Goal: Transaction & Acquisition: Purchase product/service

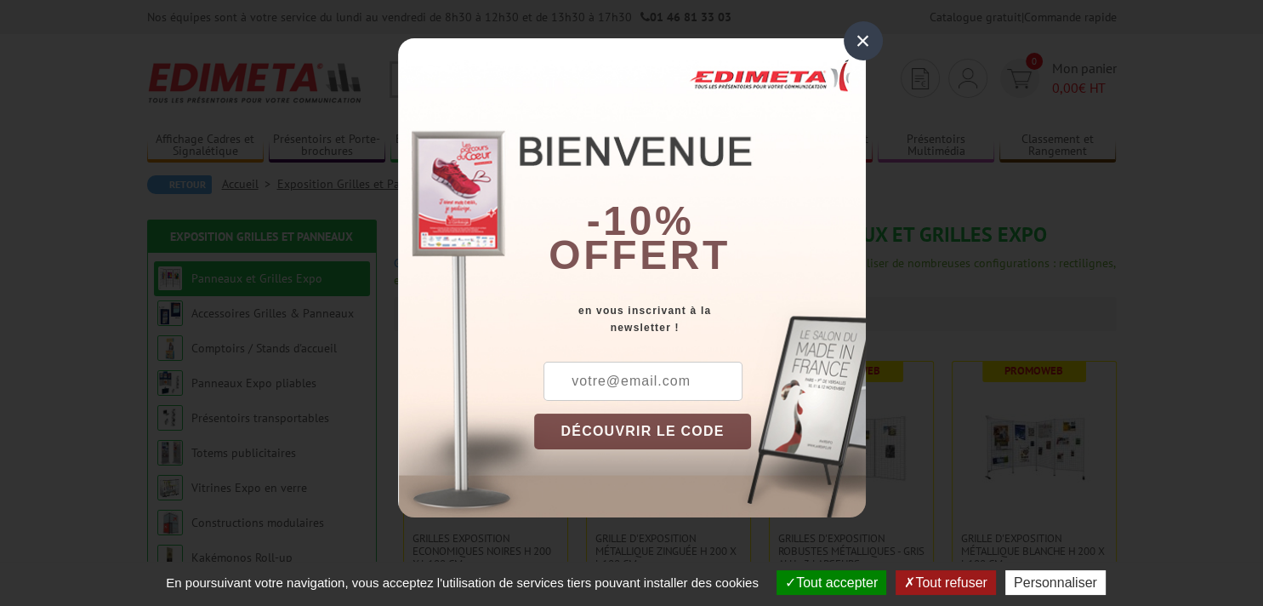
click at [857, 37] on div "×" at bounding box center [863, 40] width 39 height 39
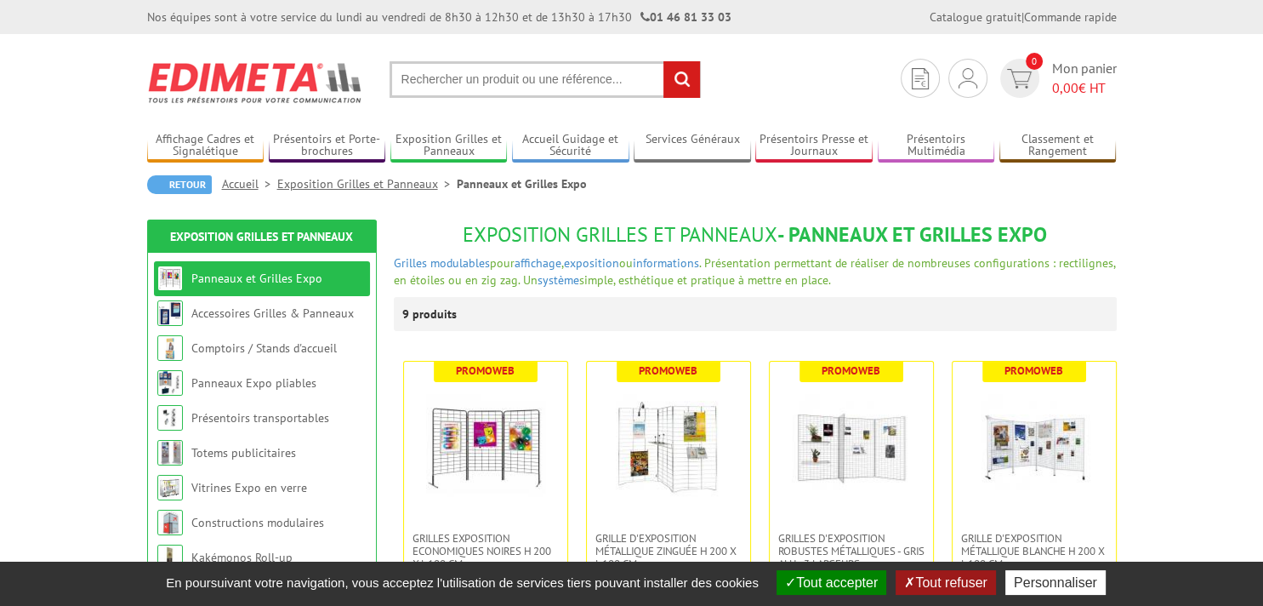
click at [841, 579] on button "Tout accepter" at bounding box center [832, 582] width 110 height 25
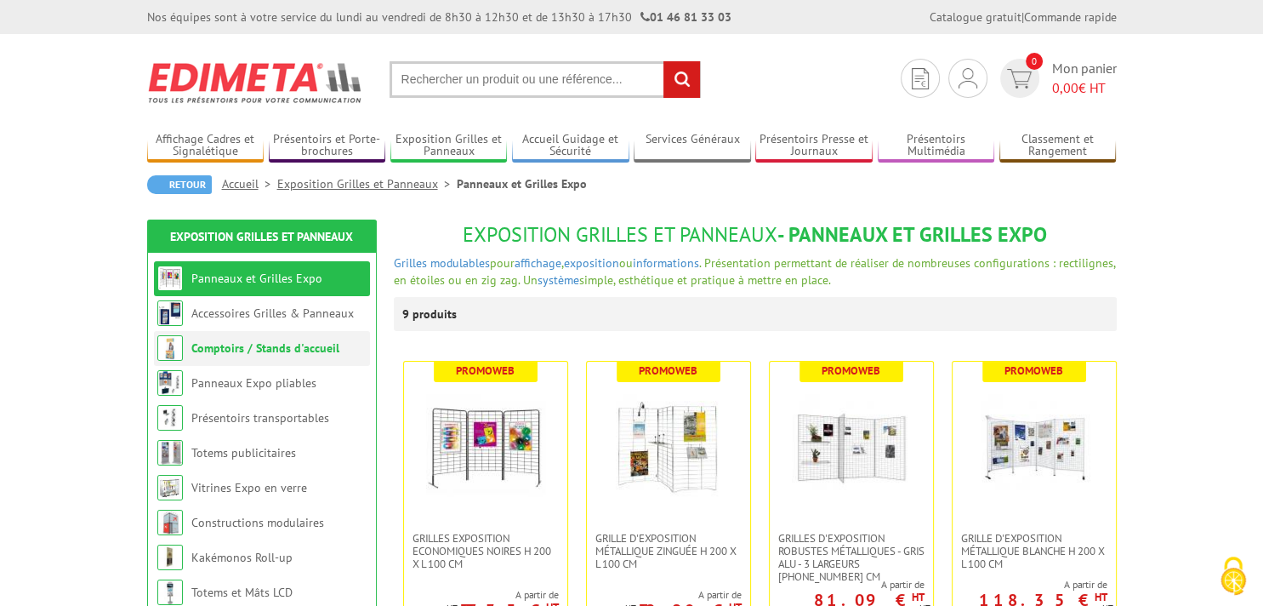
click at [276, 356] on link "Comptoirs / Stands d'accueil" at bounding box center [265, 347] width 148 height 15
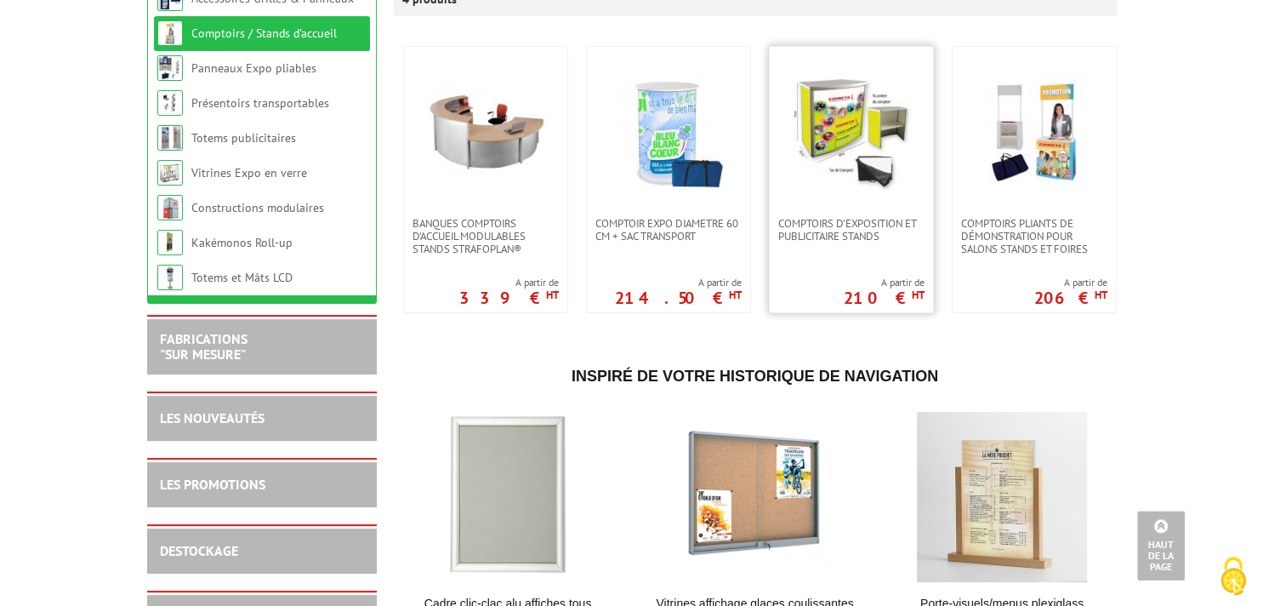
scroll to position [89, 0]
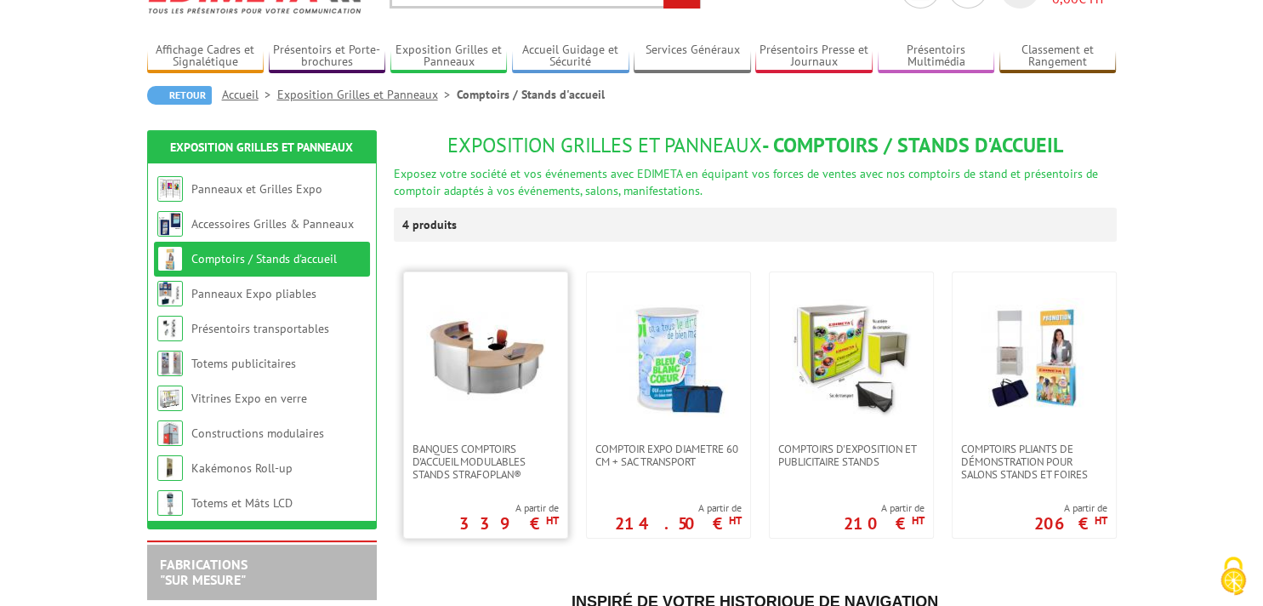
click at [505, 349] on img at bounding box center [485, 357] width 119 height 119
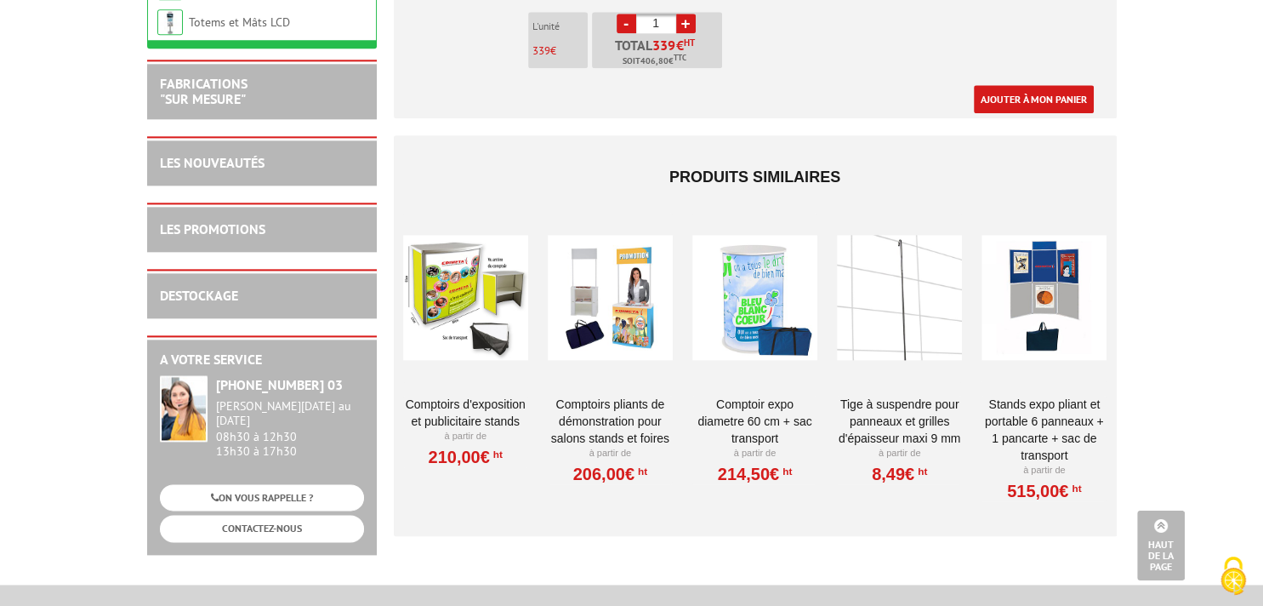
scroll to position [1976, 0]
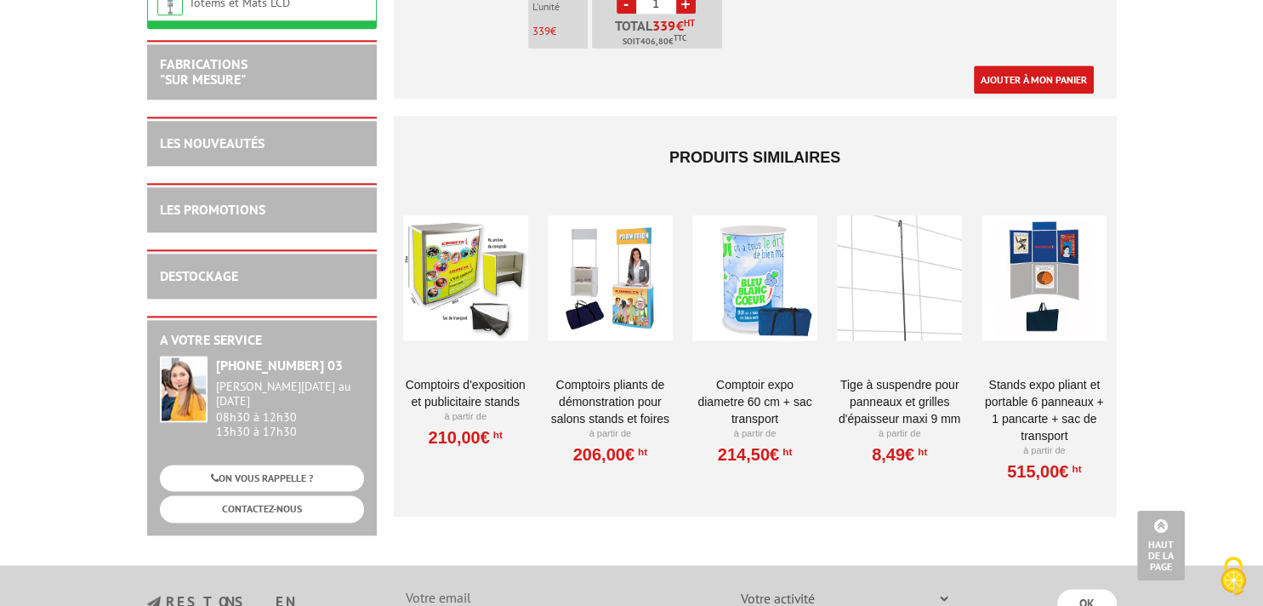
click at [478, 273] on div at bounding box center [465, 278] width 125 height 170
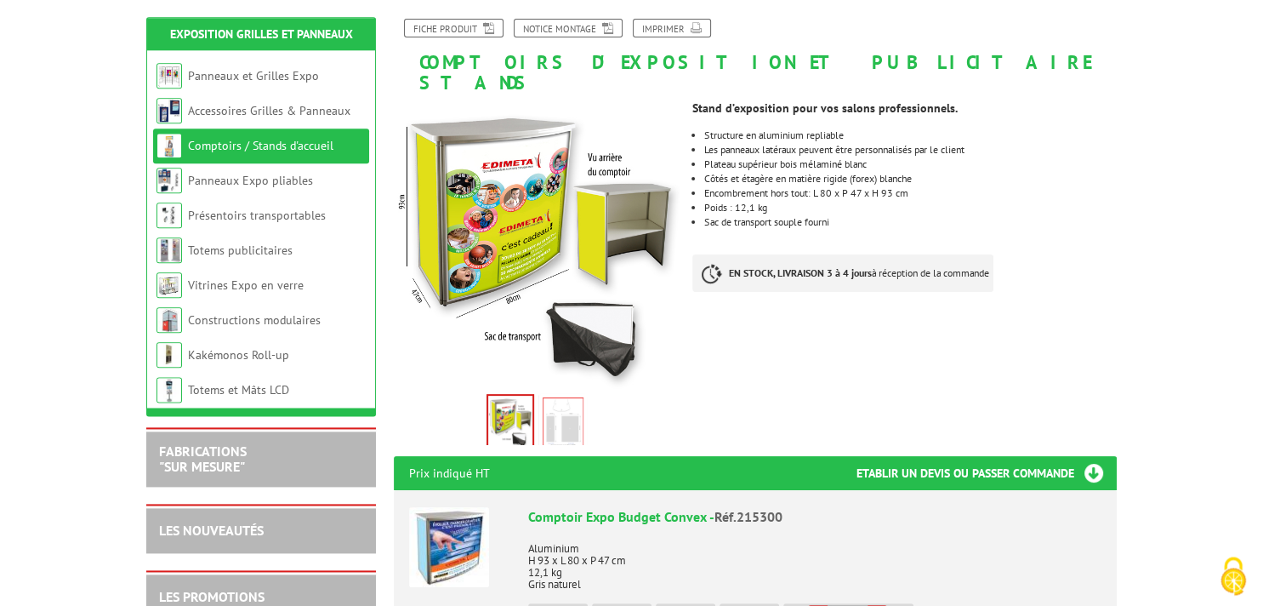
scroll to position [359, 0]
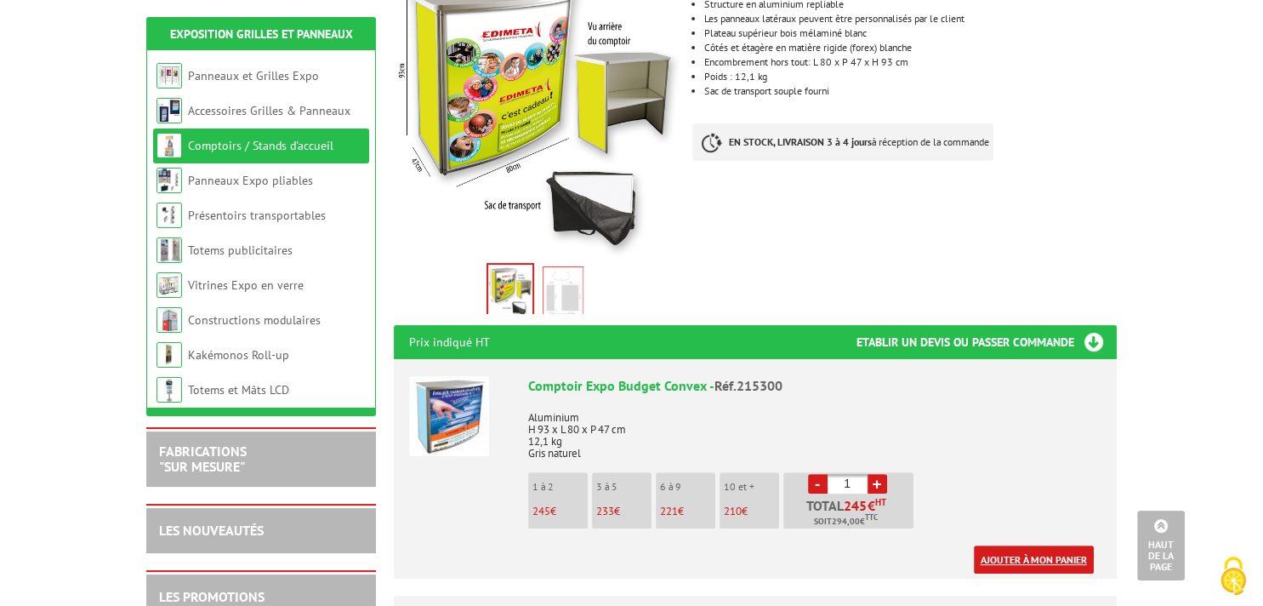
click at [1055, 545] on link "Ajouter à mon panier" at bounding box center [1034, 559] width 120 height 28
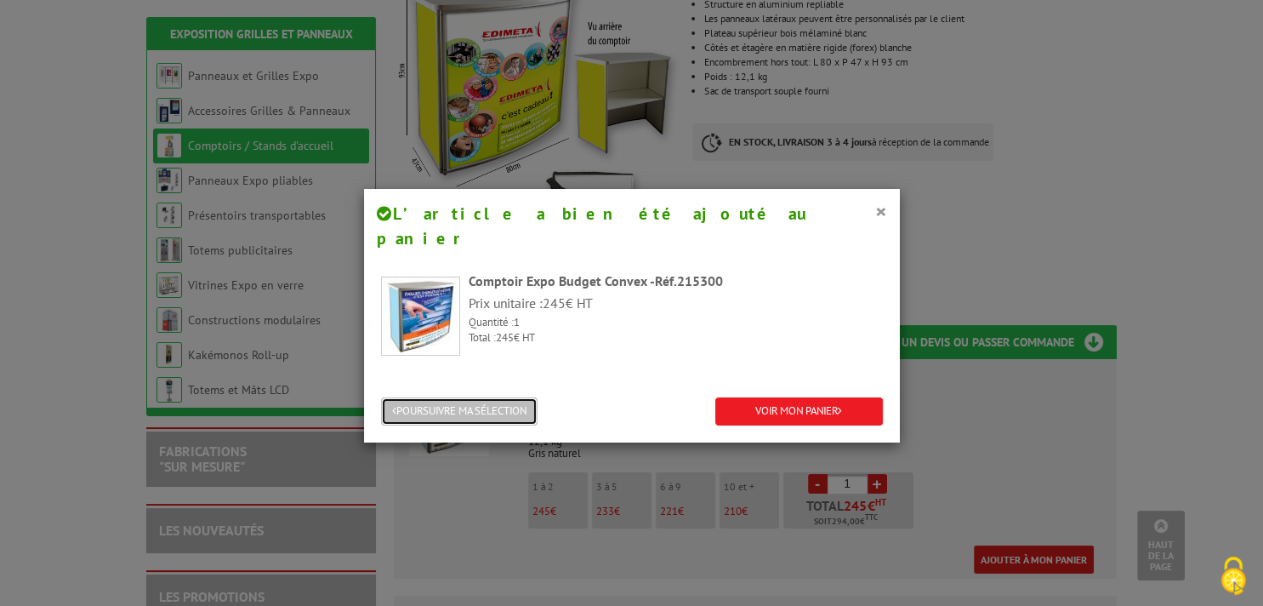
click at [495, 397] on button "POURSUIVRE MA SÉLECTION" at bounding box center [459, 411] width 157 height 28
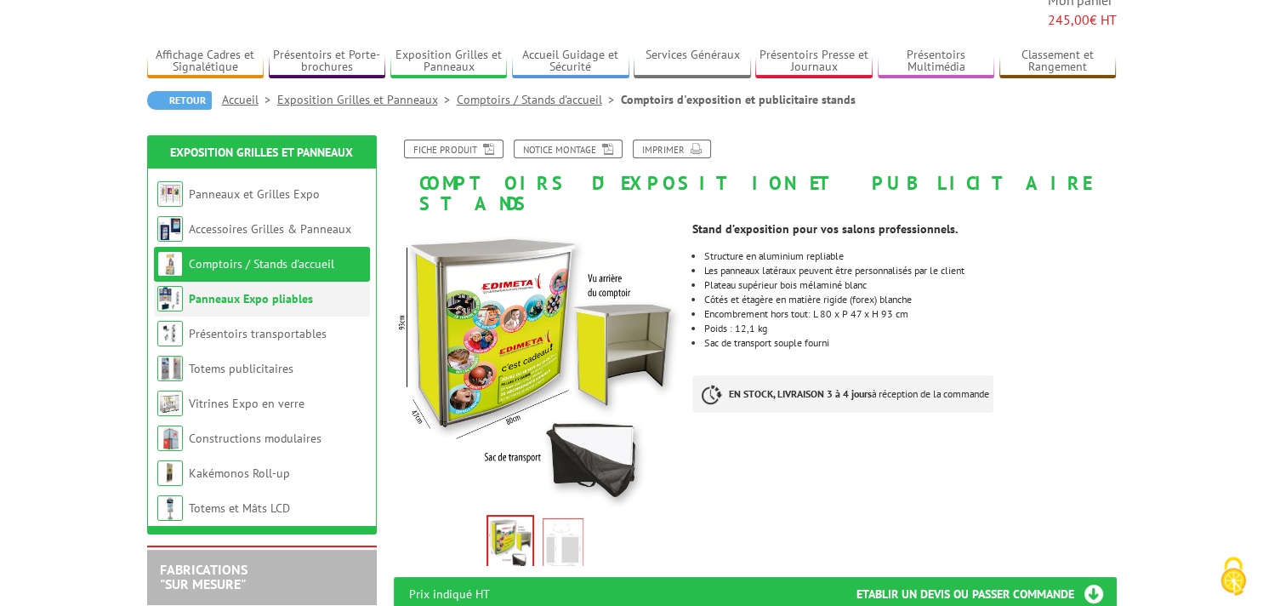
scroll to position [179, 0]
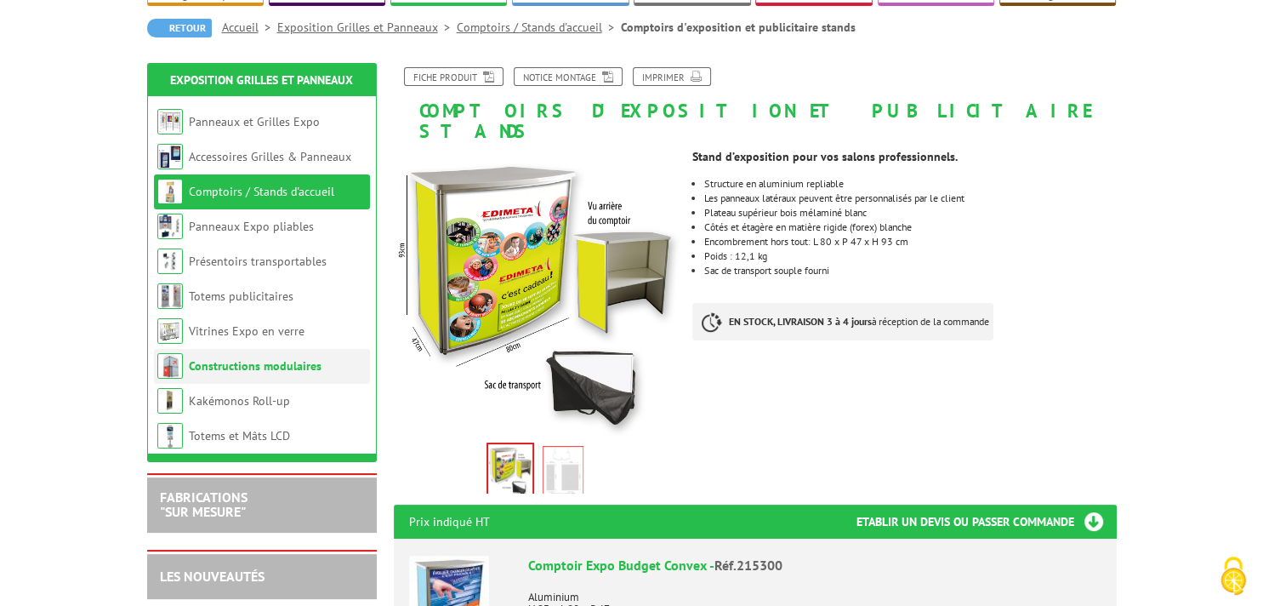
click at [278, 358] on link "Constructions modulaires" at bounding box center [255, 365] width 133 height 15
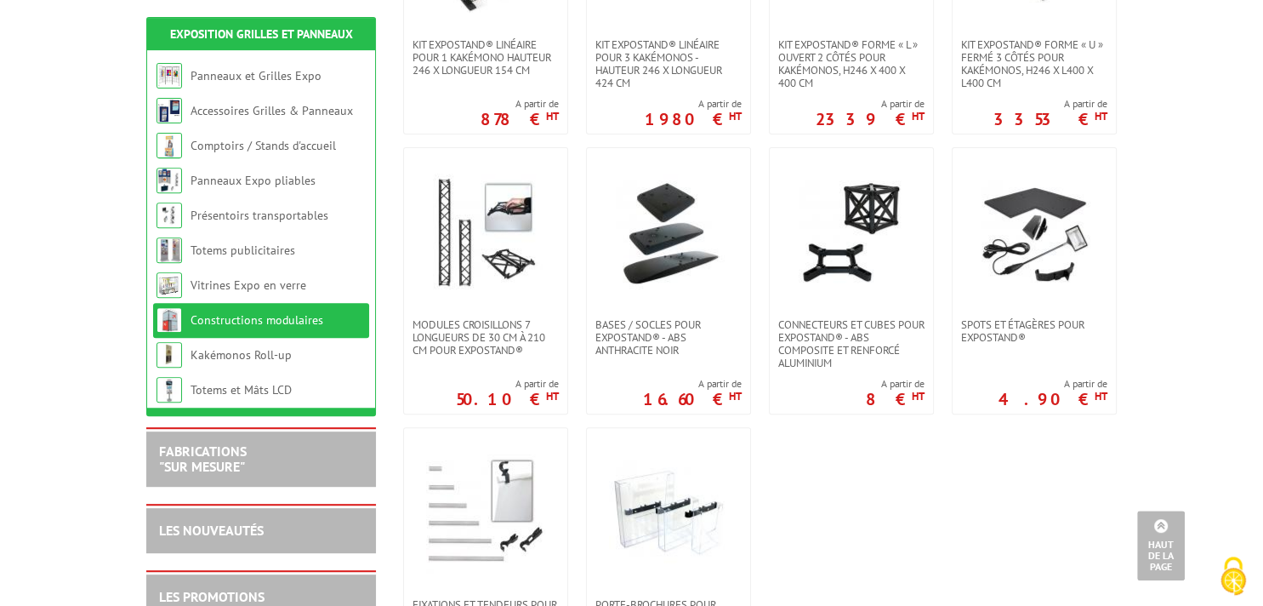
scroll to position [629, 0]
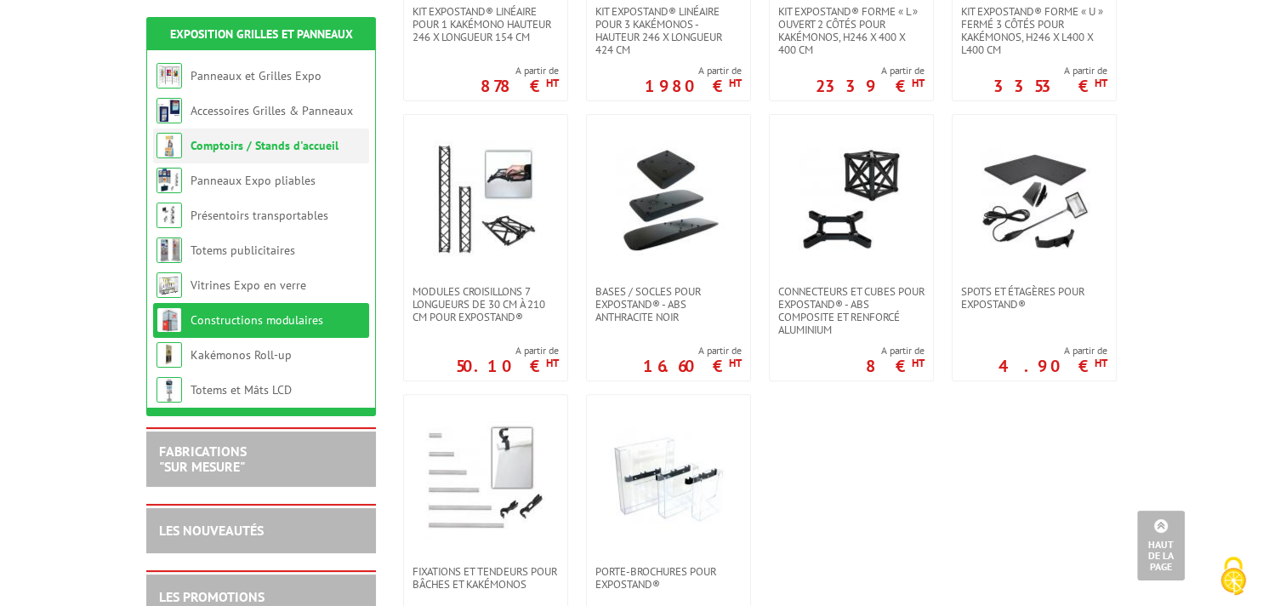
click at [260, 155] on li "Comptoirs / Stands d'accueil" at bounding box center [261, 145] width 216 height 35
click at [260, 151] on link "Comptoirs / Stands d'accueil" at bounding box center [265, 145] width 148 height 15
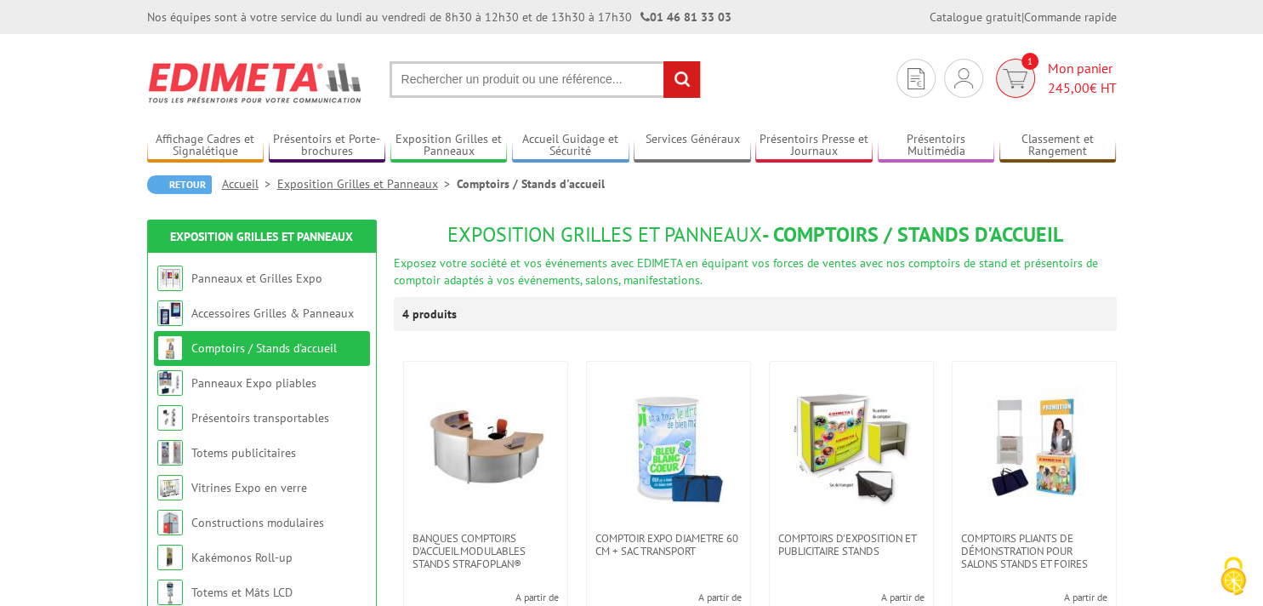
click at [1016, 77] on img at bounding box center [1015, 79] width 25 height 20
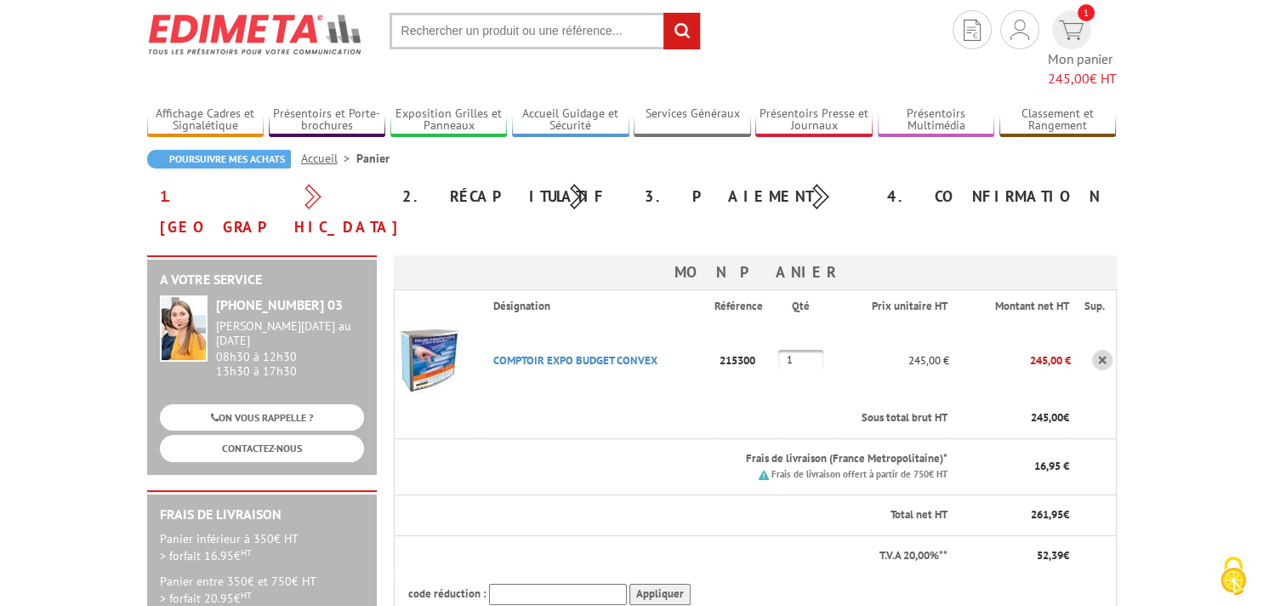
scroll to position [89, 0]
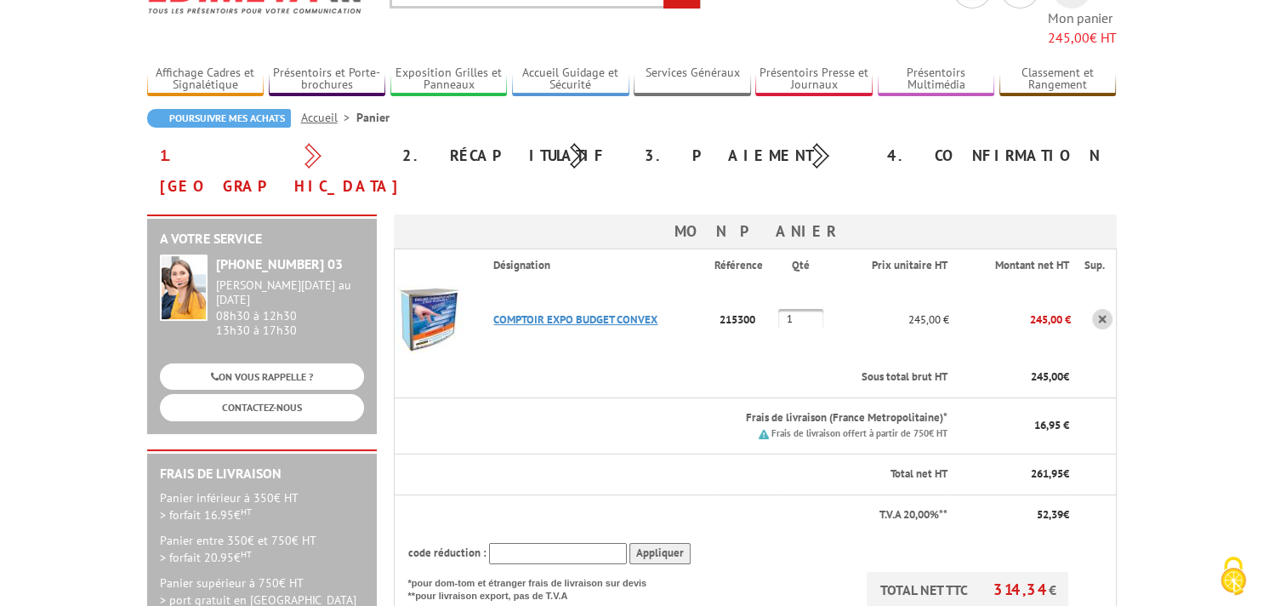
click at [539, 312] on link "COMPTOIR EXPO BUDGET CONVEX" at bounding box center [575, 319] width 164 height 14
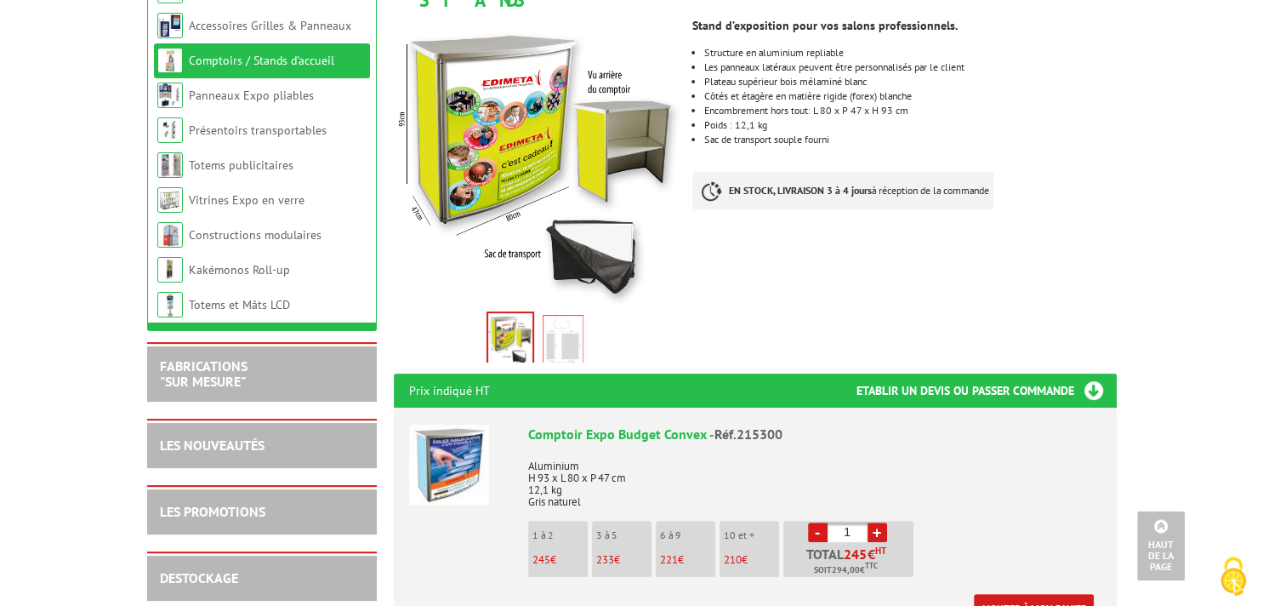
scroll to position [179, 0]
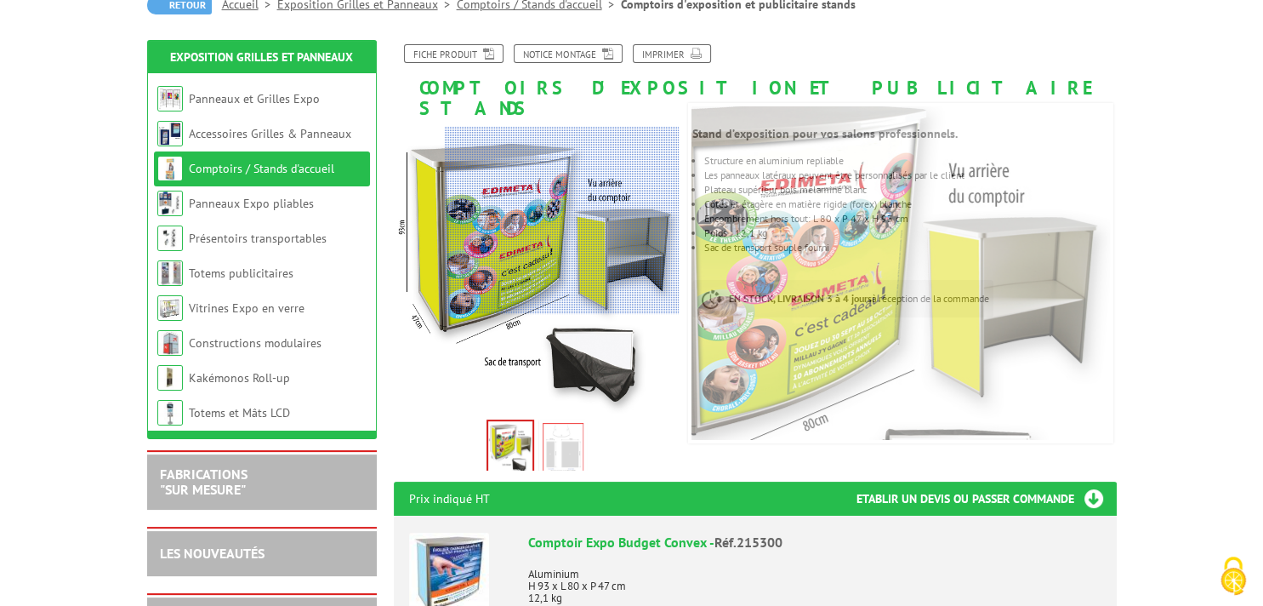
click at [645, 220] on div at bounding box center [562, 220] width 235 height 187
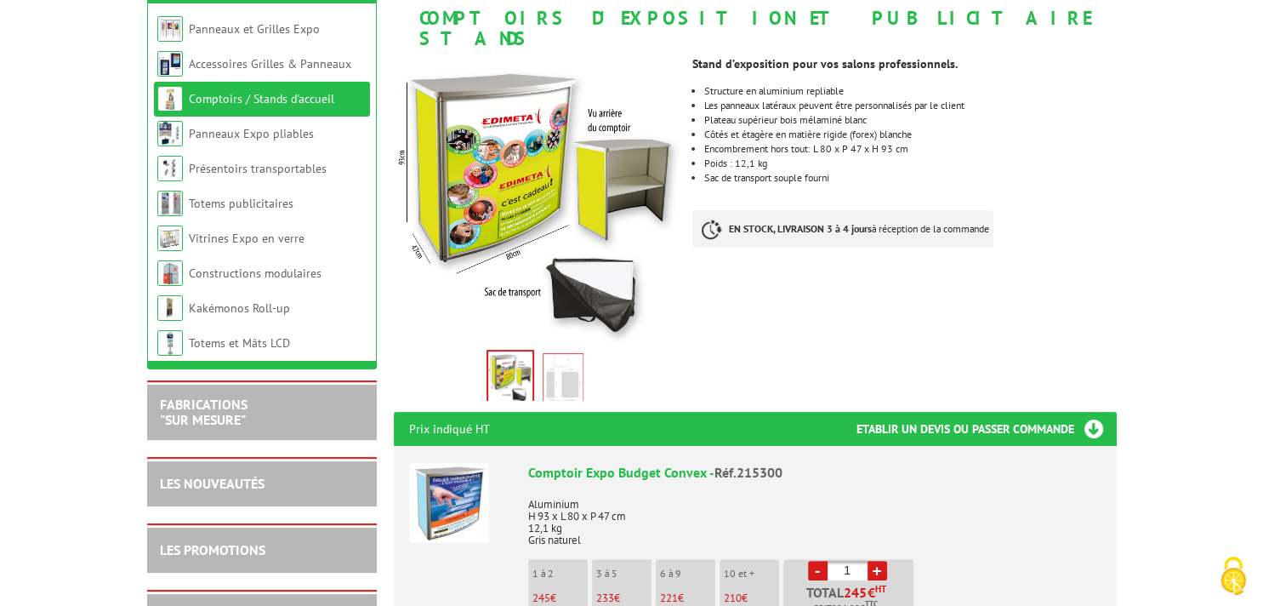
scroll to position [269, 0]
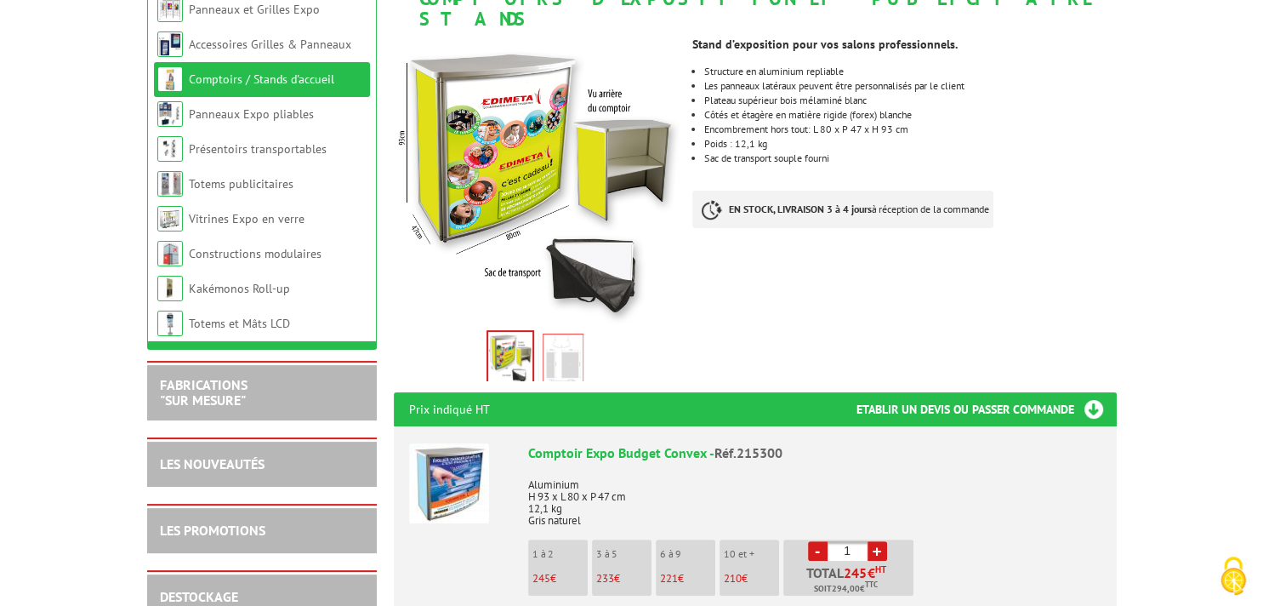
click at [570, 337] on img at bounding box center [563, 359] width 41 height 53
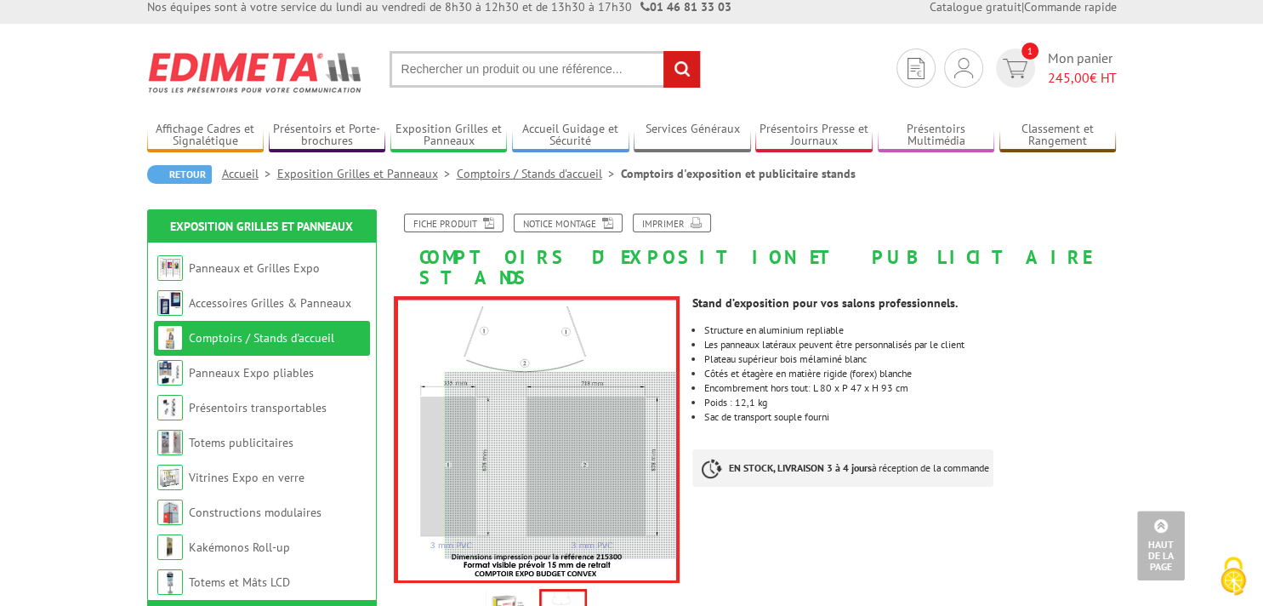
scroll to position [0, 0]
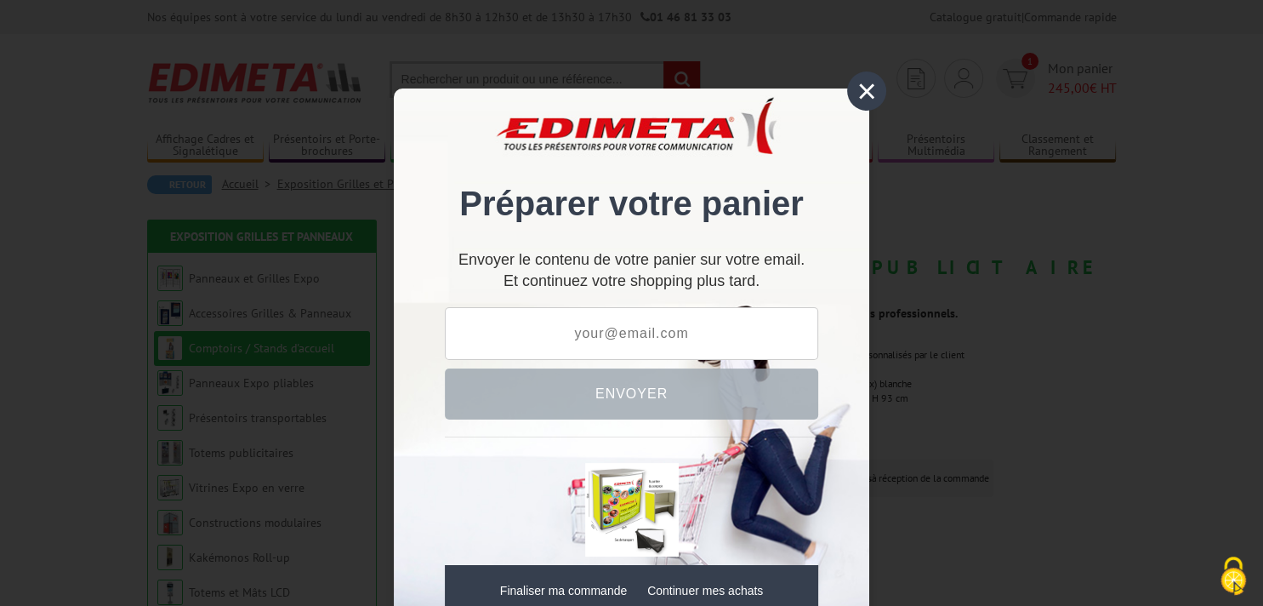
click at [1133, 162] on div "× Préparer votre panier Envoyer le contenu de votre panier sur votre email. Et …" at bounding box center [631, 303] width 1263 height 606
click at [880, 94] on div "×" at bounding box center [866, 90] width 39 height 39
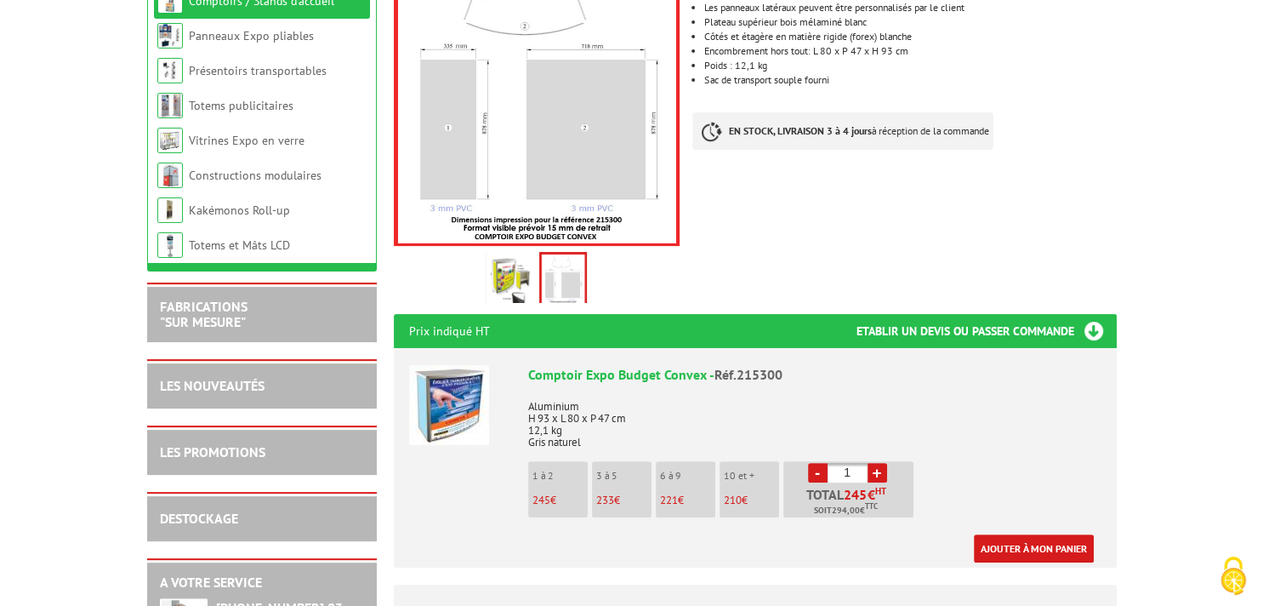
scroll to position [359, 0]
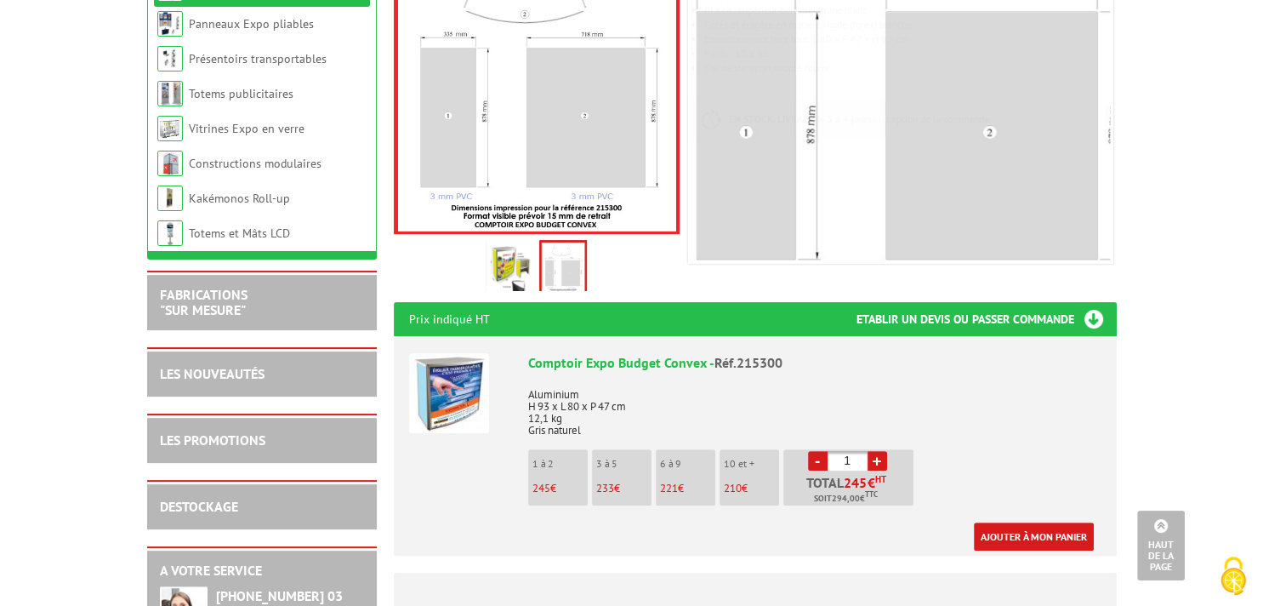
click at [510, 243] on img at bounding box center [510, 269] width 41 height 53
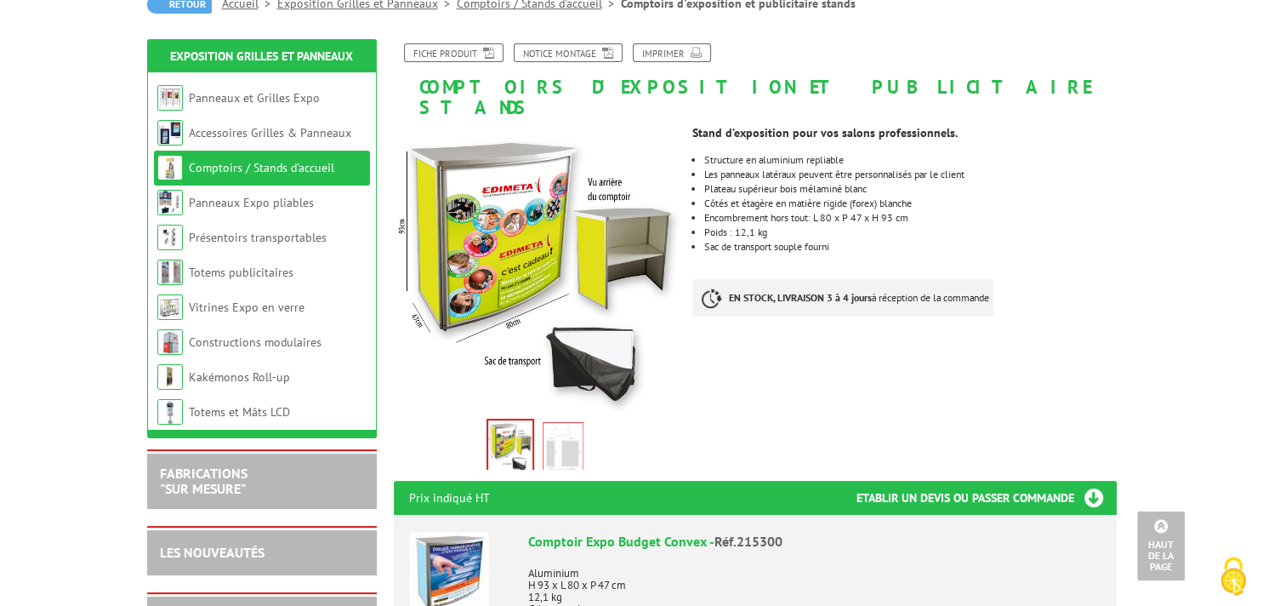
scroll to position [179, 0]
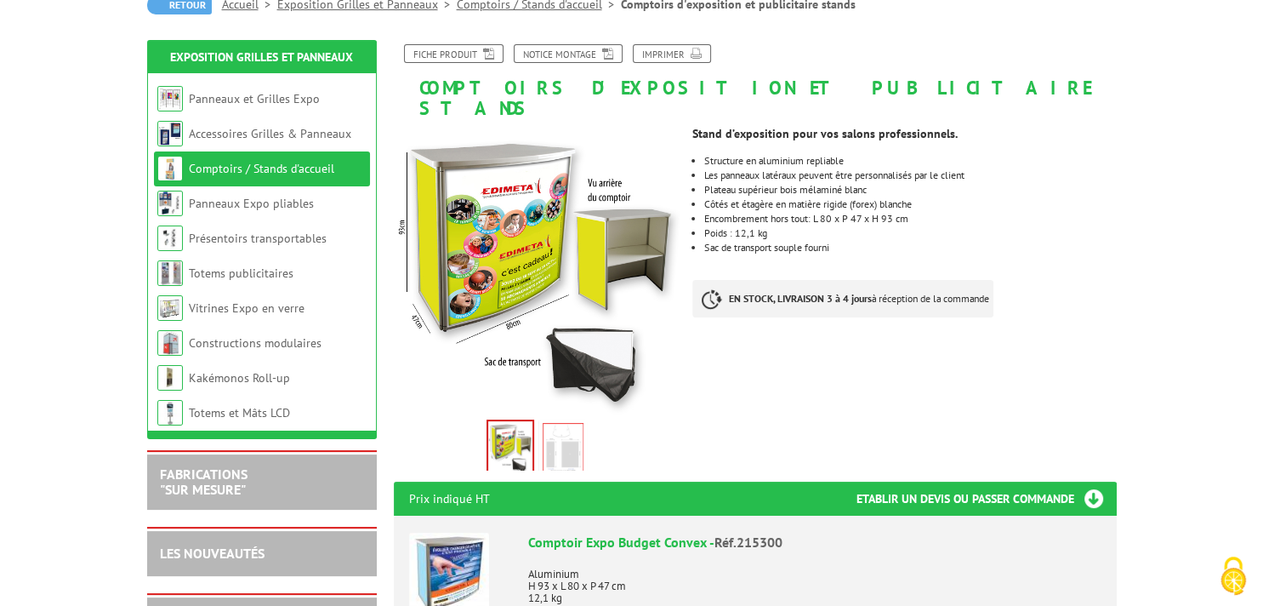
drag, startPoint x: 874, startPoint y: 242, endPoint x: 874, endPoint y: 264, distance: 22.1
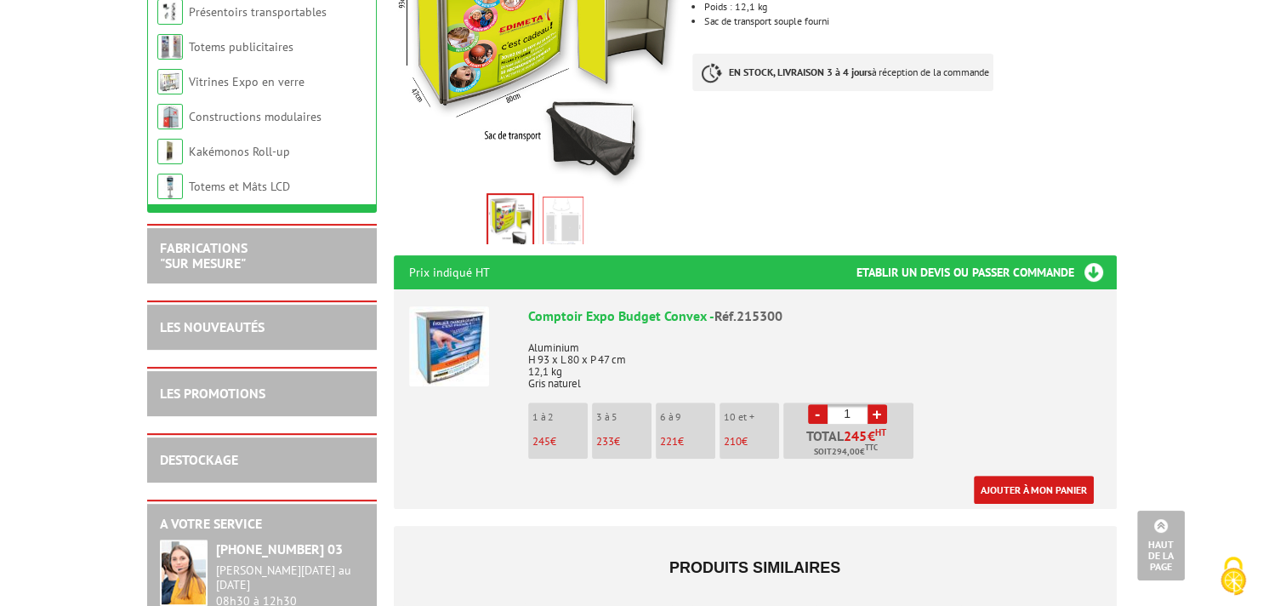
scroll to position [359, 0]
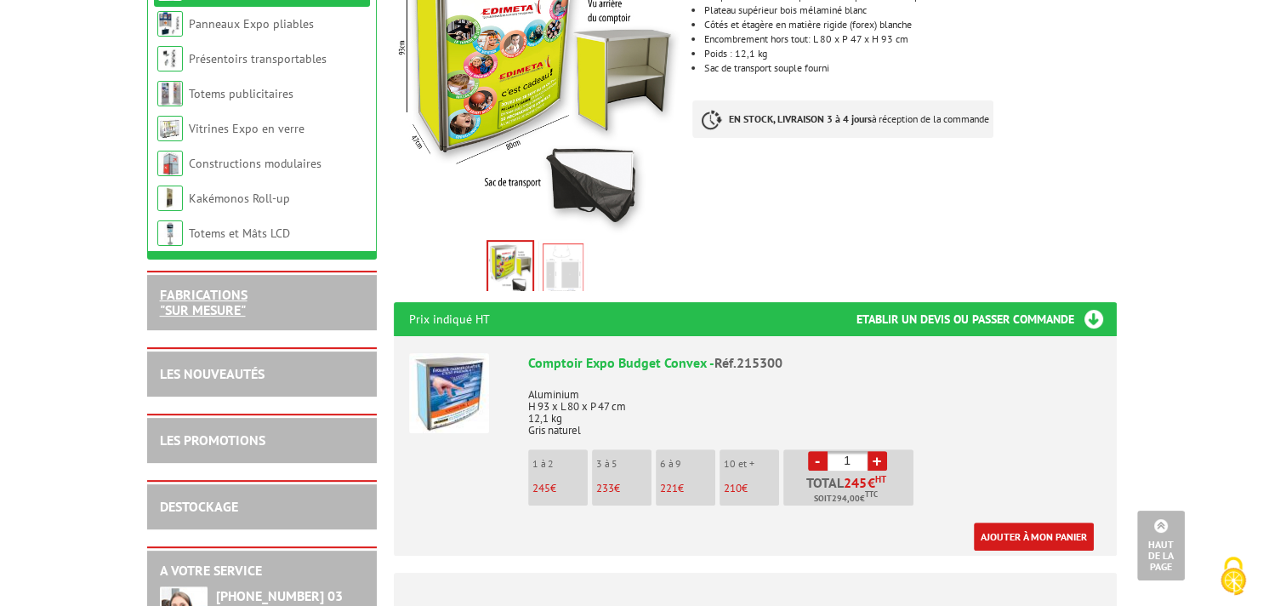
click at [202, 291] on link "FABRICATIONS "Sur Mesure"" at bounding box center [204, 302] width 88 height 32
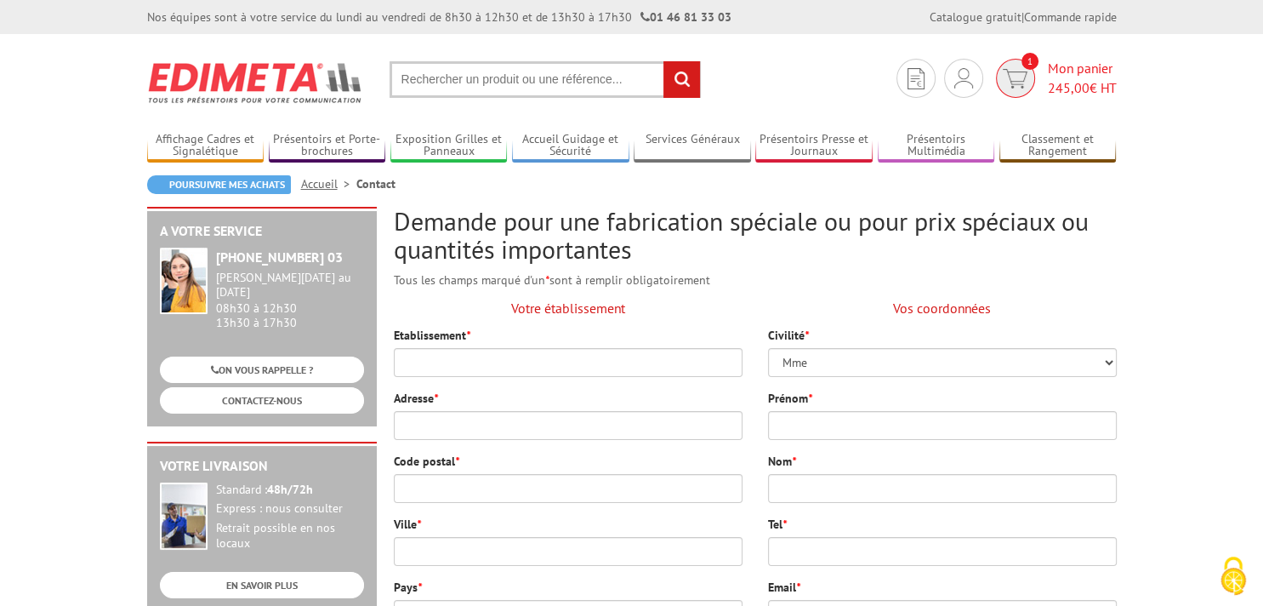
click at [1000, 81] on span "1" at bounding box center [1015, 78] width 39 height 39
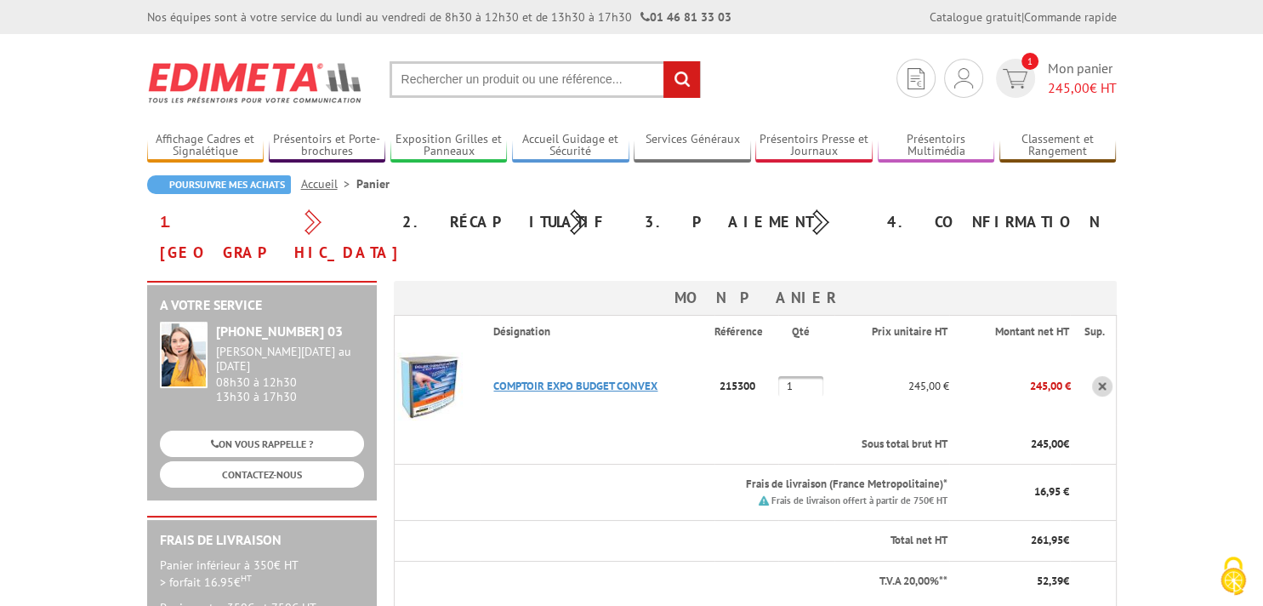
click at [534, 379] on link "COMPTOIR EXPO BUDGET CONVEX" at bounding box center [575, 386] width 164 height 14
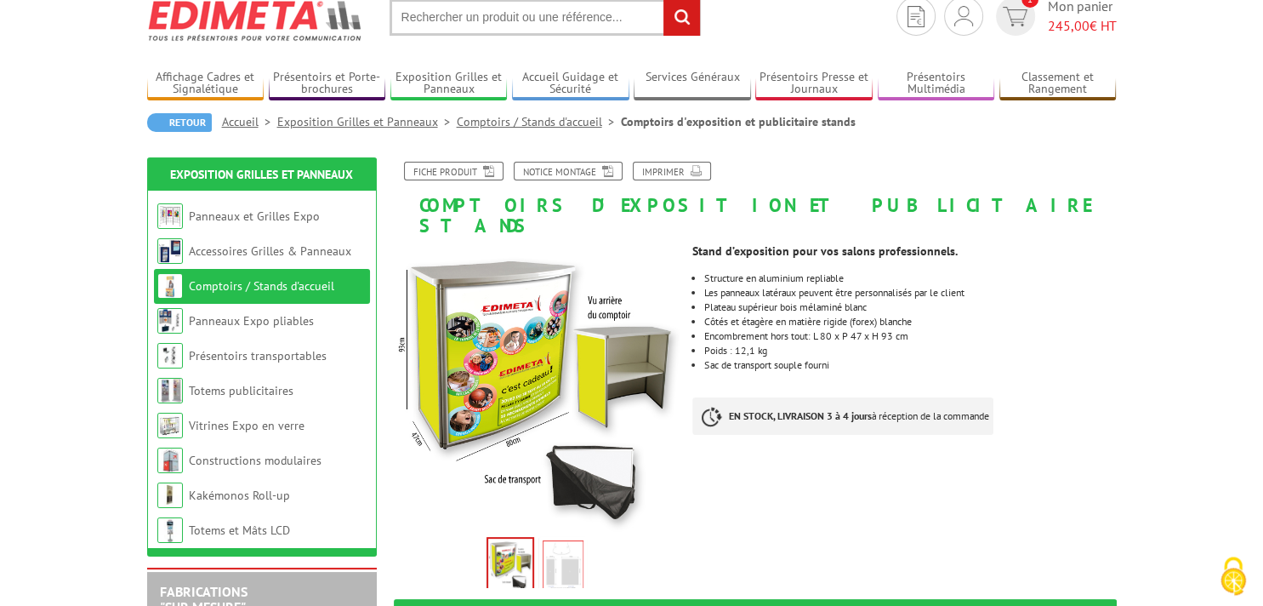
scroll to position [89, 0]
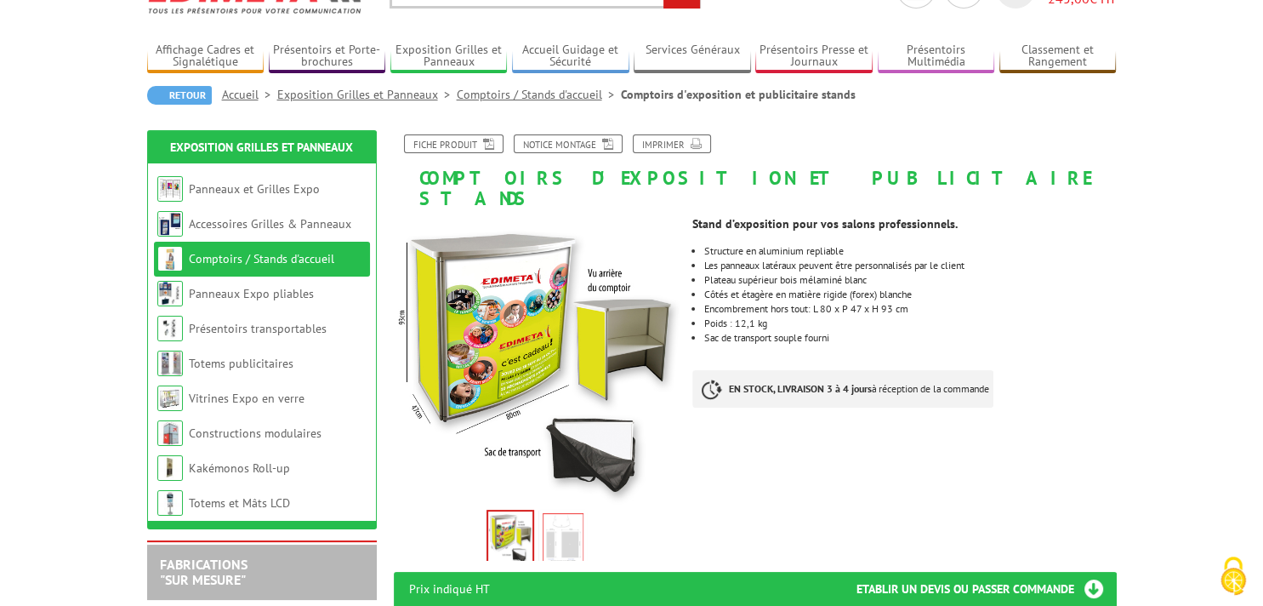
click at [553, 519] on img at bounding box center [563, 539] width 41 height 53
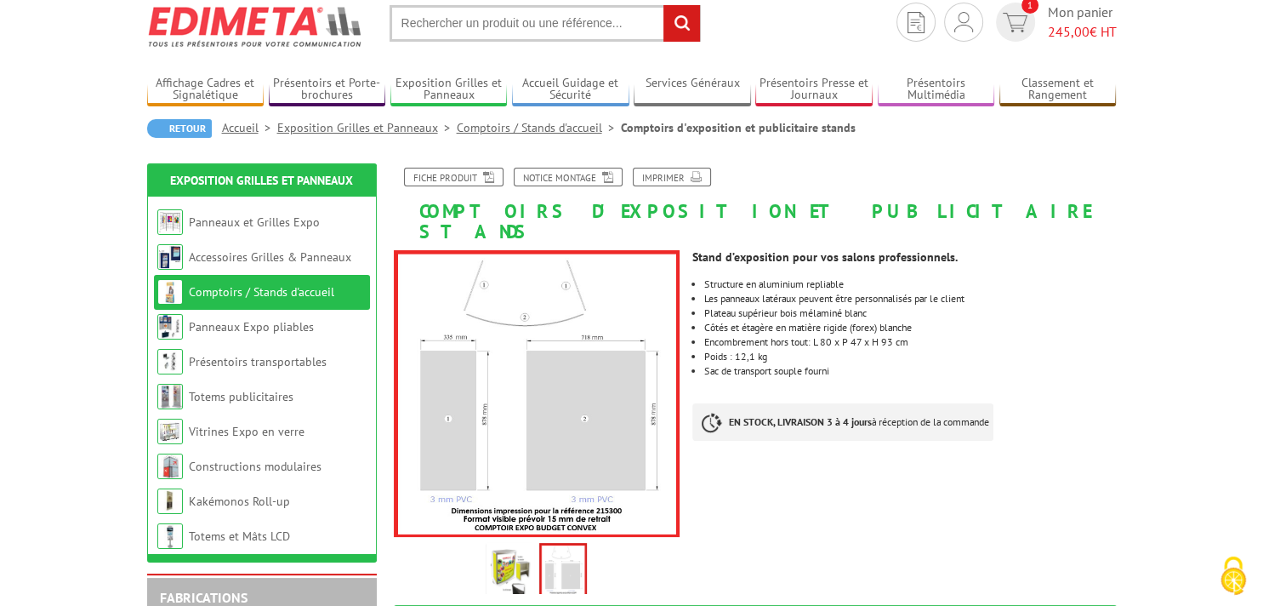
scroll to position [179, 0]
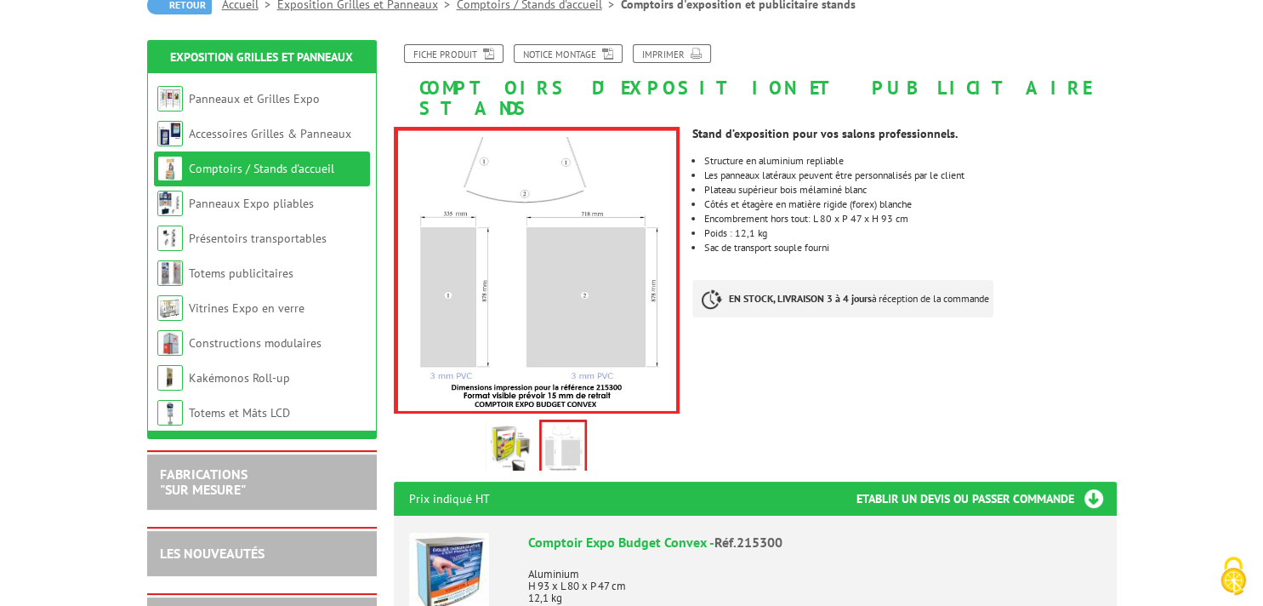
click at [521, 423] on img at bounding box center [510, 449] width 41 height 53
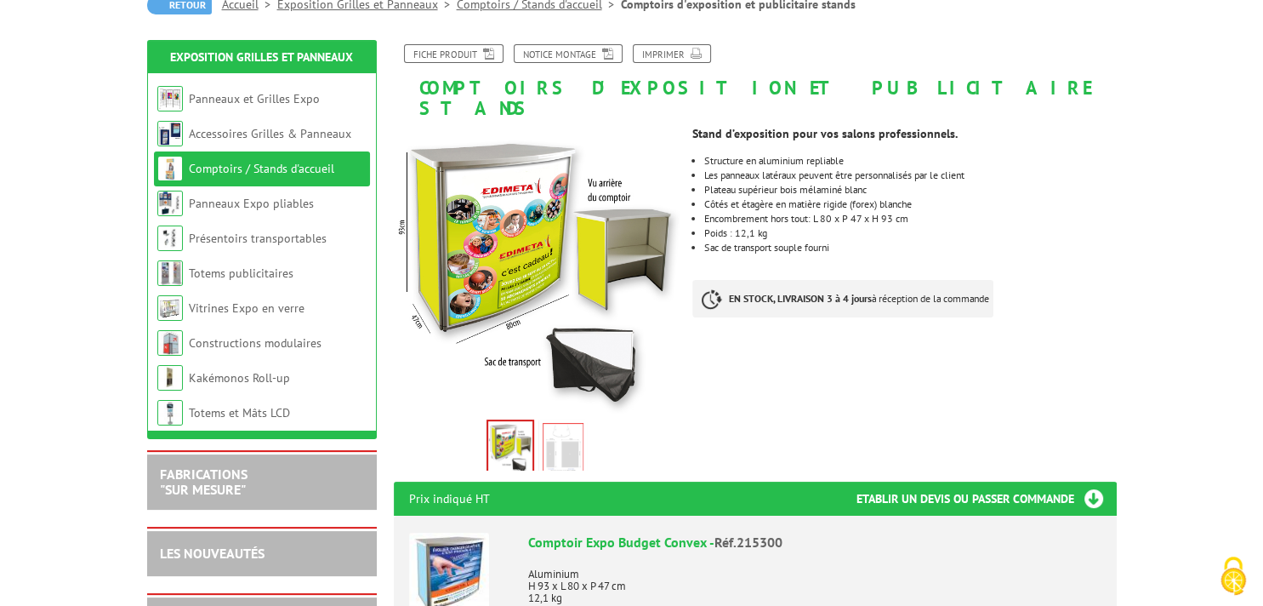
scroll to position [0, 0]
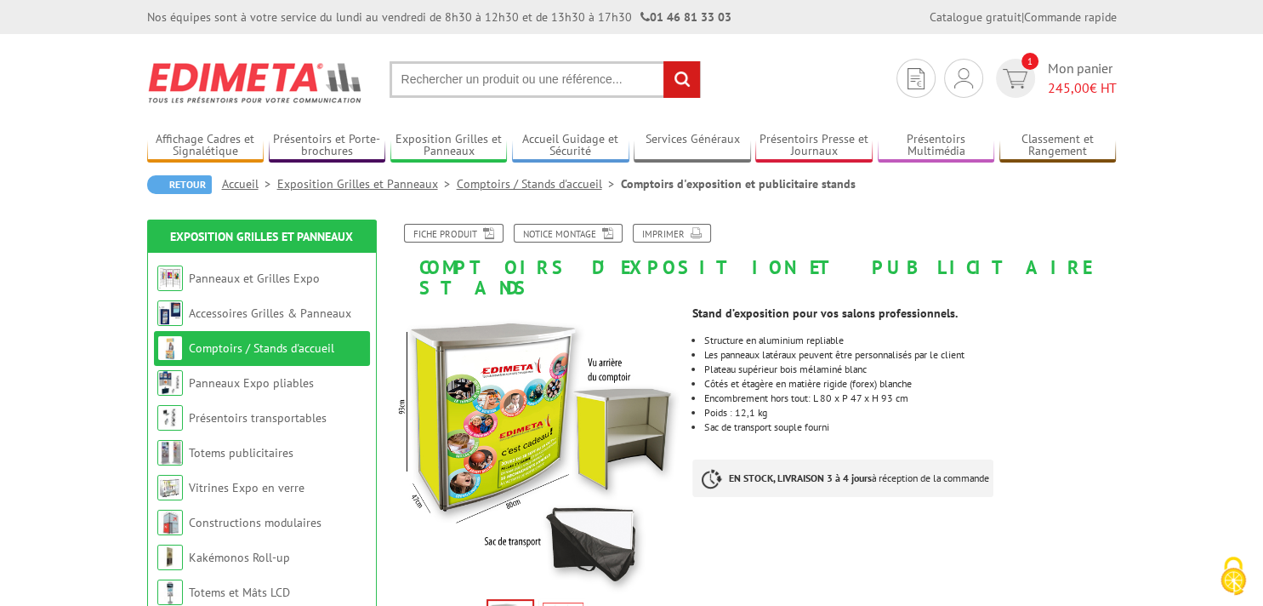
click at [247, 183] on link "Accueil" at bounding box center [249, 183] width 55 height 15
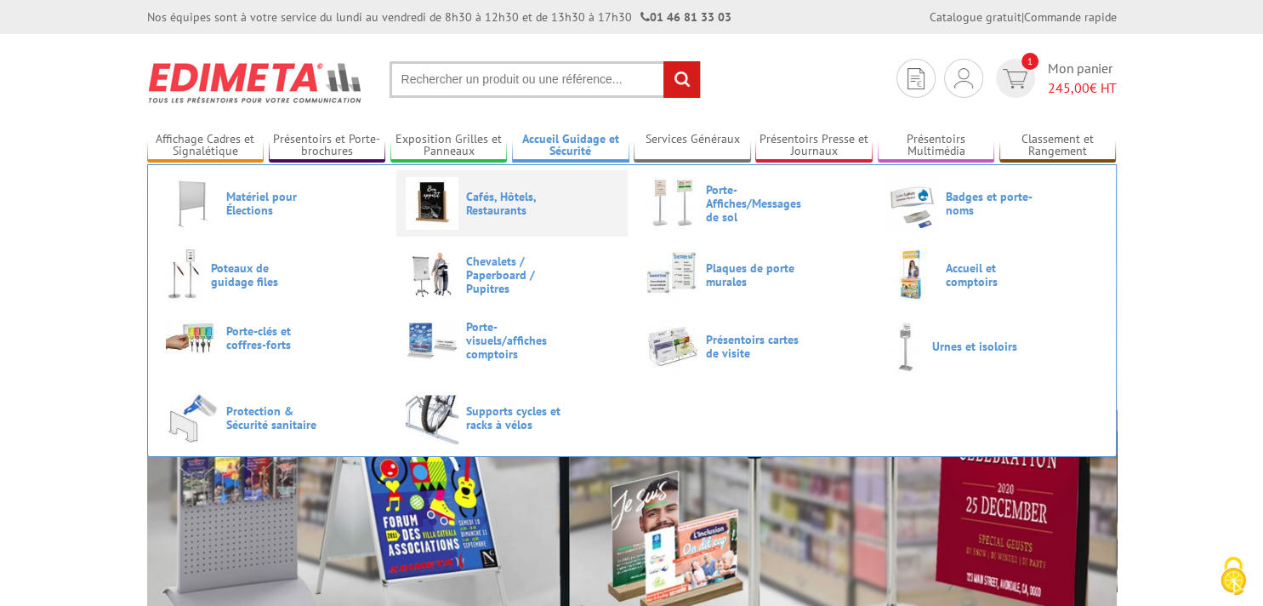
click at [487, 212] on span "Cafés, Hôtels, Restaurants" at bounding box center [517, 203] width 102 height 27
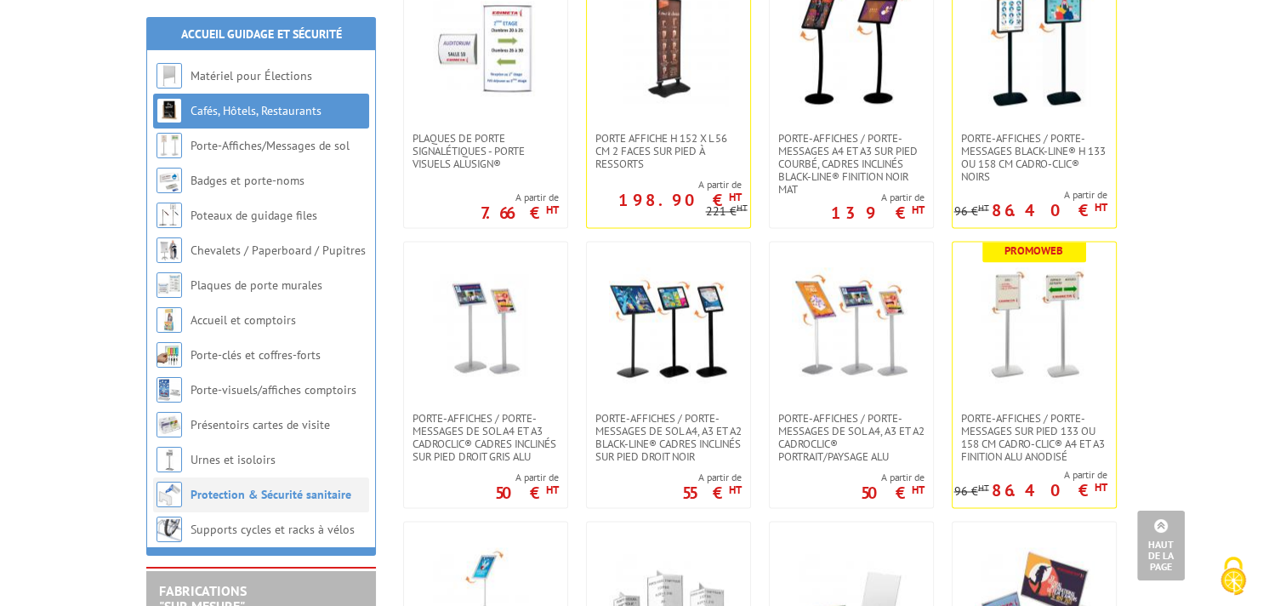
scroll to position [2695, 0]
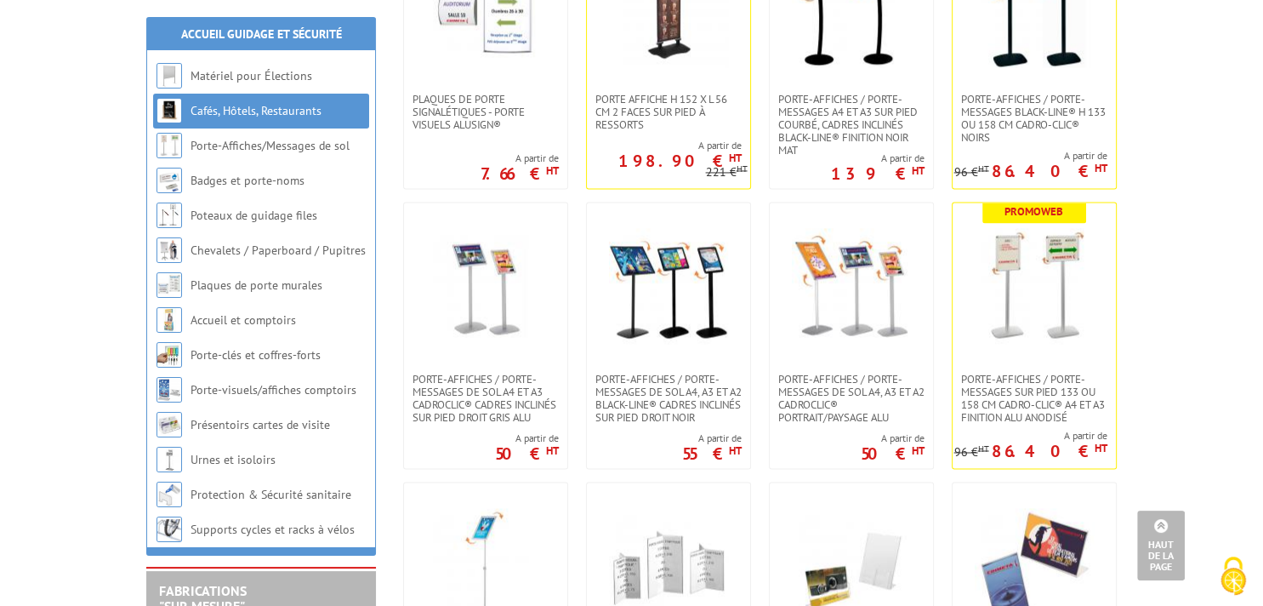
click at [345, 118] on li "Cafés, Hôtels, Restaurants" at bounding box center [261, 111] width 216 height 35
click at [294, 584] on h2 "FABRICATIONS "Sur Mesure"" at bounding box center [261, 599] width 204 height 30
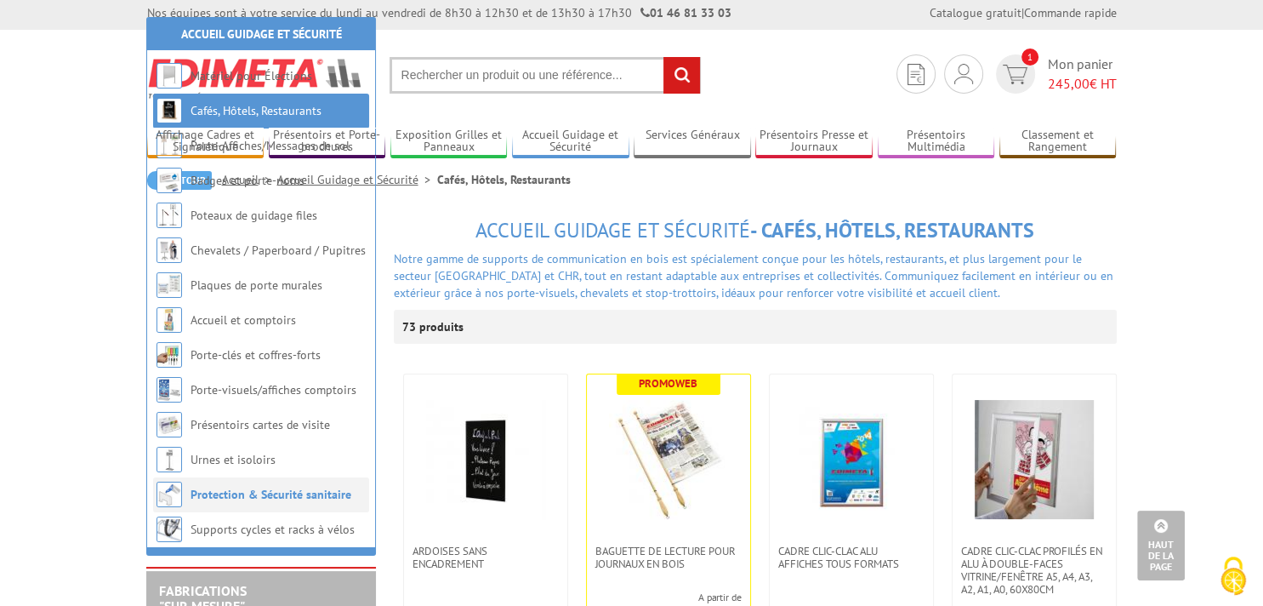
scroll to position [0, 0]
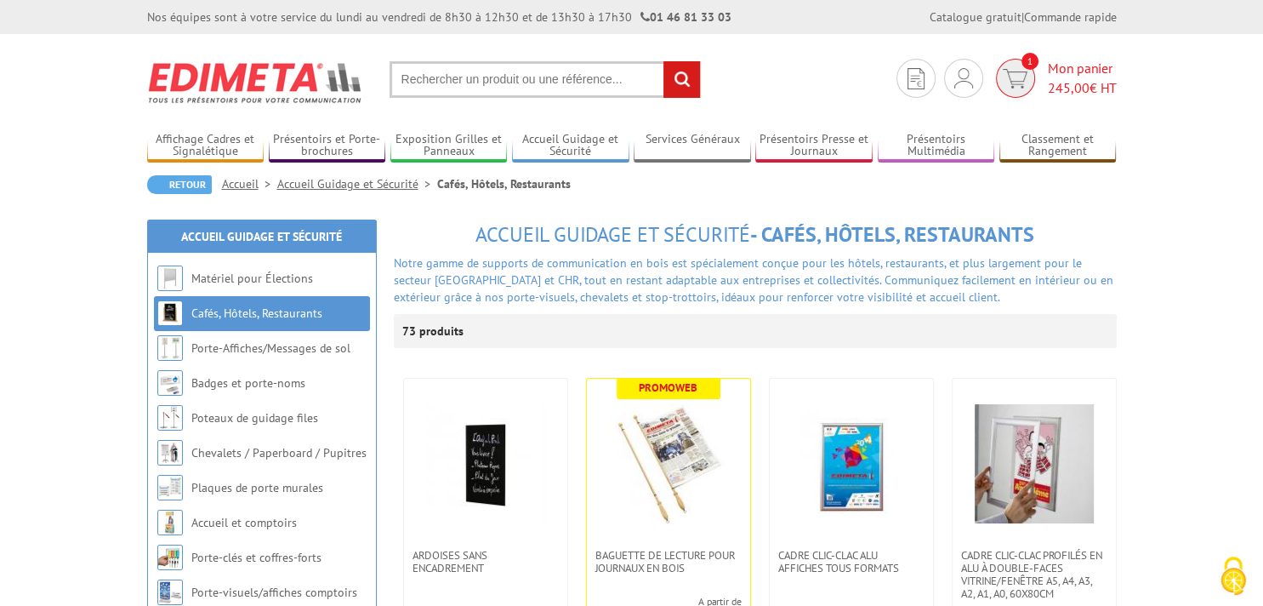
click at [1023, 81] on img at bounding box center [1015, 79] width 25 height 20
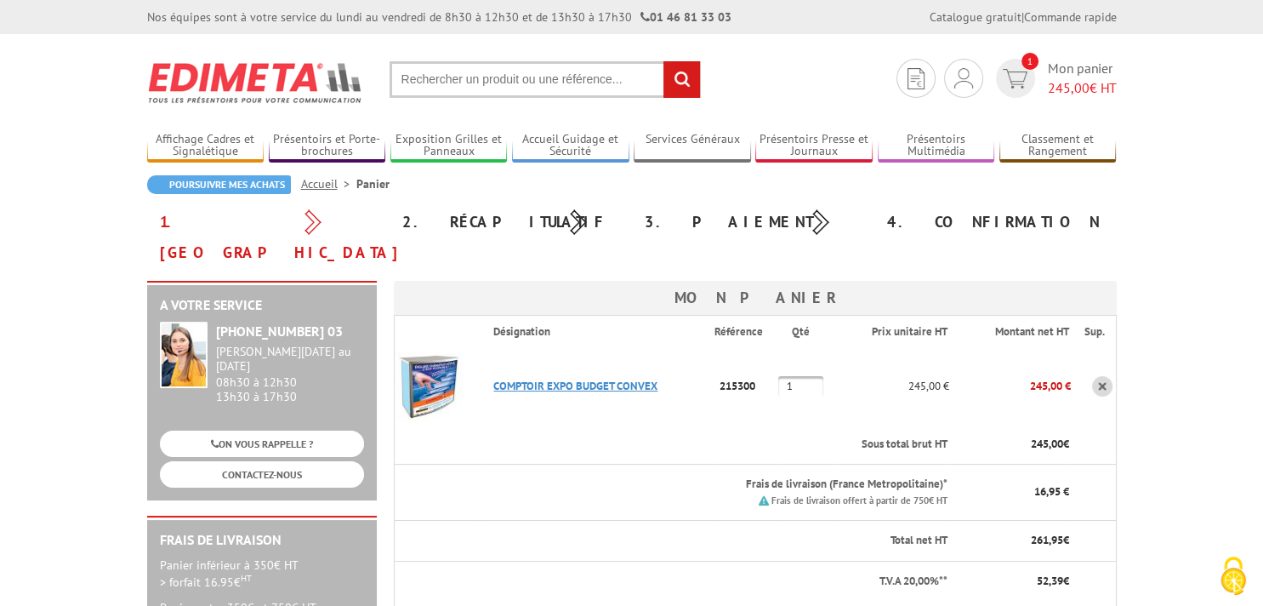
click at [600, 379] on link "COMPTOIR EXPO BUDGET CONVEX" at bounding box center [575, 386] width 164 height 14
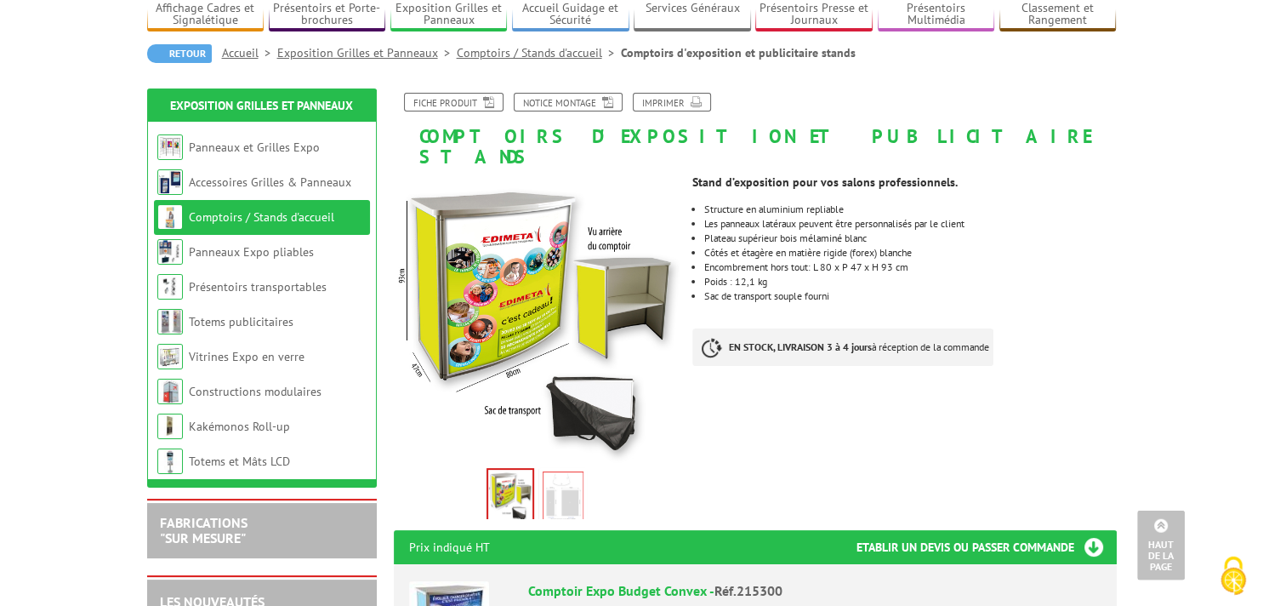
scroll to position [89, 0]
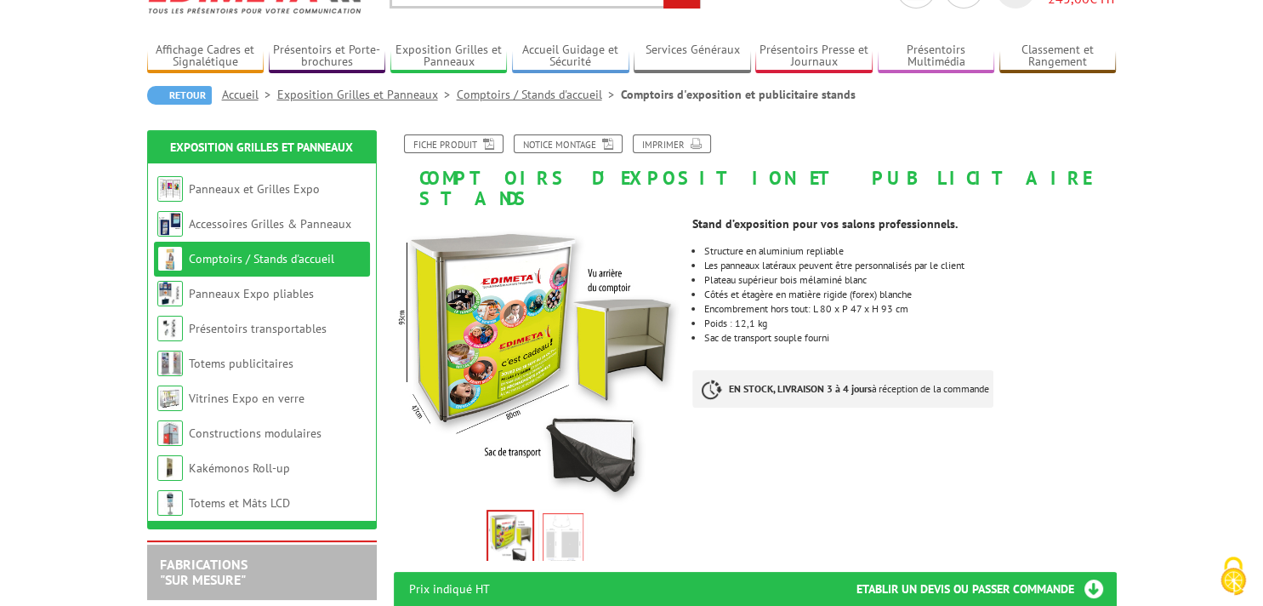
click at [562, 513] on img at bounding box center [563, 539] width 41 height 53
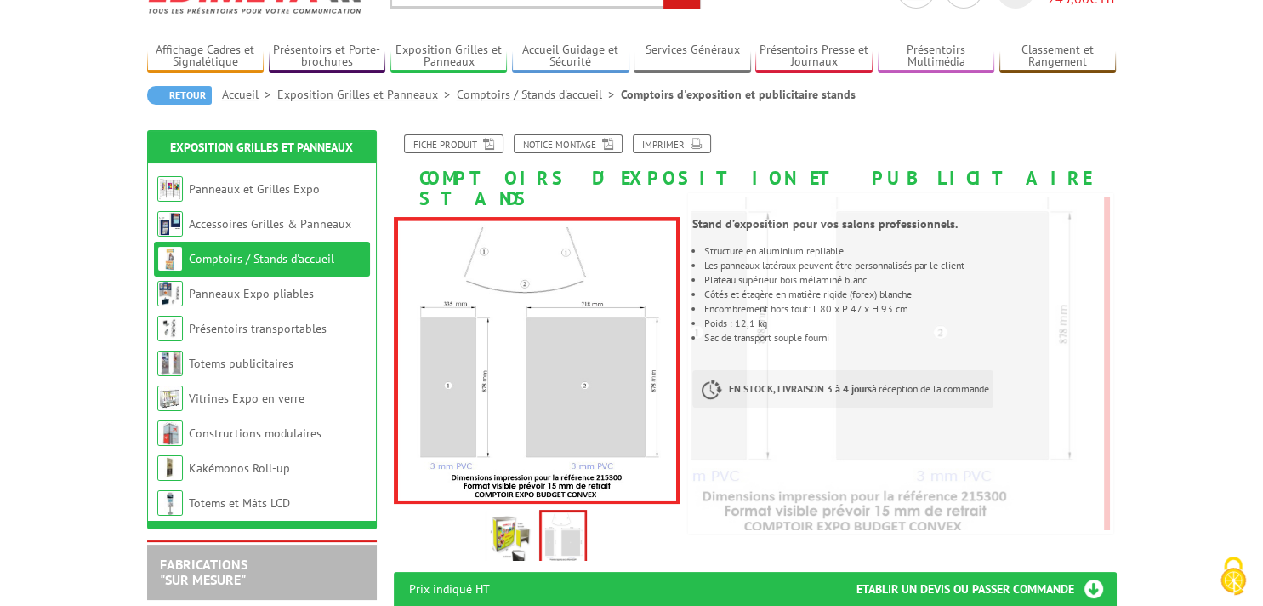
click at [509, 513] on img at bounding box center [510, 539] width 41 height 53
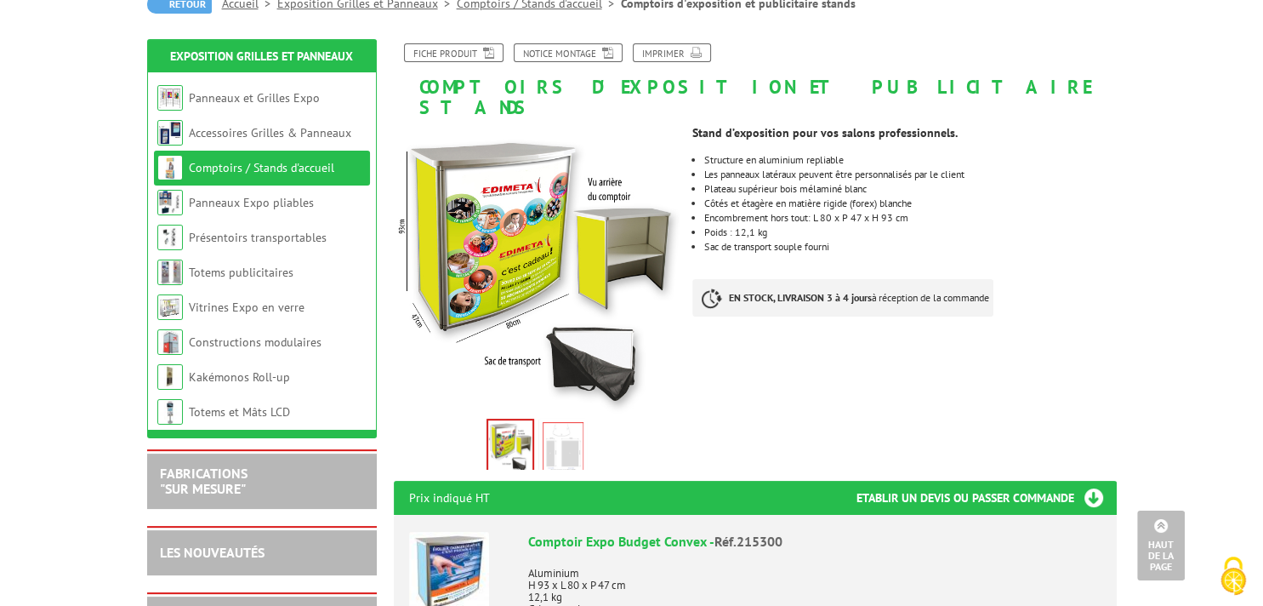
scroll to position [179, 0]
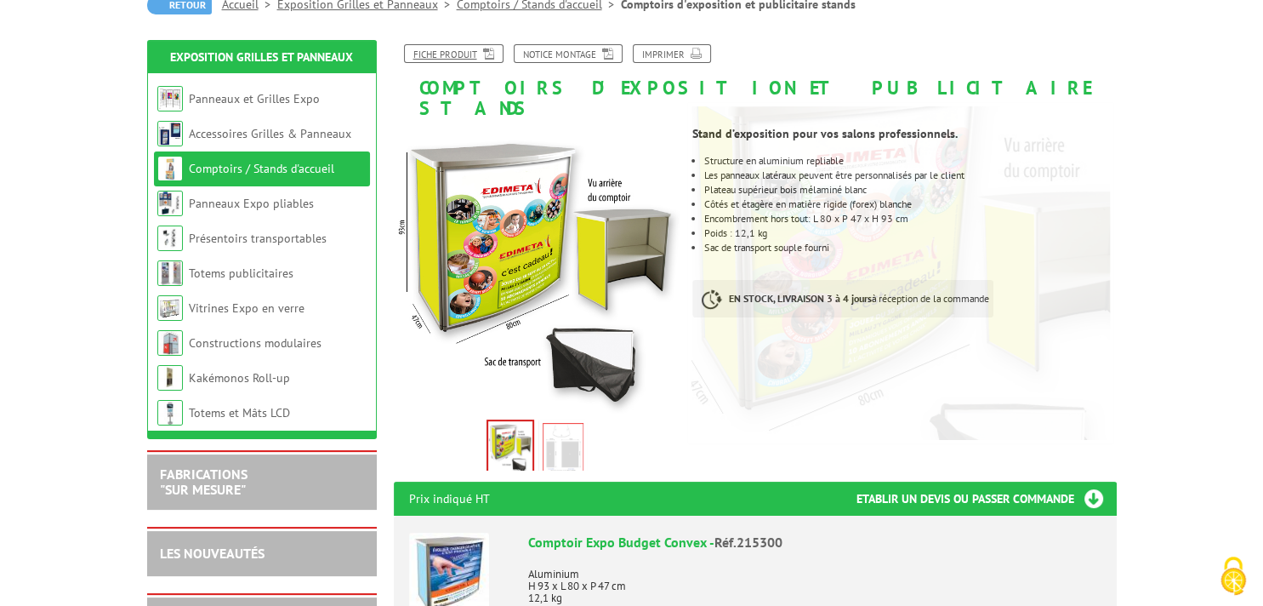
click at [418, 56] on link "Fiche produit" at bounding box center [454, 53] width 100 height 19
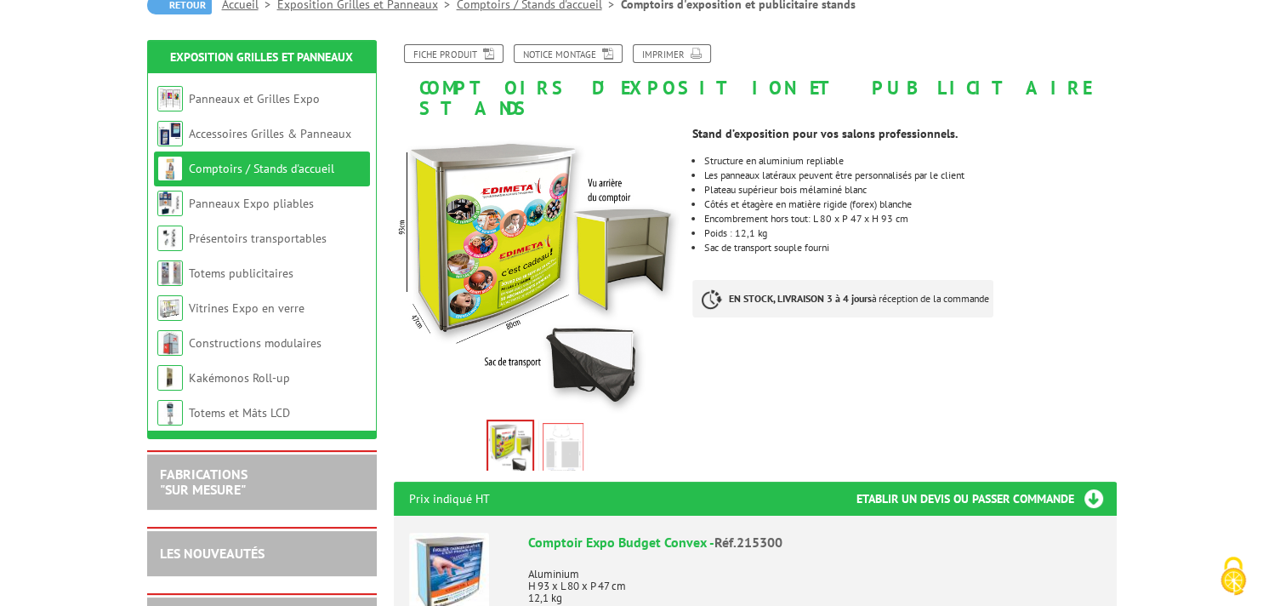
click at [288, 165] on link "Comptoirs / Stands d'accueil" at bounding box center [261, 168] width 145 height 15
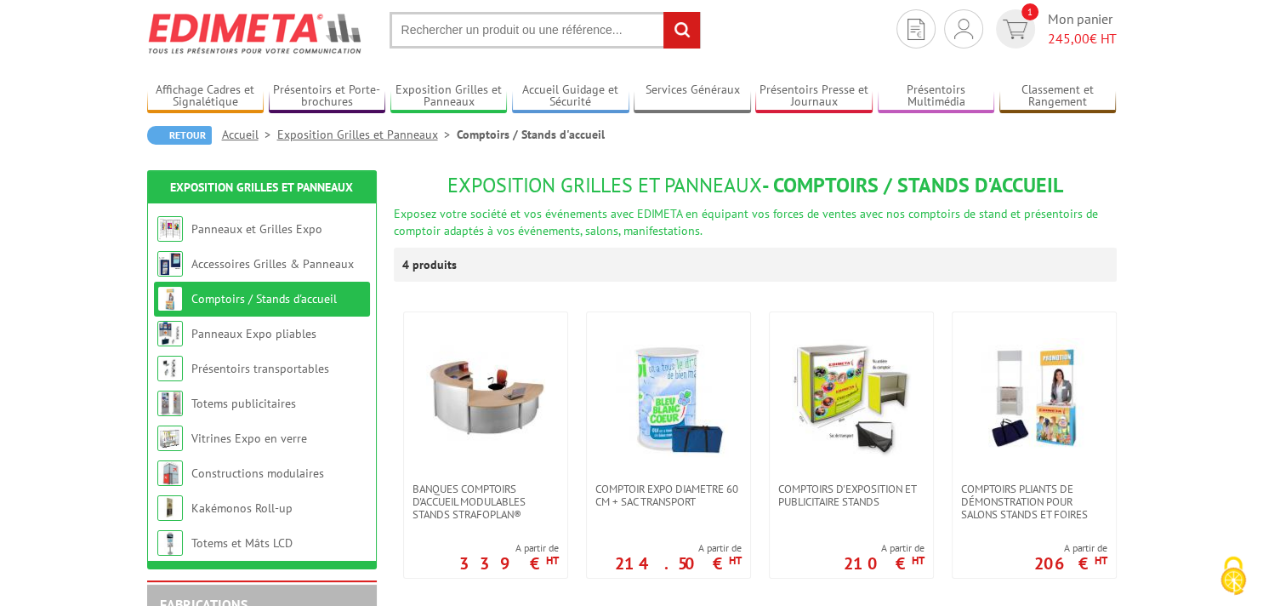
scroll to position [89, 0]
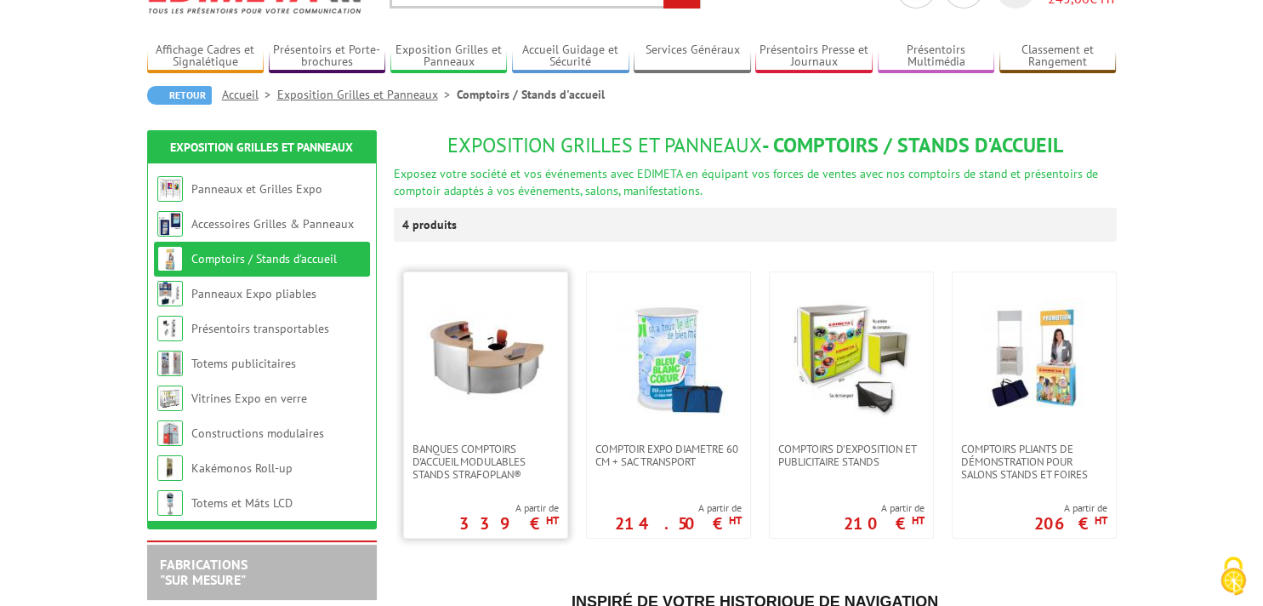
click at [513, 403] on img at bounding box center [485, 357] width 119 height 119
click at [299, 328] on link "Présentoirs transportables" at bounding box center [260, 328] width 138 height 15
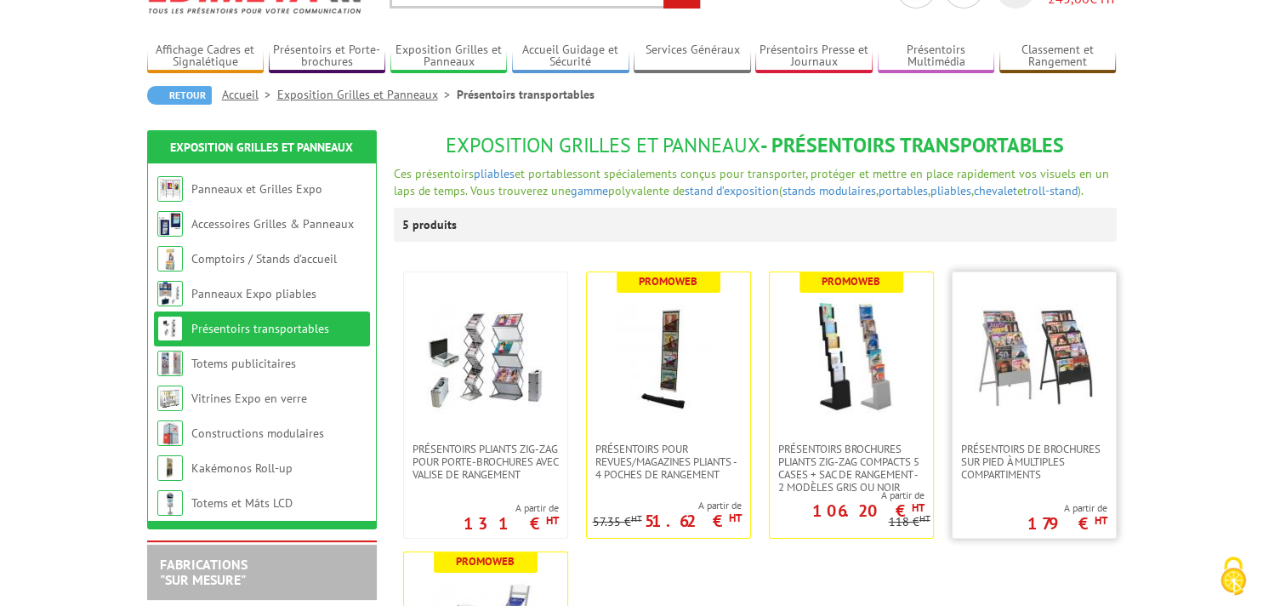
scroll to position [179, 0]
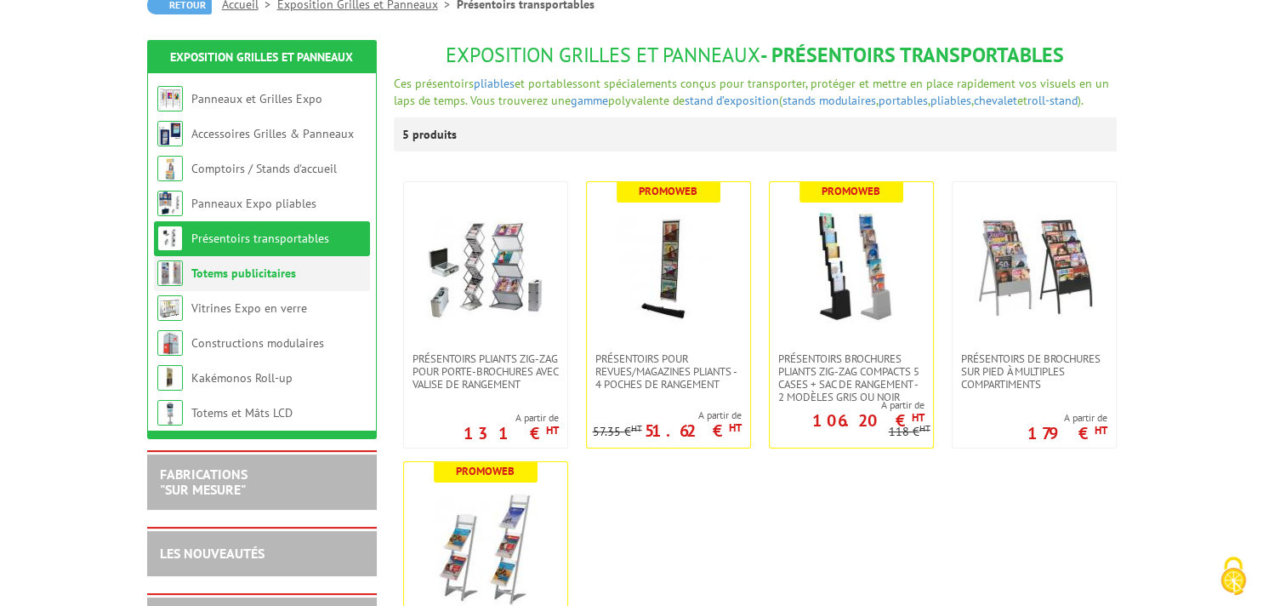
click at [250, 286] on li "Totems publicitaires" at bounding box center [262, 273] width 216 height 35
click at [250, 274] on link "Totems publicitaires" at bounding box center [243, 272] width 105 height 15
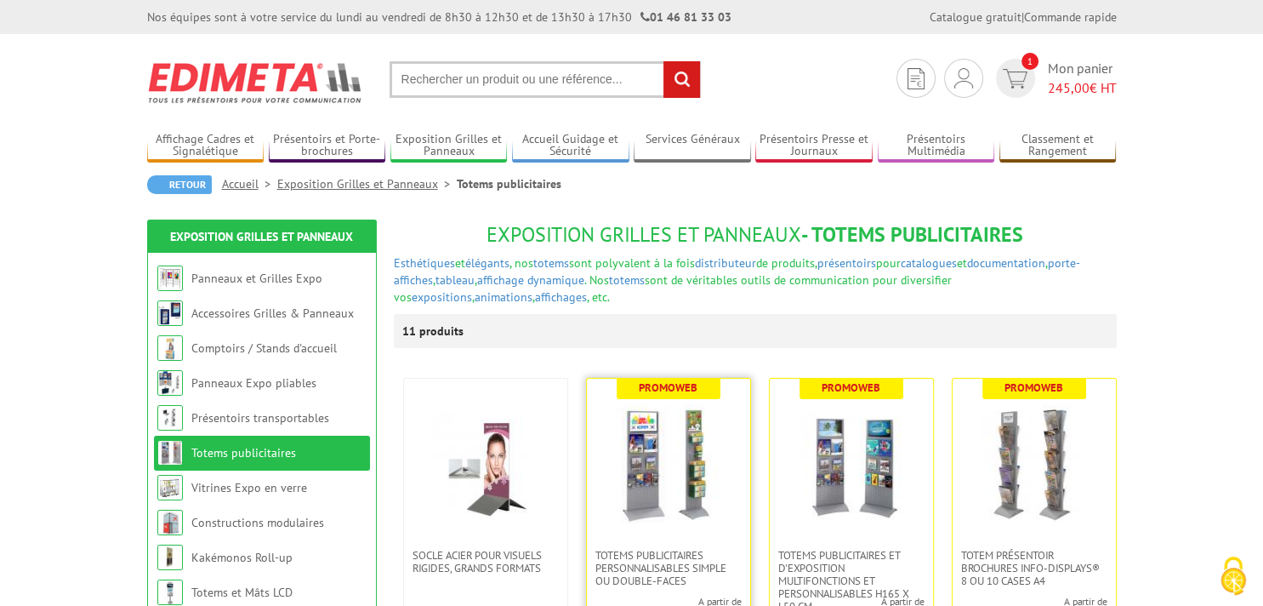
scroll to position [89, 0]
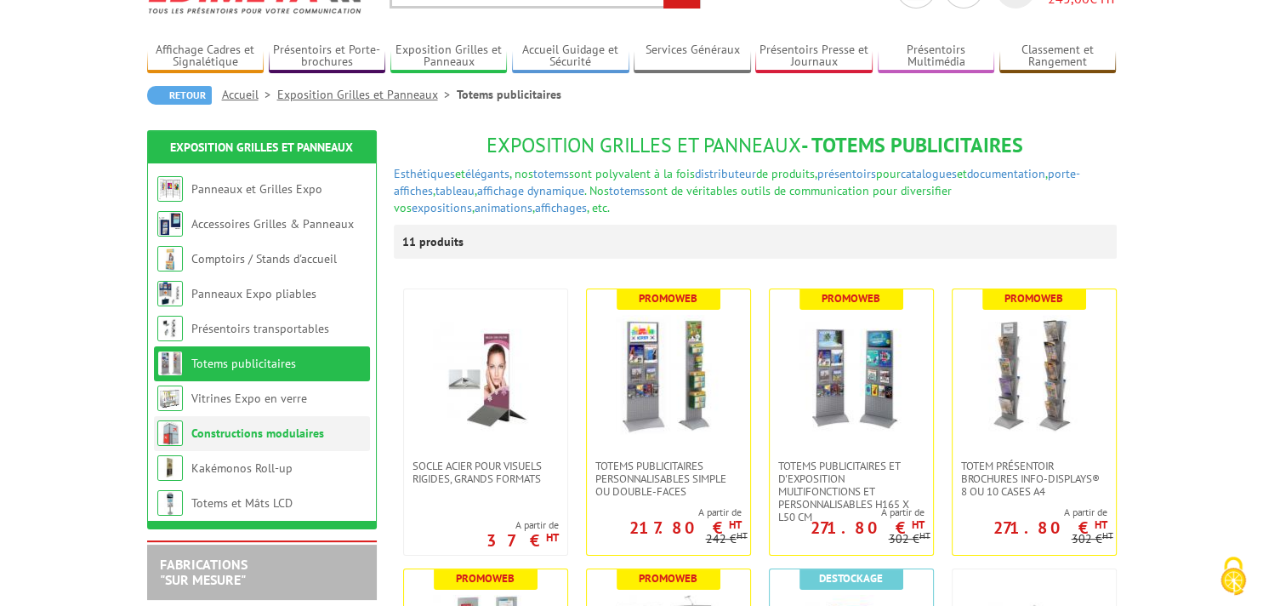
click at [318, 434] on link "Constructions modulaires" at bounding box center [257, 432] width 133 height 15
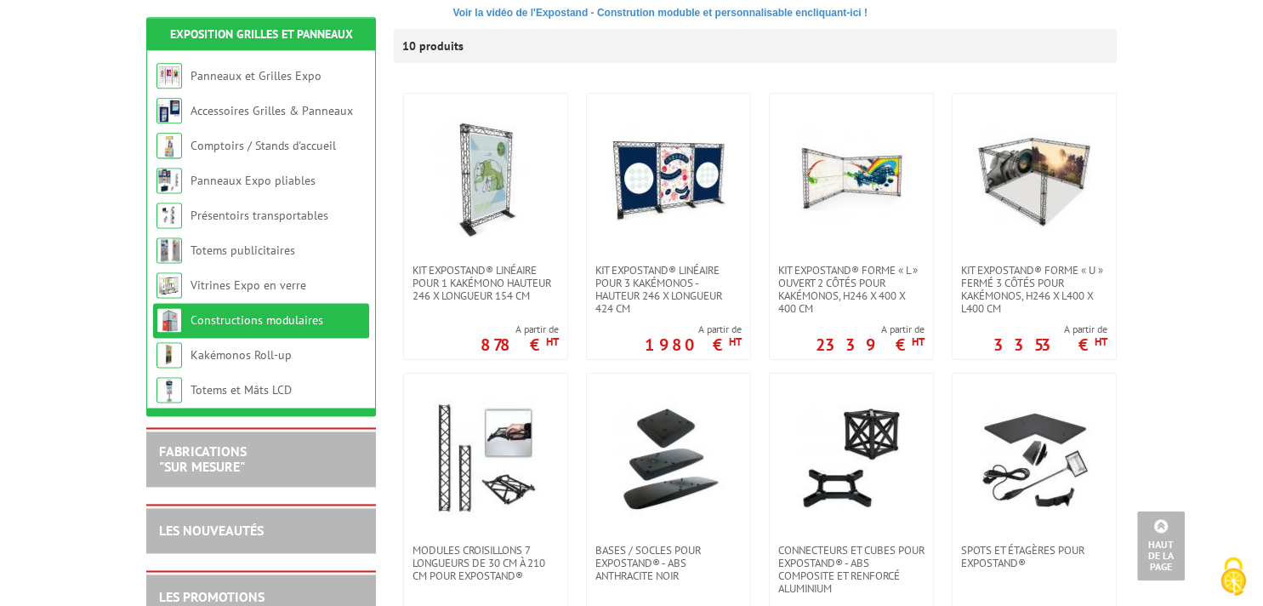
scroll to position [269, 0]
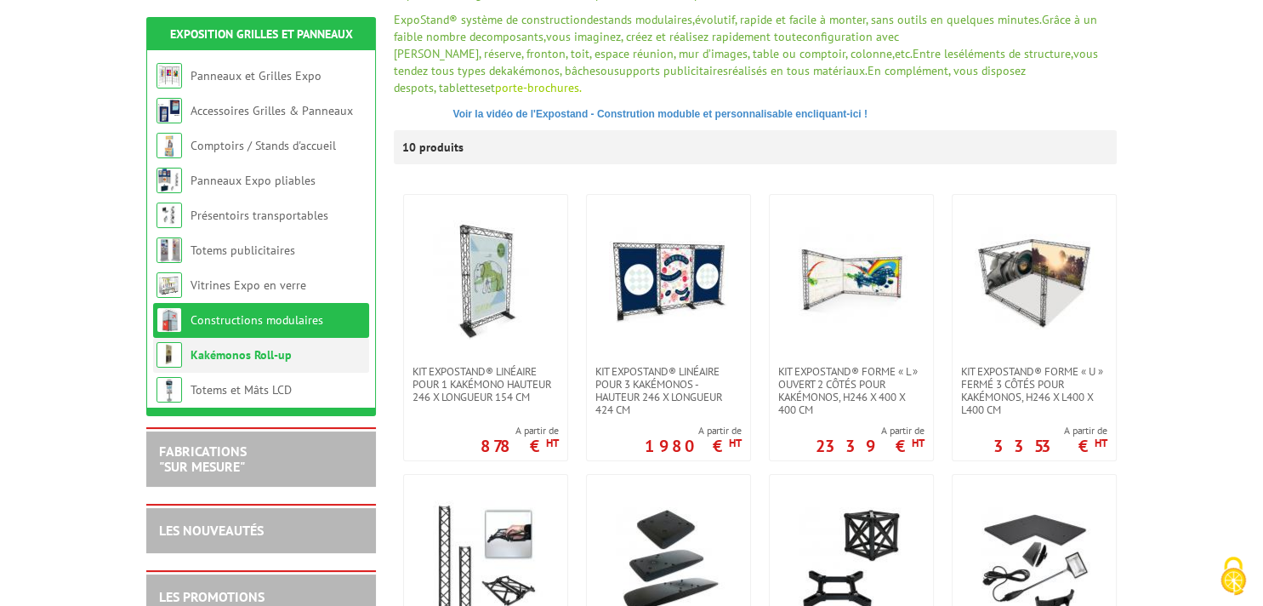
click at [319, 346] on li "Kakémonos Roll-up" at bounding box center [261, 355] width 216 height 35
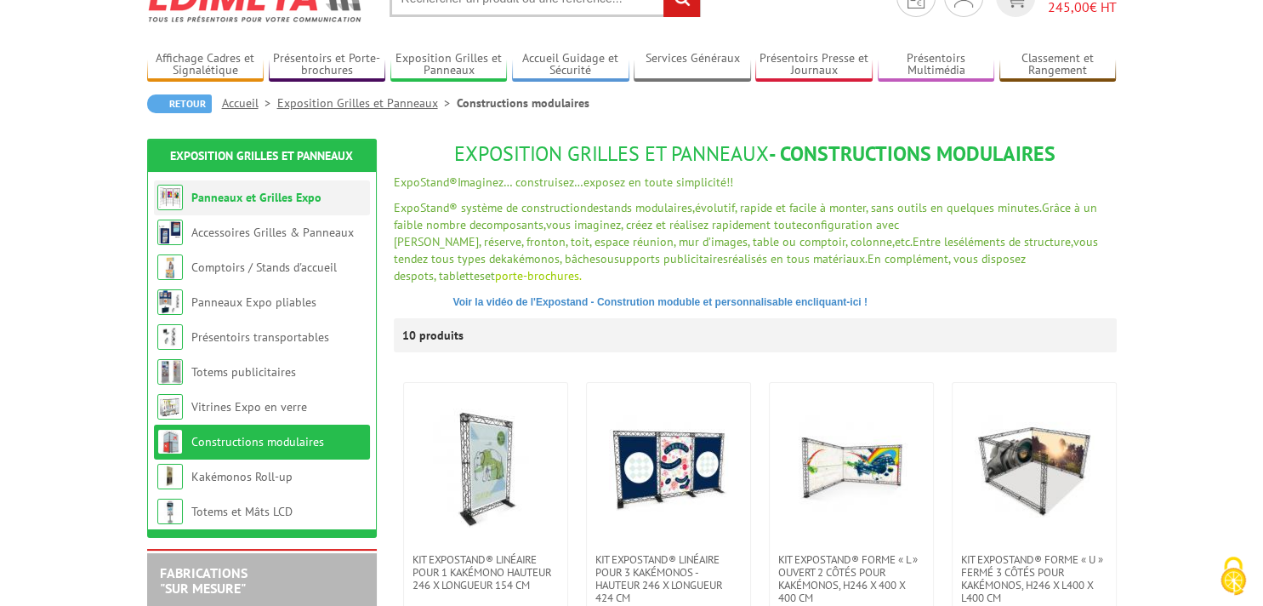
scroll to position [0, 0]
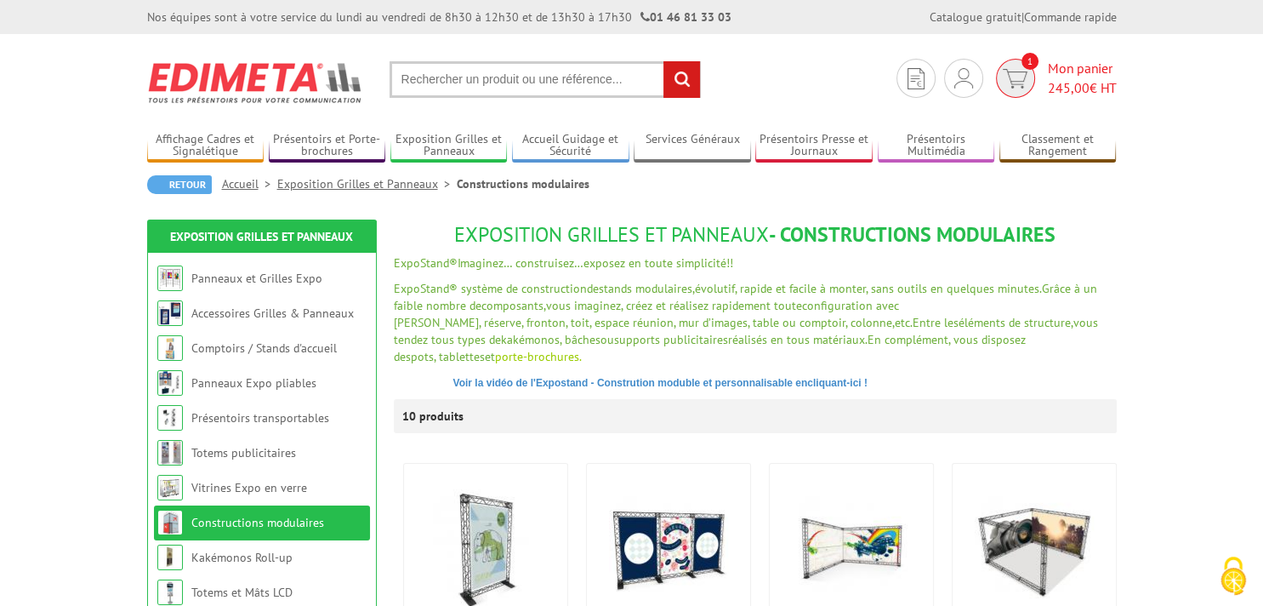
click at [1012, 71] on img at bounding box center [1015, 79] width 25 height 20
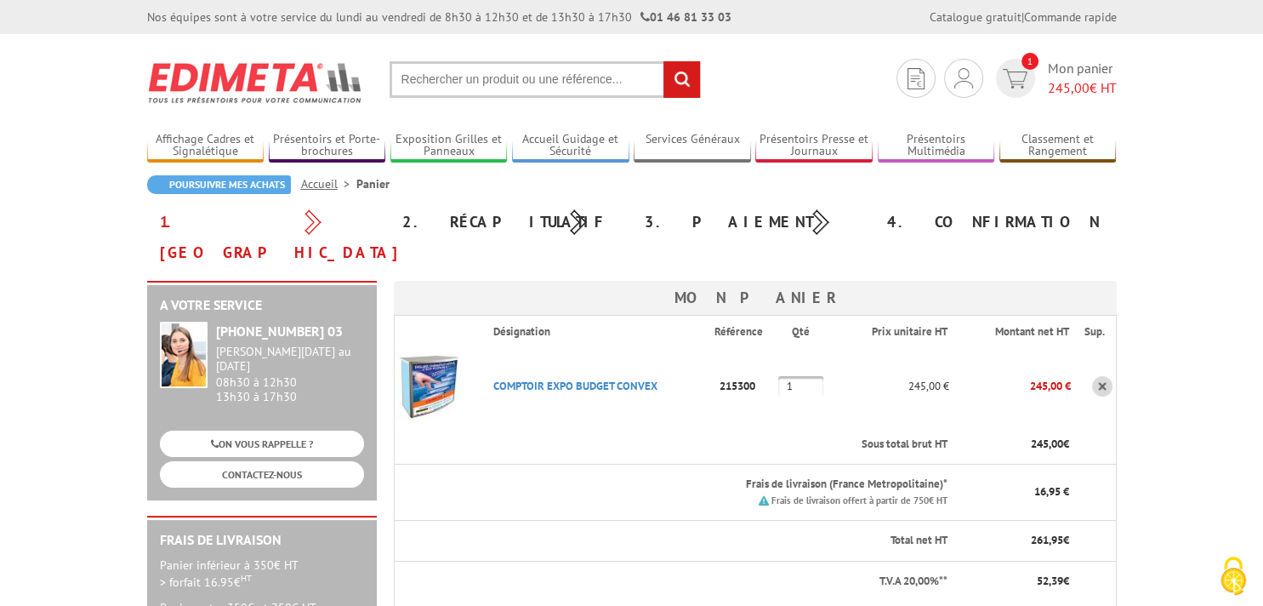
click at [438, 352] on img at bounding box center [429, 386] width 68 height 68
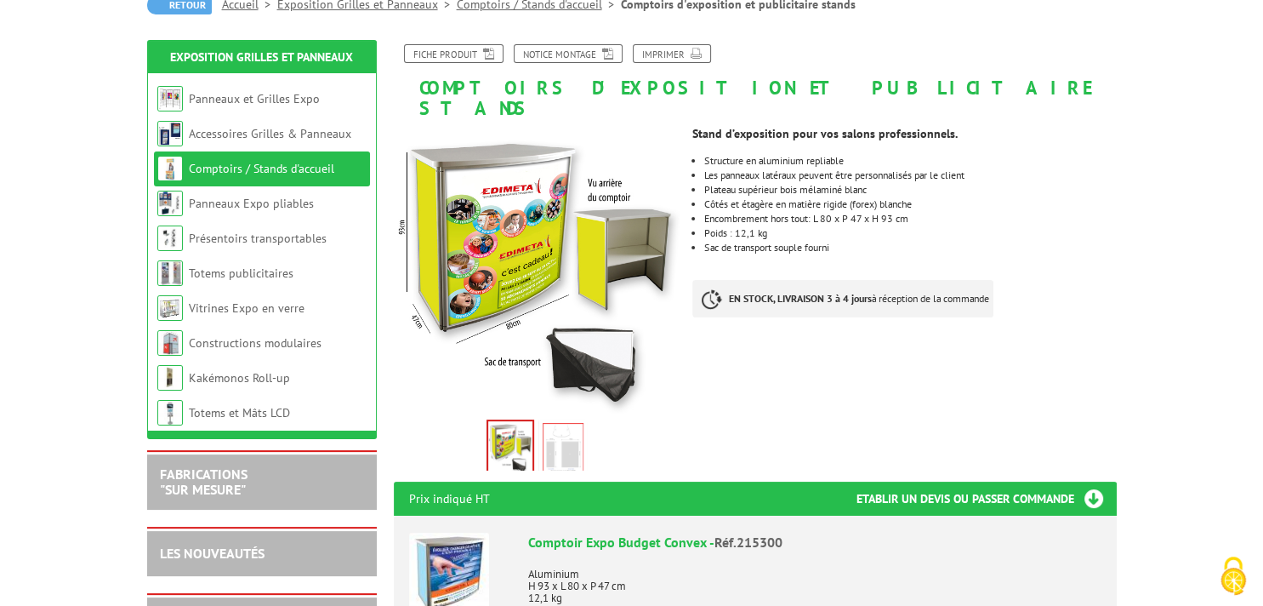
scroll to position [89, 0]
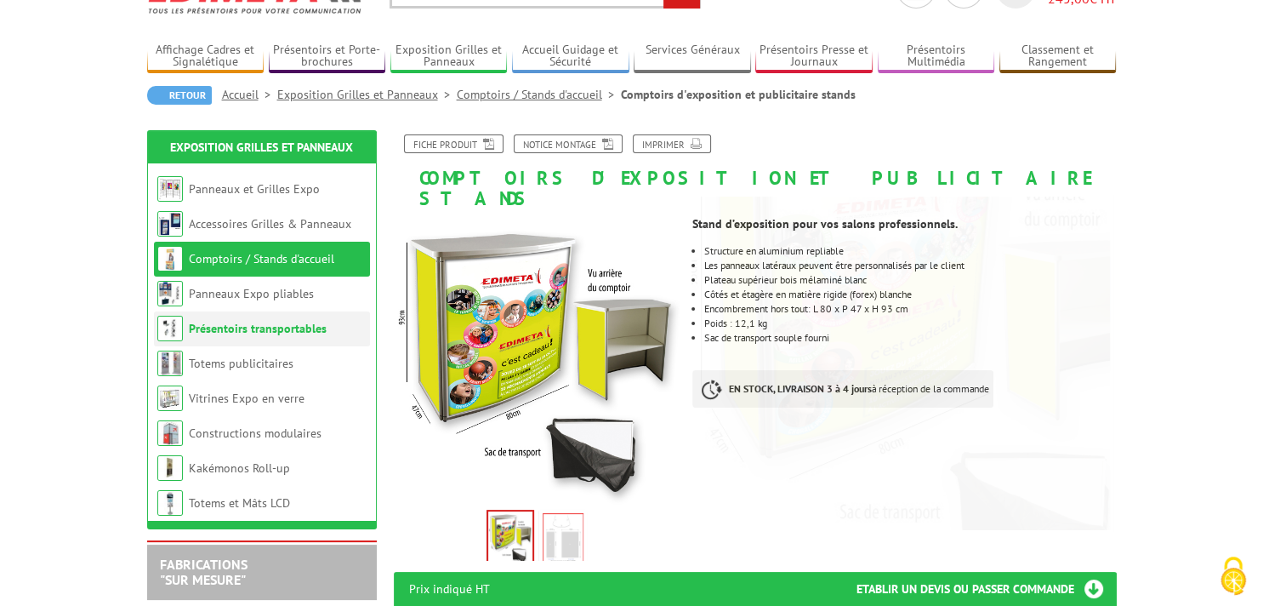
click at [274, 335] on link "Présentoirs transportables" at bounding box center [258, 328] width 138 height 15
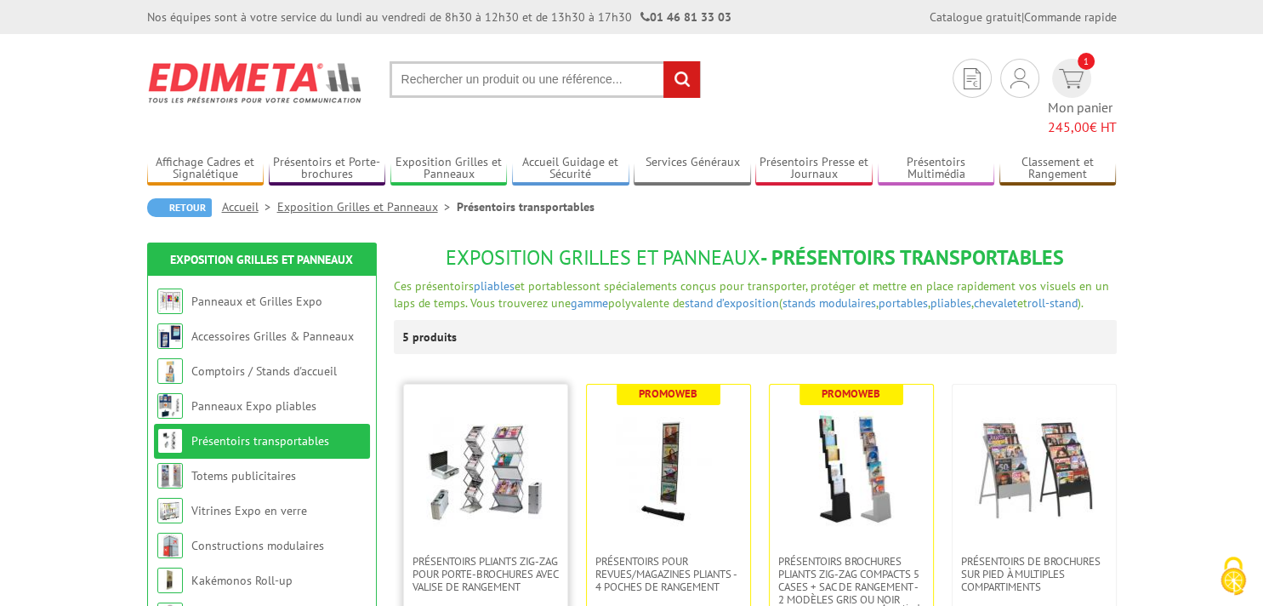
click at [459, 440] on img at bounding box center [485, 469] width 119 height 119
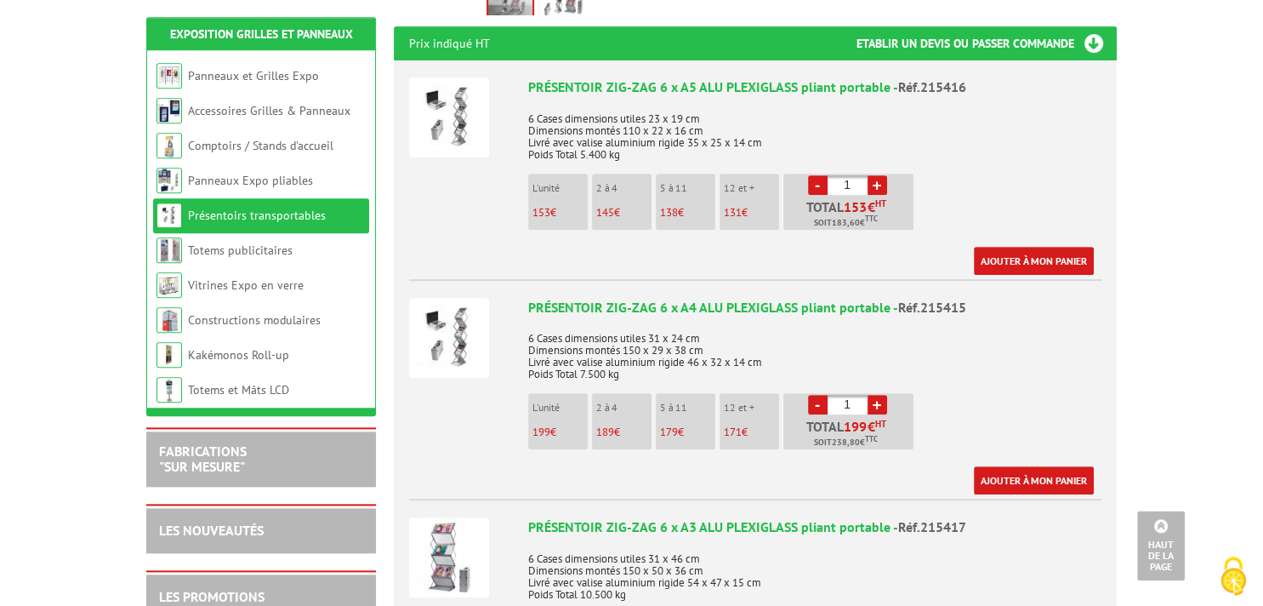
scroll to position [629, 0]
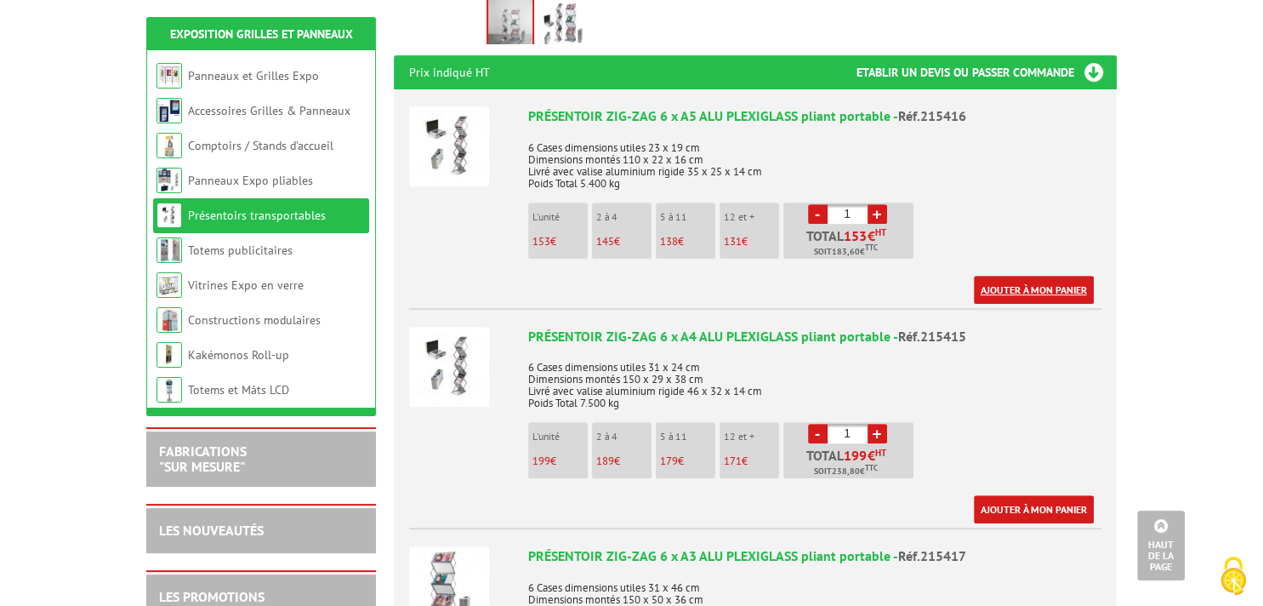
click at [1048, 276] on link "Ajouter à mon panier" at bounding box center [1034, 290] width 120 height 28
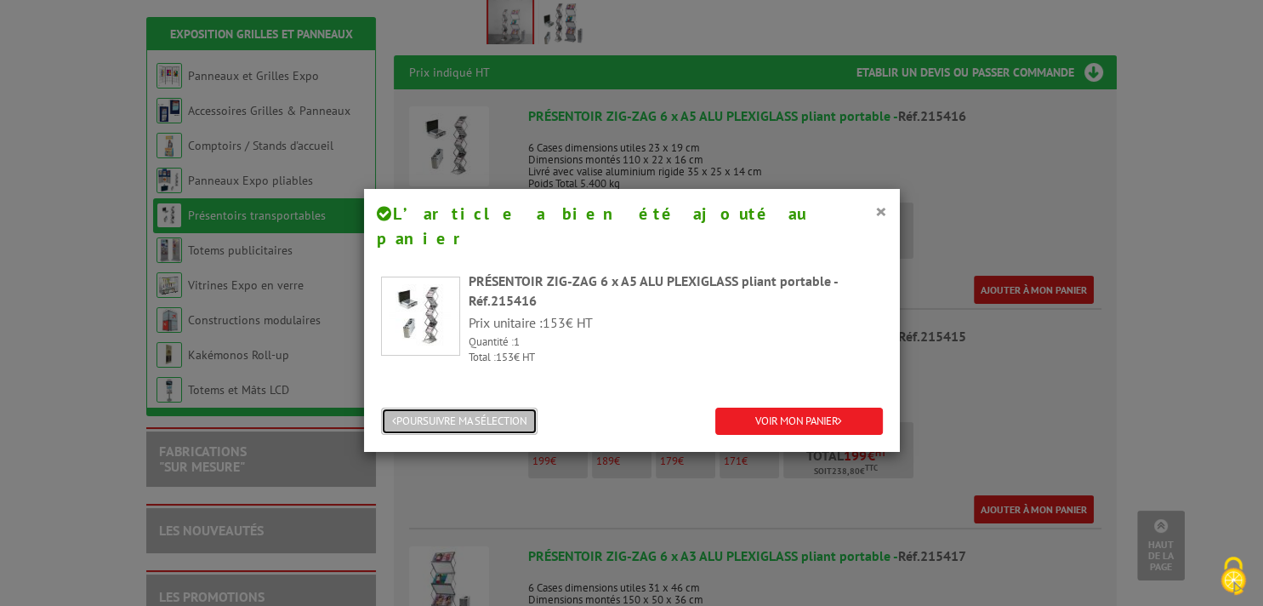
click at [517, 408] on button "POURSUIVRE MA SÉLECTION" at bounding box center [459, 421] width 157 height 28
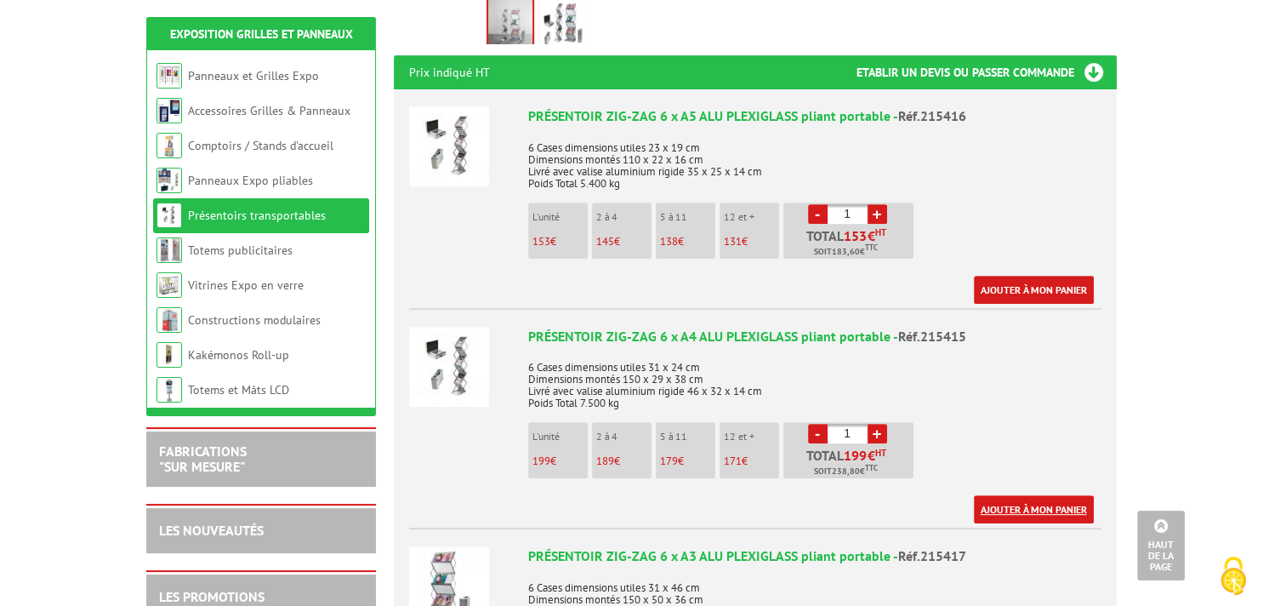
click at [1055, 495] on link "Ajouter à mon panier" at bounding box center [1034, 509] width 120 height 28
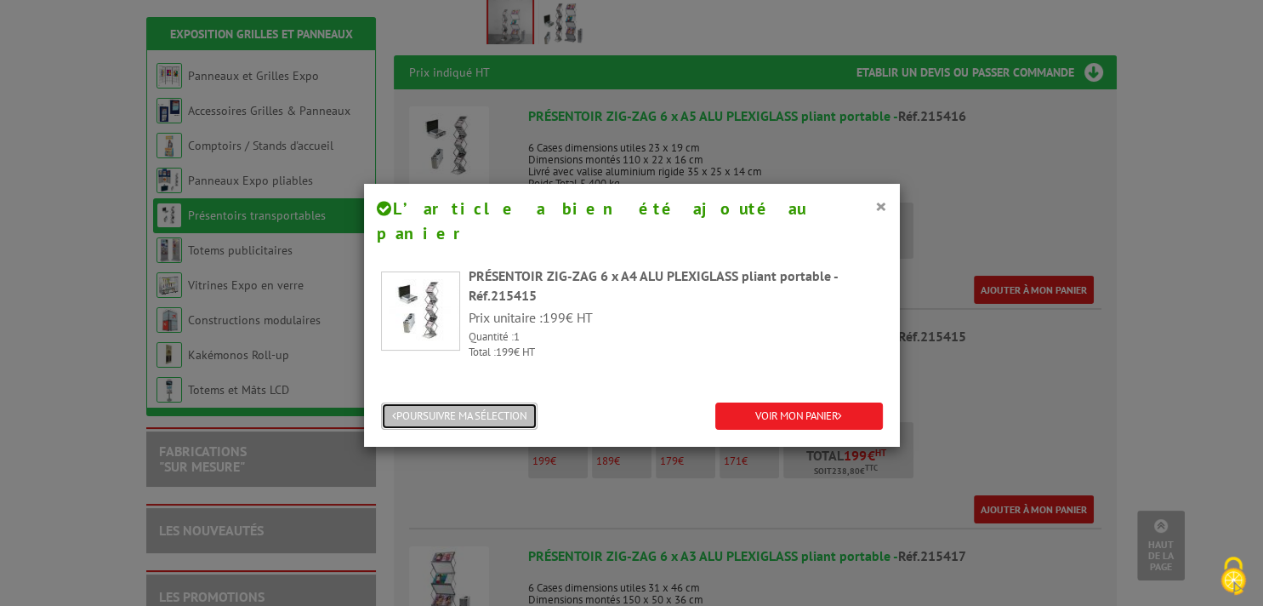
click at [492, 402] on button "POURSUIVRE MA SÉLECTION" at bounding box center [459, 416] width 157 height 28
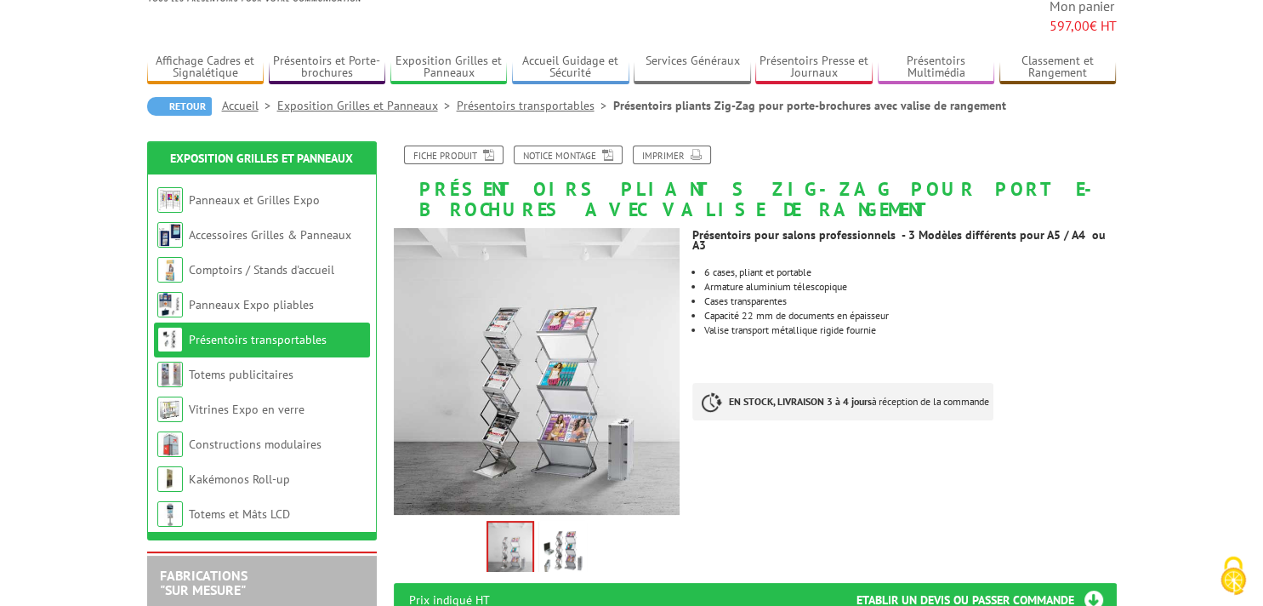
scroll to position [0, 0]
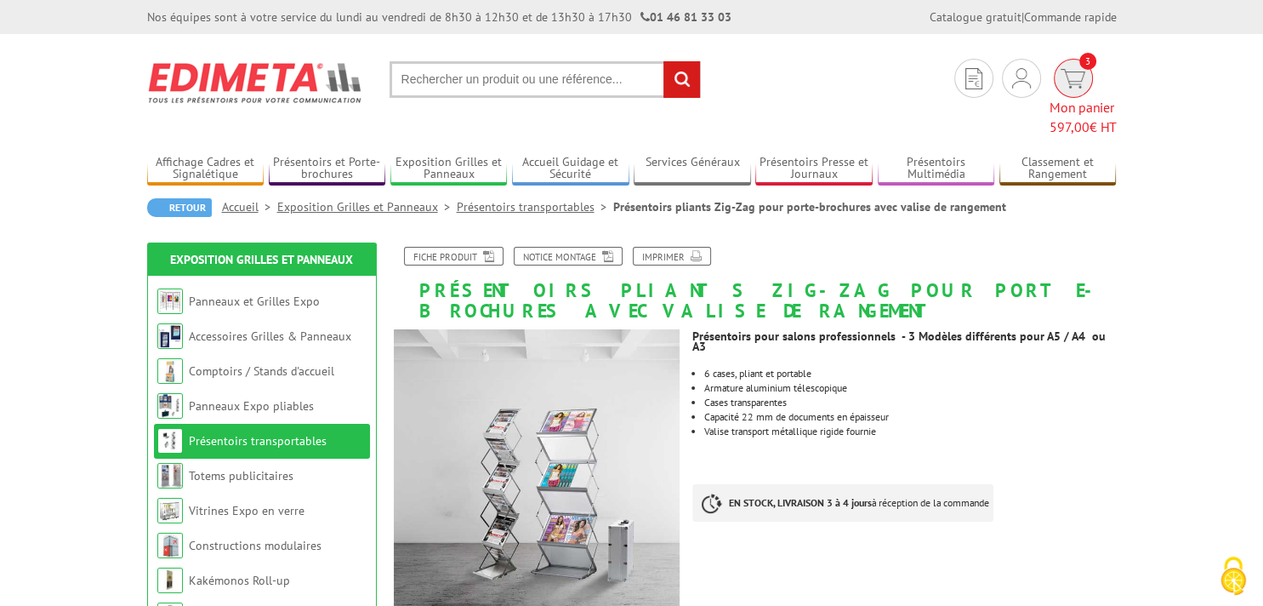
click at [1061, 79] on img at bounding box center [1073, 79] width 25 height 20
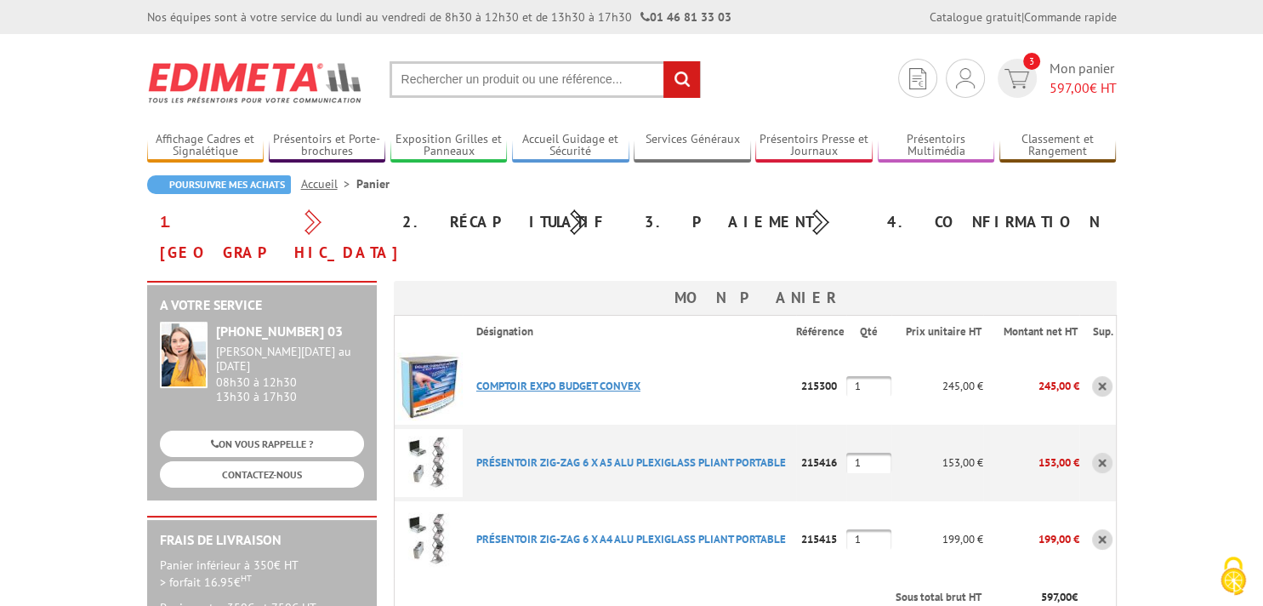
click at [528, 379] on link "COMPTOIR EXPO BUDGET CONVEX" at bounding box center [558, 386] width 164 height 14
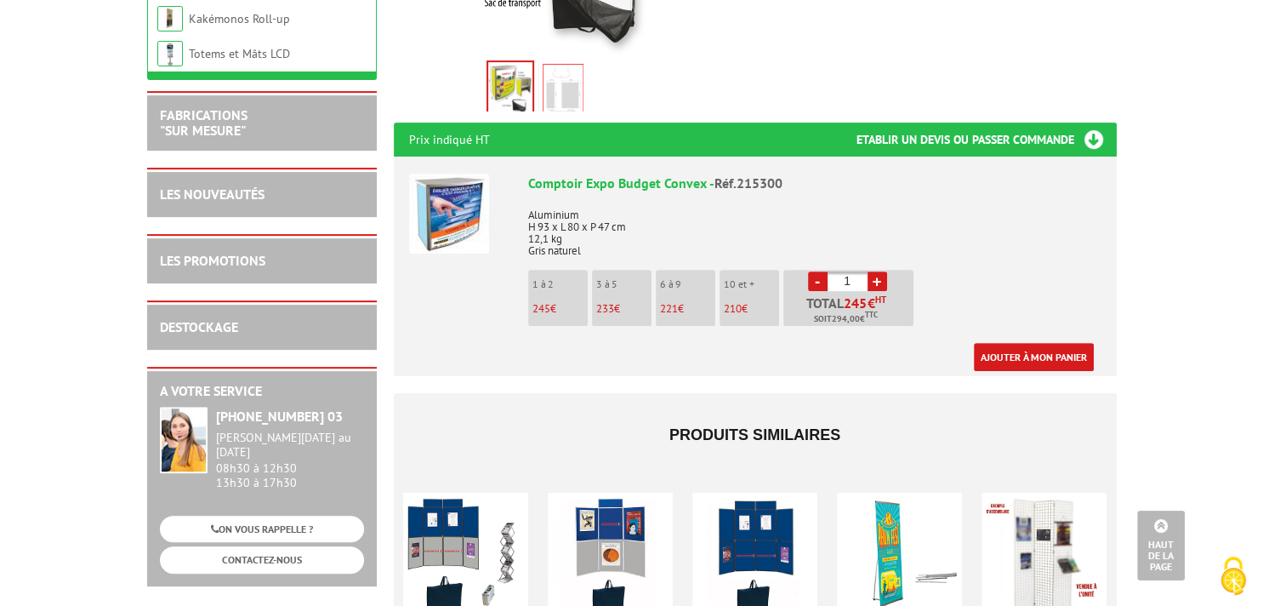
scroll to position [179, 0]
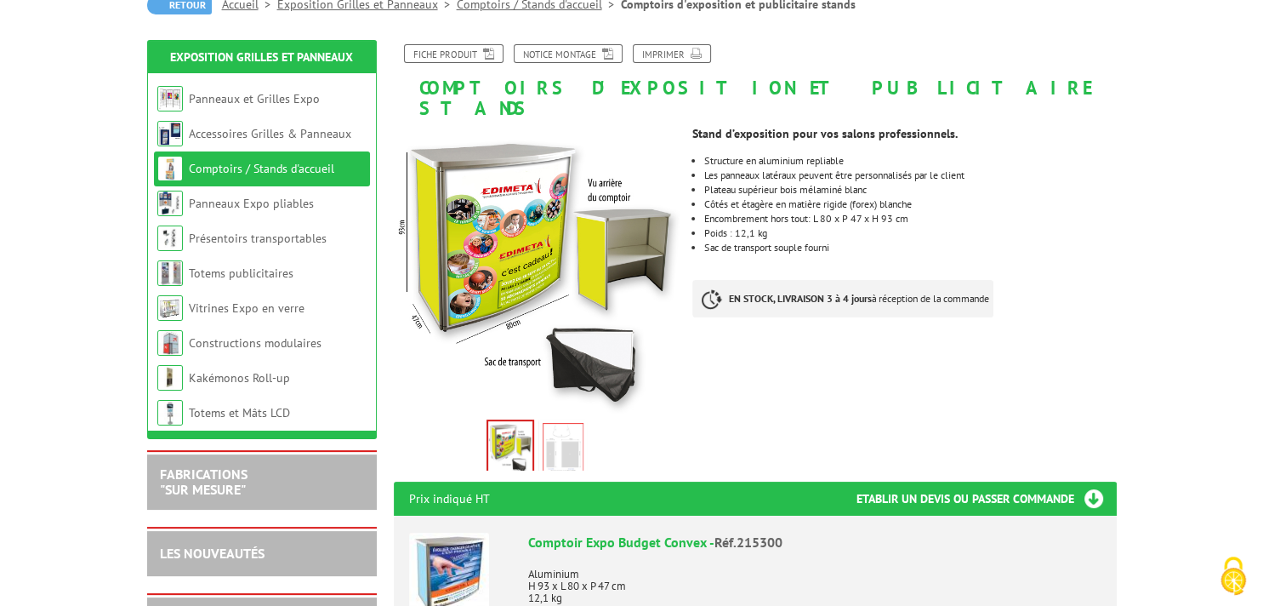
click at [559, 423] on img at bounding box center [563, 449] width 41 height 53
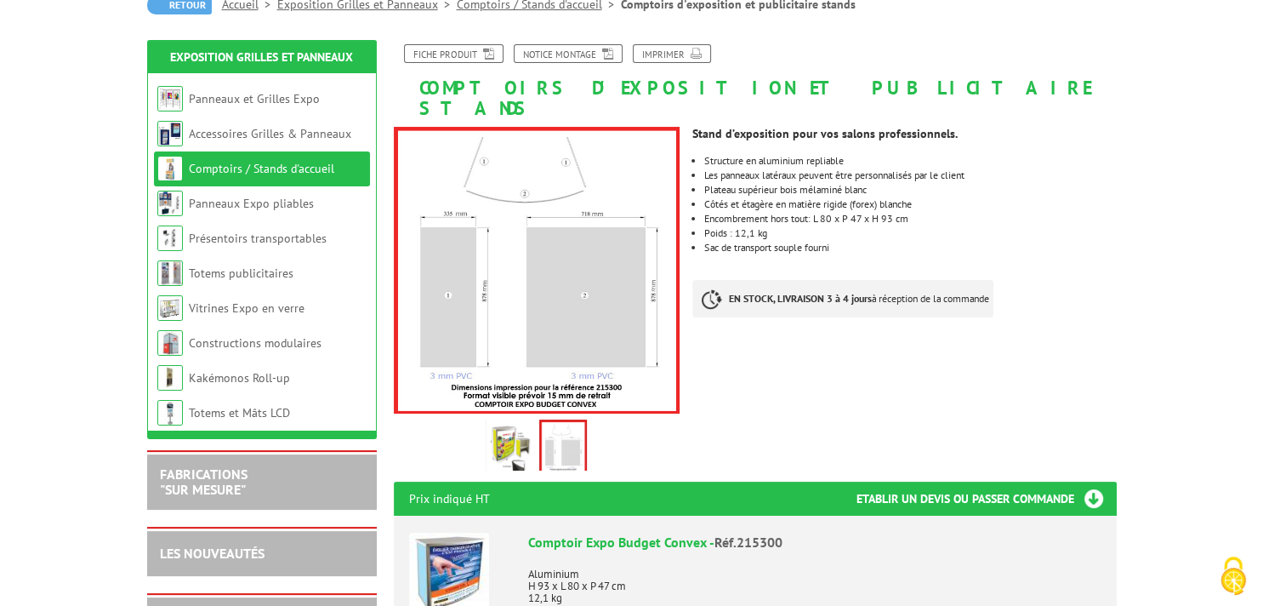
click at [502, 429] on img at bounding box center [510, 449] width 41 height 53
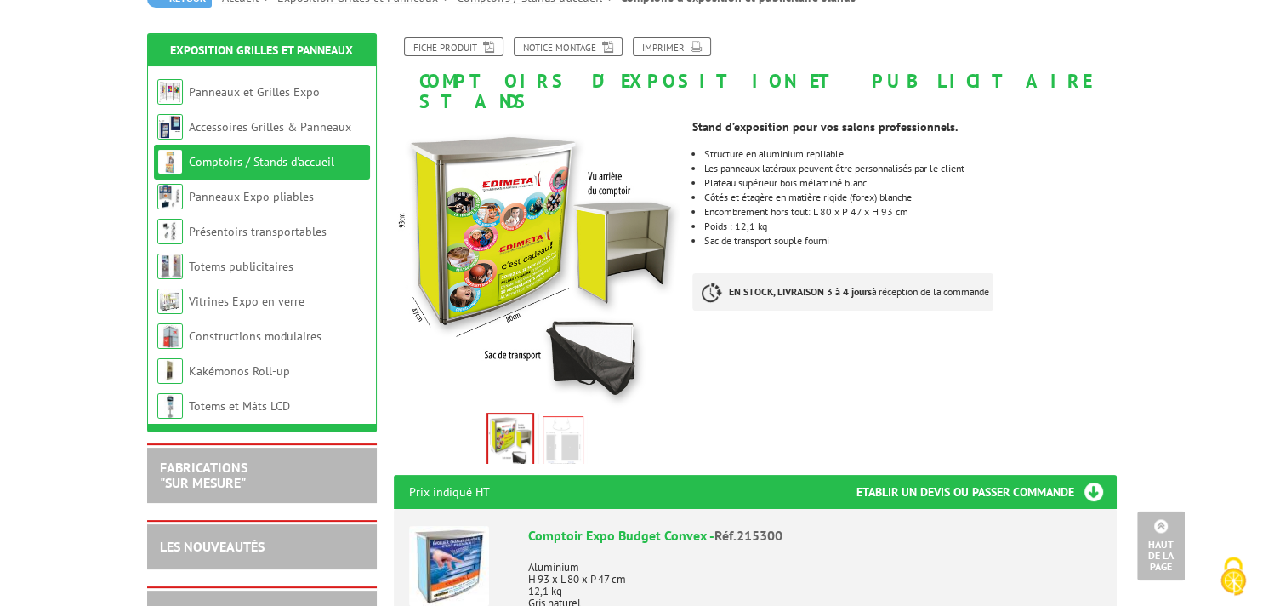
scroll to position [0, 0]
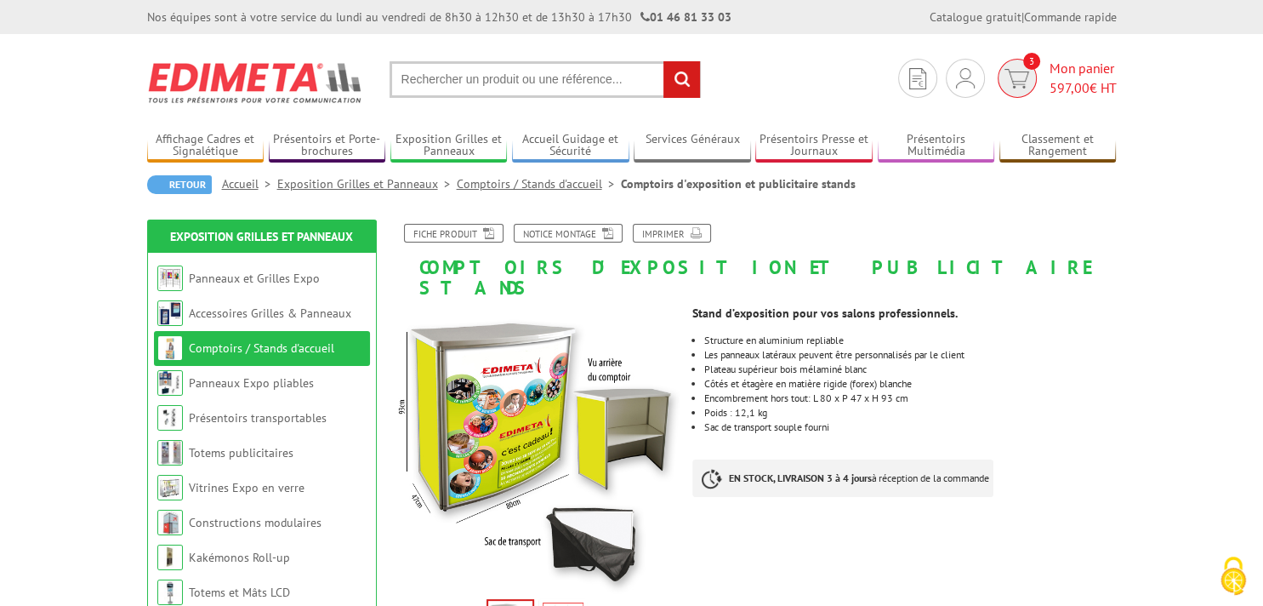
click at [1027, 69] on span "3" at bounding box center [1031, 61] width 17 height 17
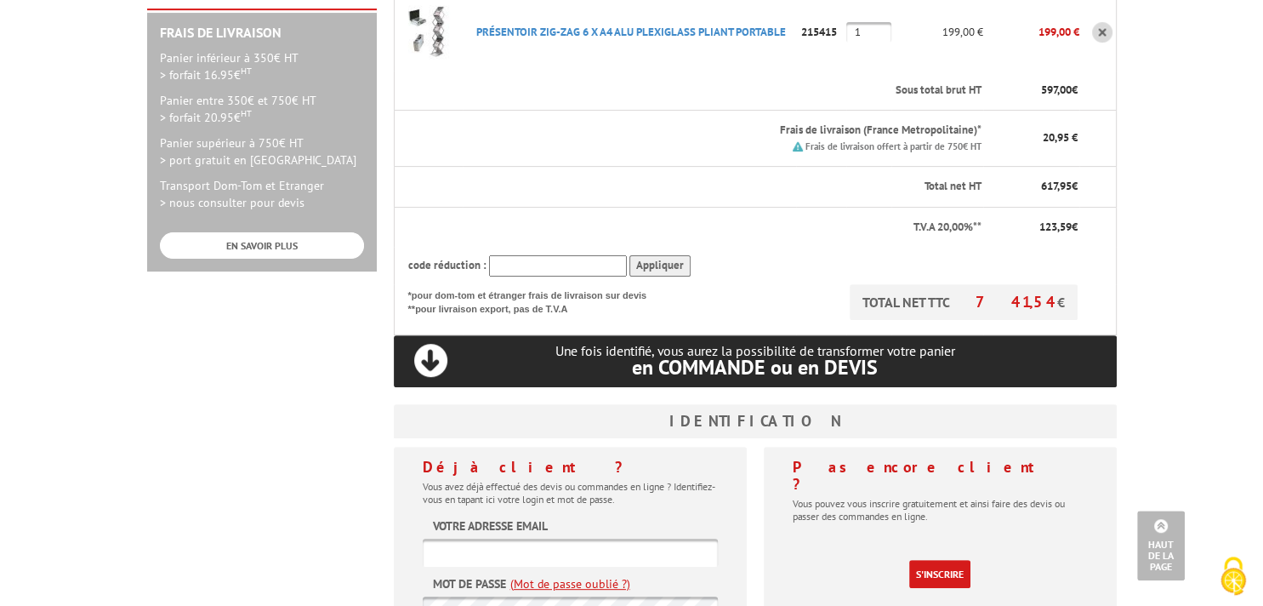
scroll to position [538, 0]
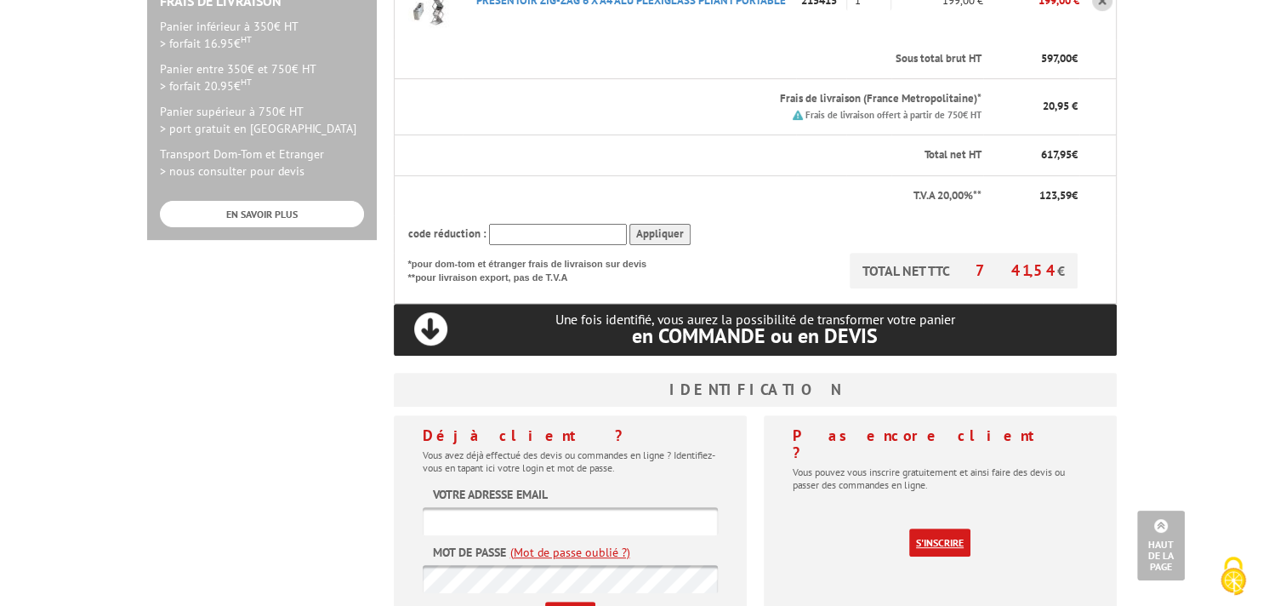
click at [949, 528] on link "S'inscrire" at bounding box center [939, 542] width 61 height 28
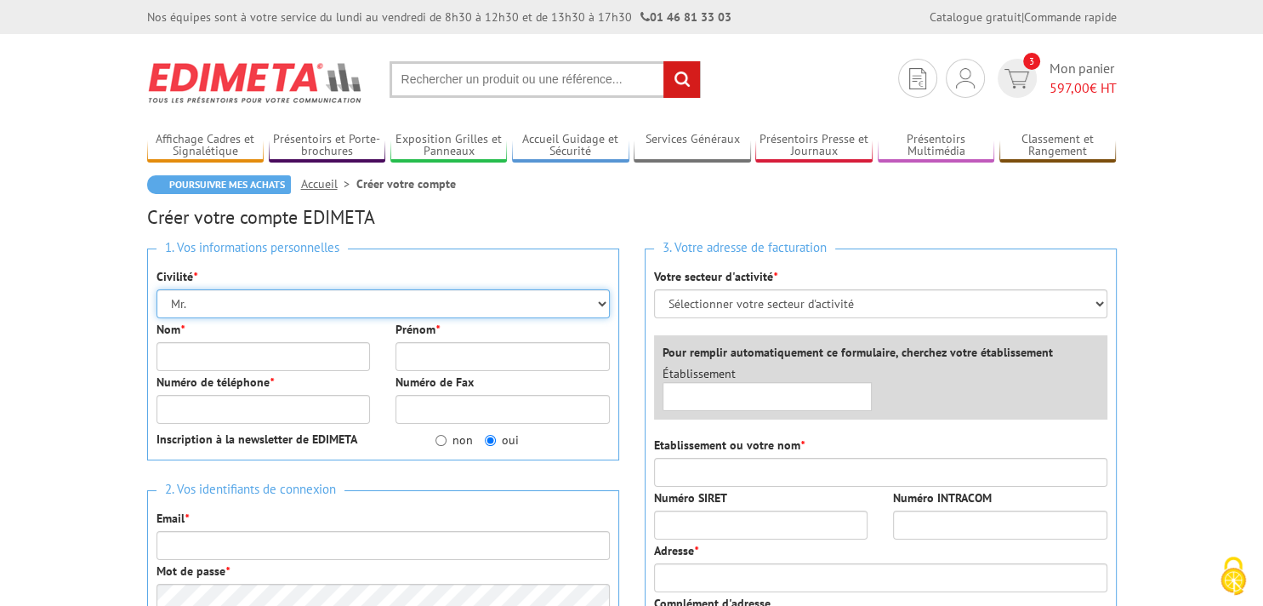
click at [157, 289] on select "Mr. Mme. Mlle." at bounding box center [383, 303] width 453 height 29
select select "Mme."
click option "Mme." at bounding box center [0, 0] width 0 height 0
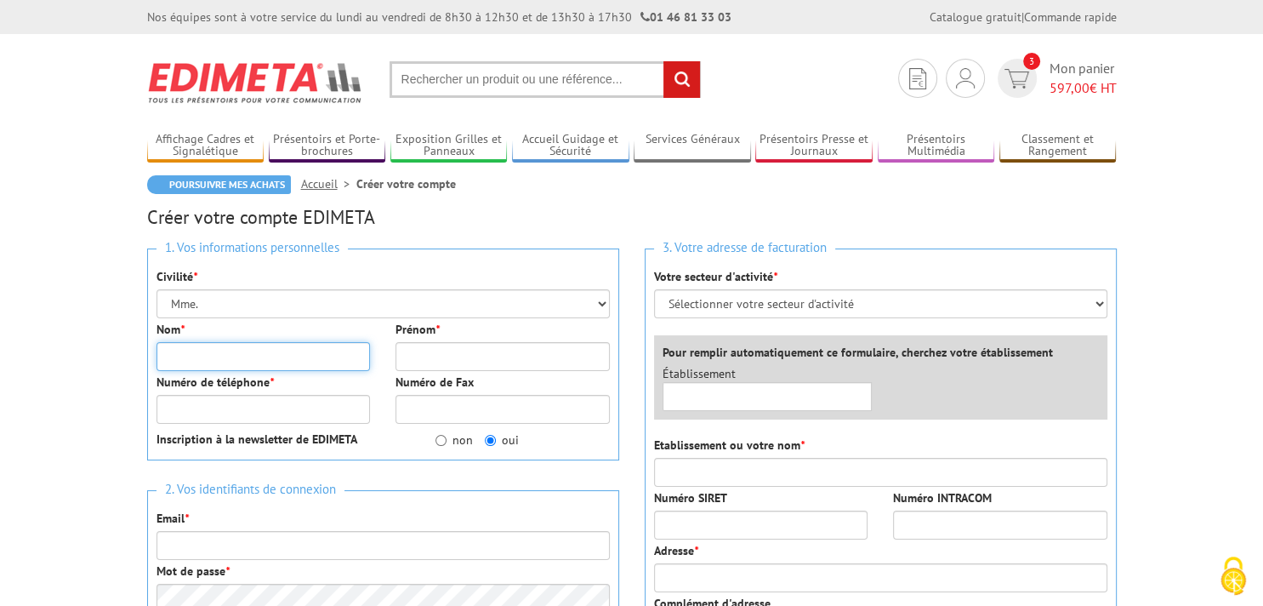
click at [243, 354] on input "Nom *" at bounding box center [264, 356] width 214 height 29
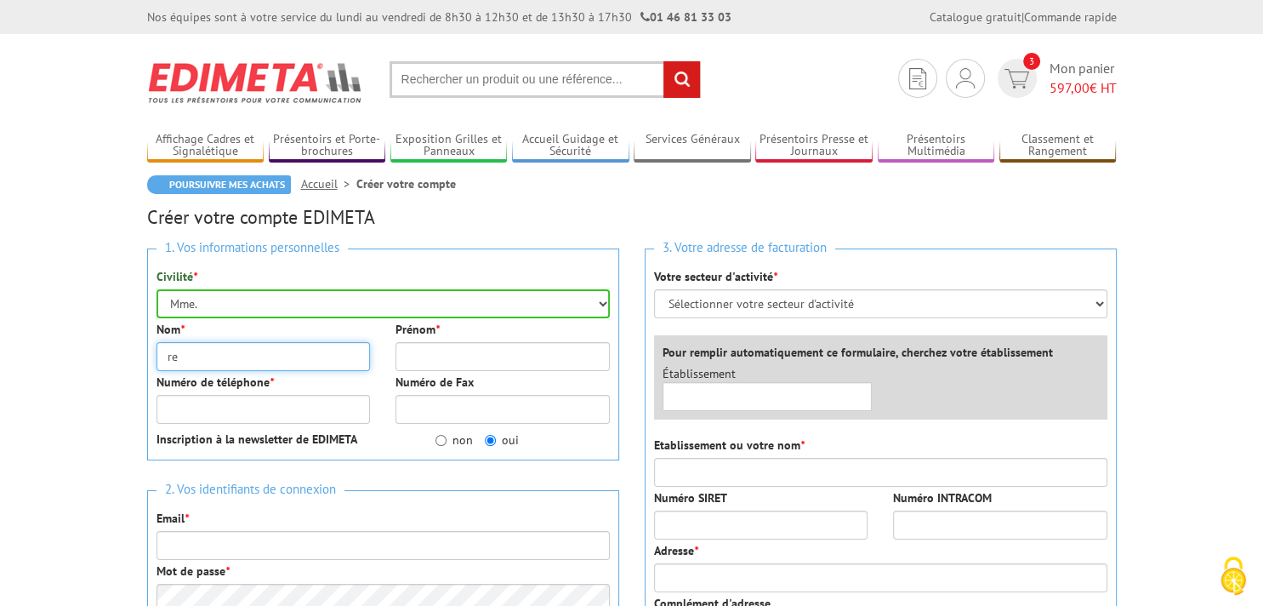
type input "r"
click at [231, 352] on input "Nom *" at bounding box center [264, 356] width 214 height 29
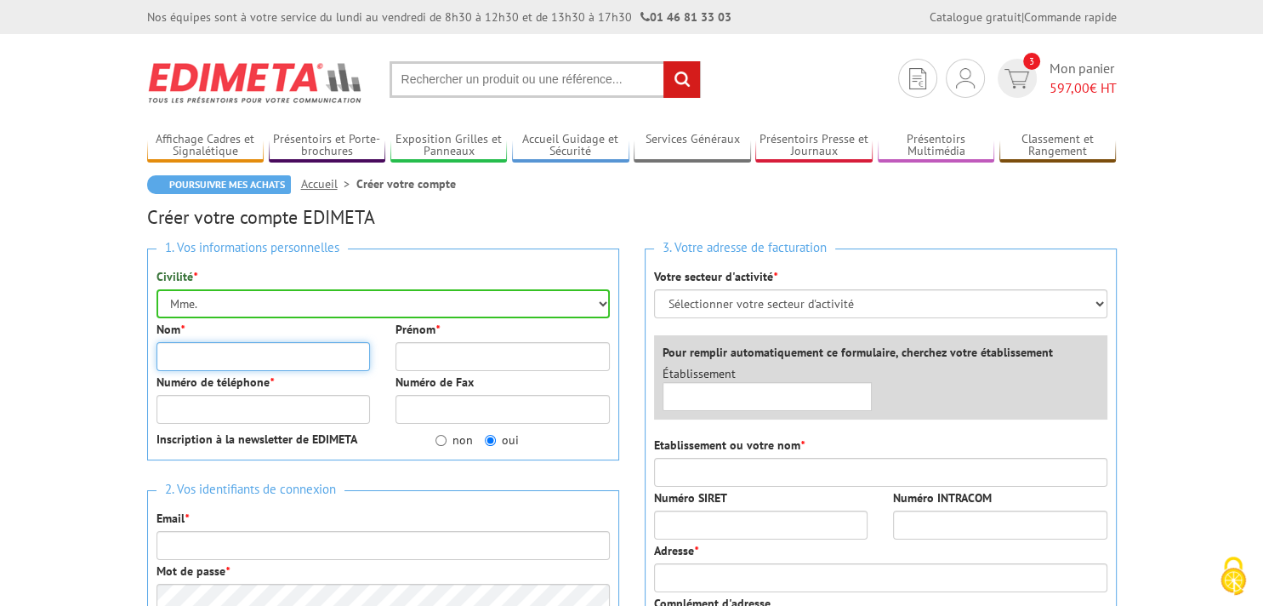
click at [231, 352] on input "Nom *" at bounding box center [264, 356] width 214 height 29
type input "r"
click at [231, 352] on input "Nom *" at bounding box center [264, 356] width 214 height 29
type input "REYNIER"
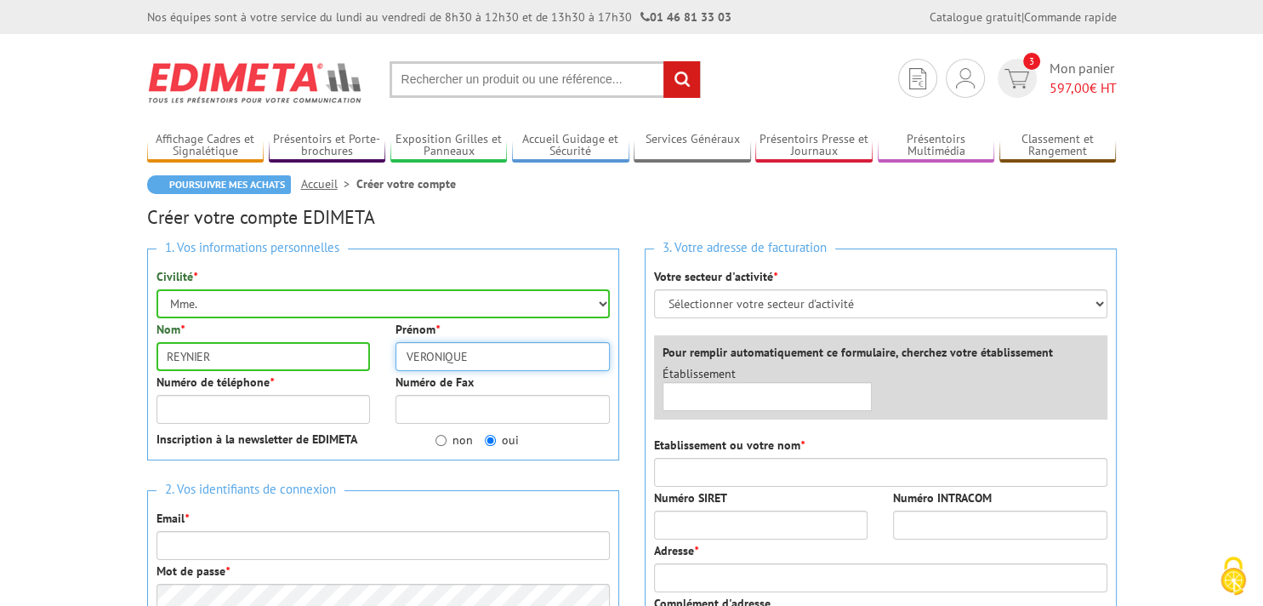
type input "VERONIQUE"
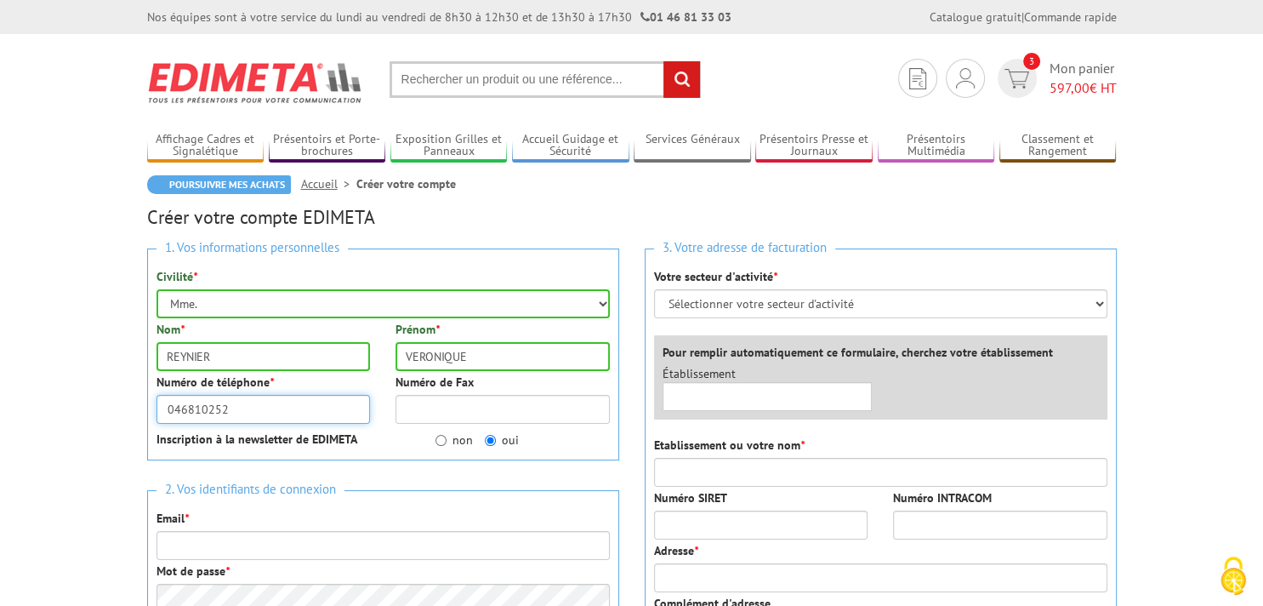
type input "046810252"
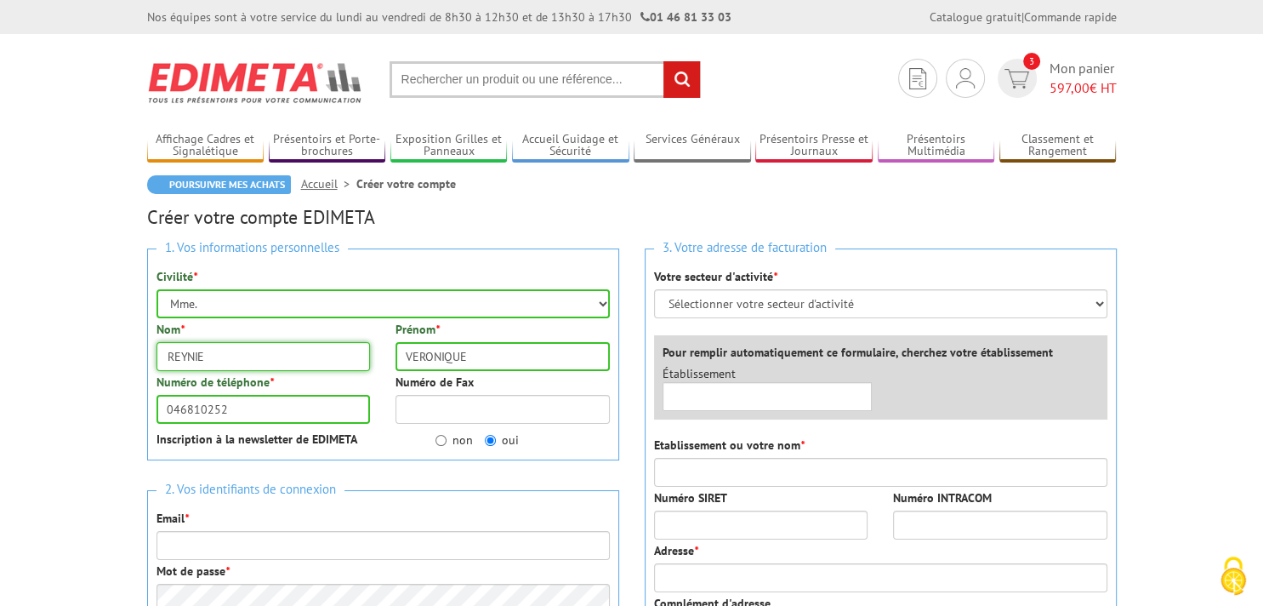
click at [267, 363] on input "REYNIE" at bounding box center [264, 356] width 214 height 29
type input "REYNIER"
click at [261, 371] on input "REYNIER" at bounding box center [264, 356] width 214 height 29
click at [230, 407] on input "046810252" at bounding box center [264, 409] width 214 height 29
type input "0468102550"
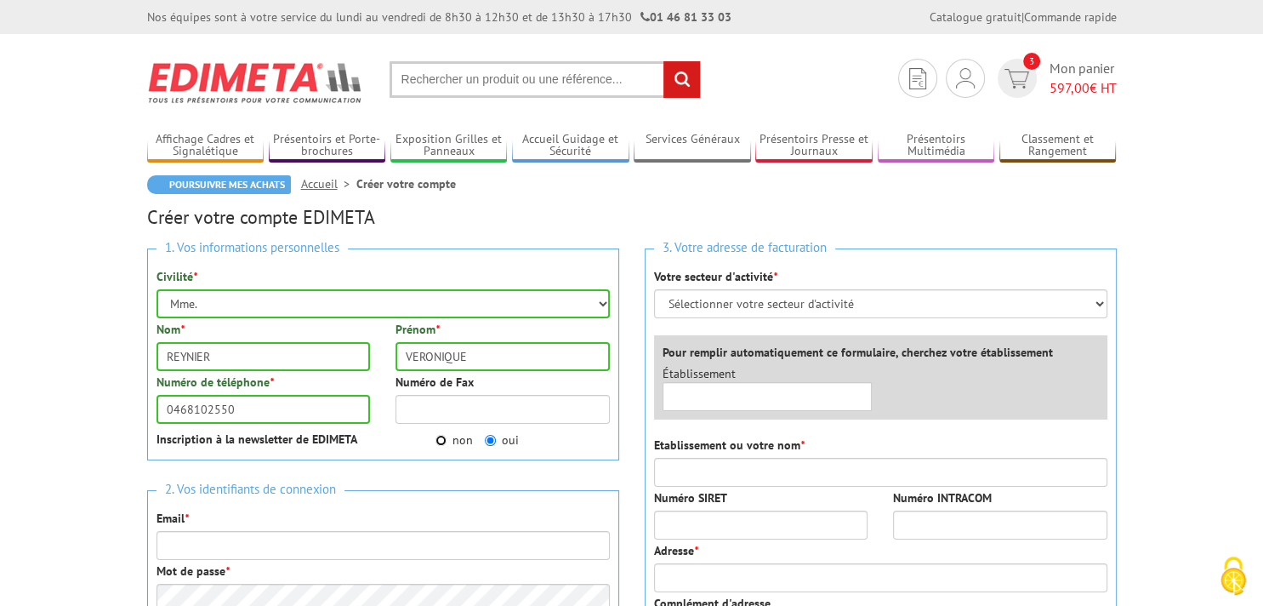
click at [439, 437] on input "non" at bounding box center [441, 440] width 11 height 11
radio input "true"
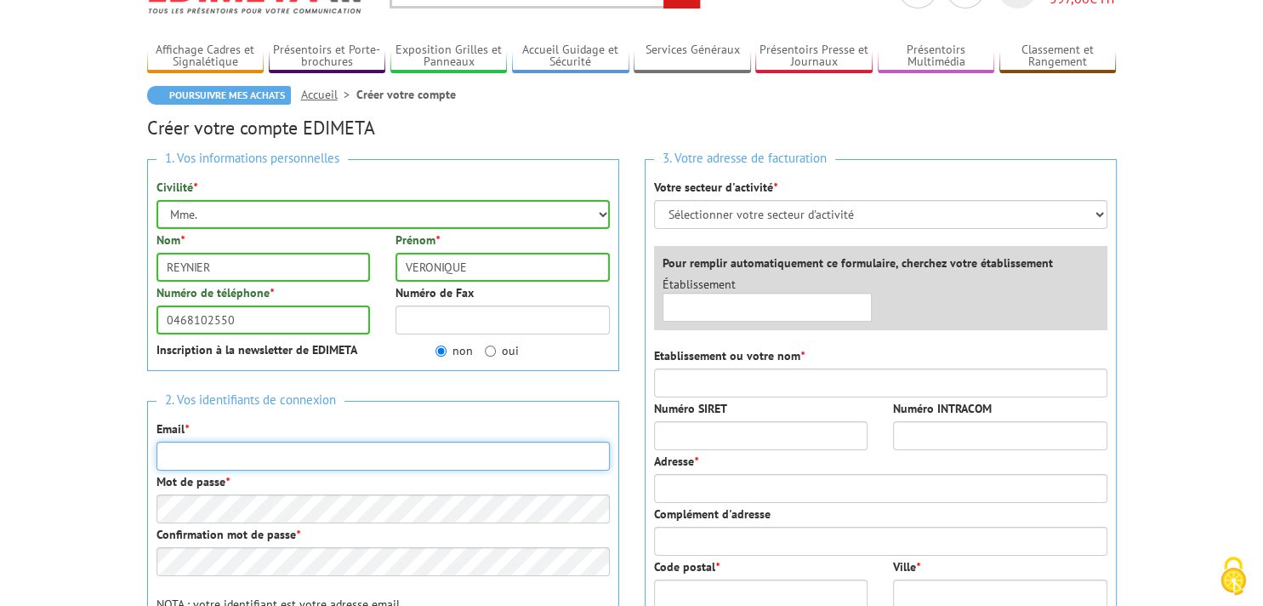
click at [238, 456] on input "Email *" at bounding box center [383, 456] width 453 height 29
type input "C"
click at [238, 454] on input "Email *" at bounding box center [383, 456] width 453 height 29
click at [238, 454] on input "contact]" at bounding box center [383, 456] width 453 height 29
click at [238, 454] on input "contact" at bounding box center [383, 456] width 453 height 29
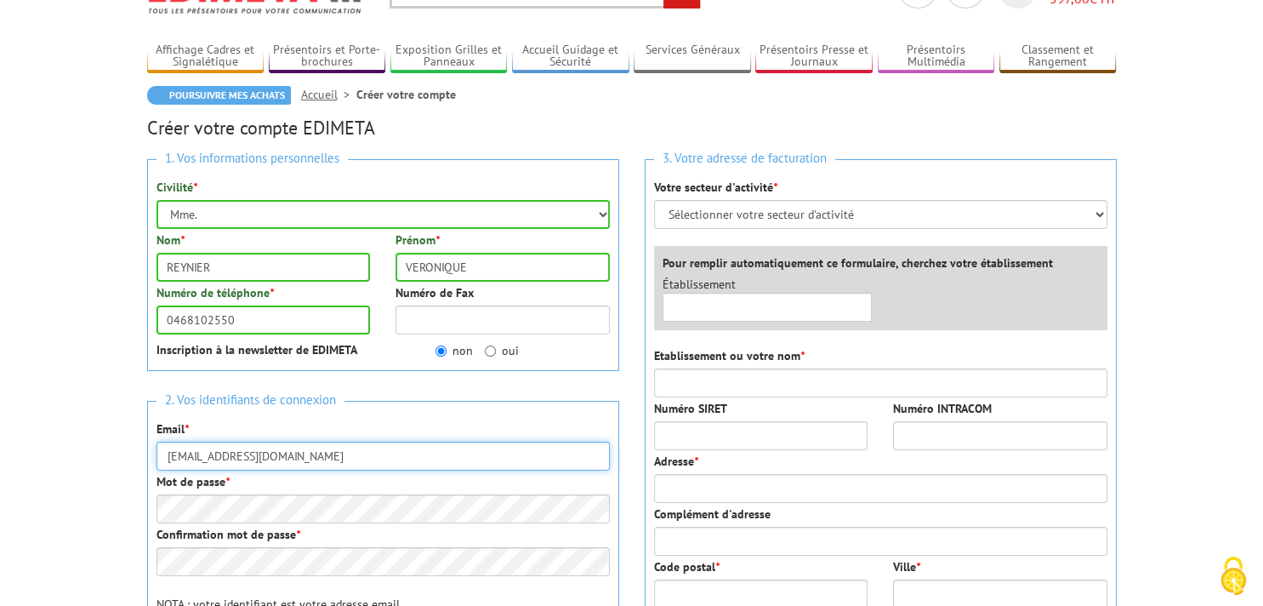
type input "[EMAIL_ADDRESS][DOMAIN_NAME]"
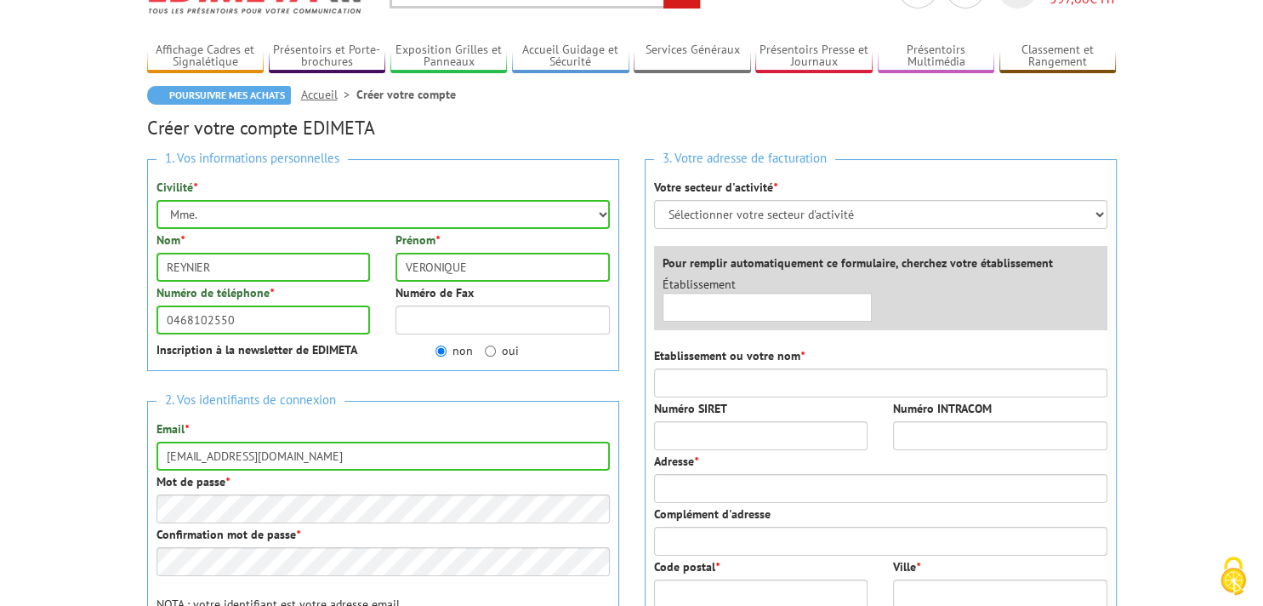
click at [335, 406] on span "2. Vos identifiants de connexion" at bounding box center [251, 400] width 188 height 23
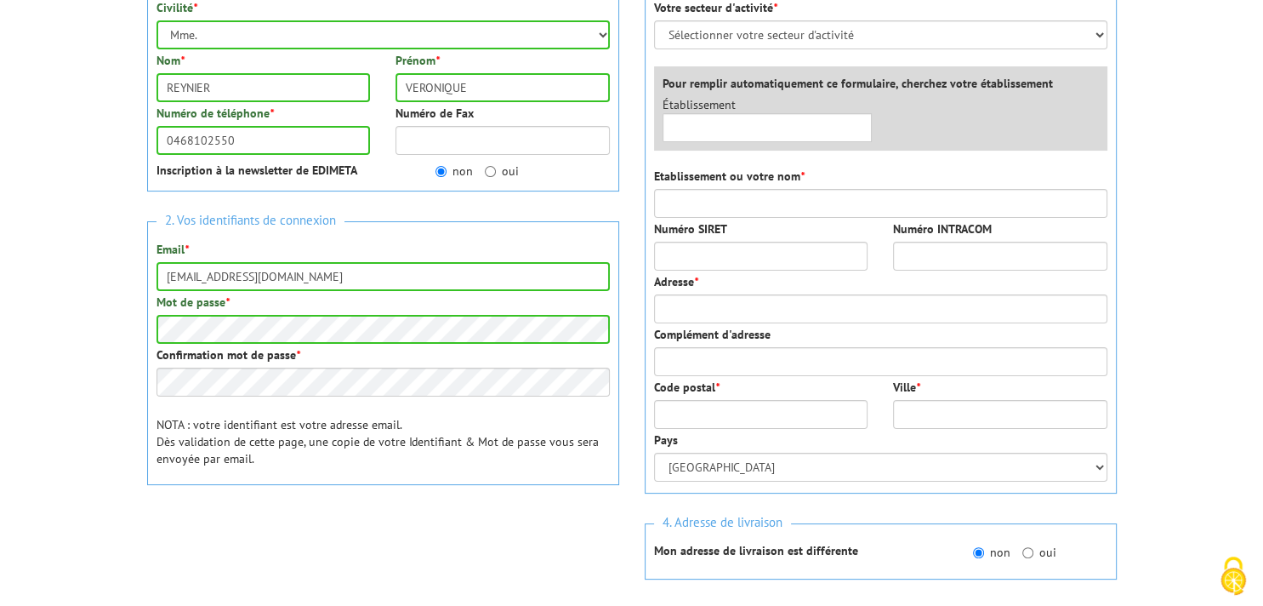
scroll to position [0, 0]
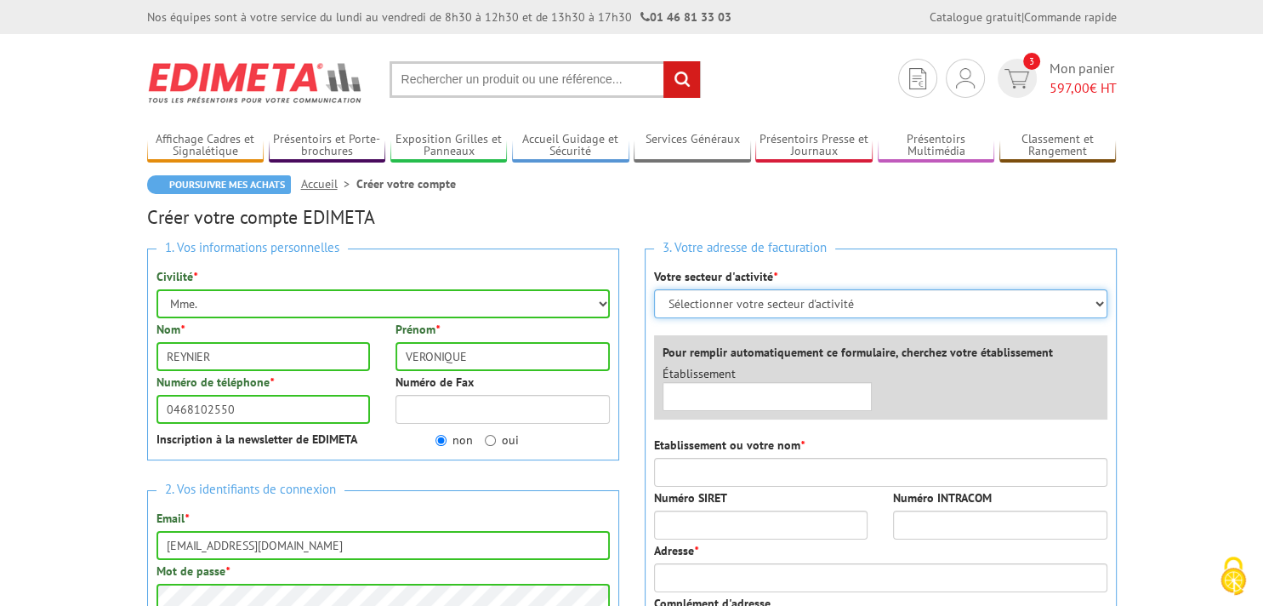
click at [654, 289] on select "Sélectionner votre secteur d'activité Administrations et collectivités Magasins…" at bounding box center [880, 303] width 453 height 29
select select "878"
click option "Entreprises du secteur privé" at bounding box center [0, 0] width 0 height 0
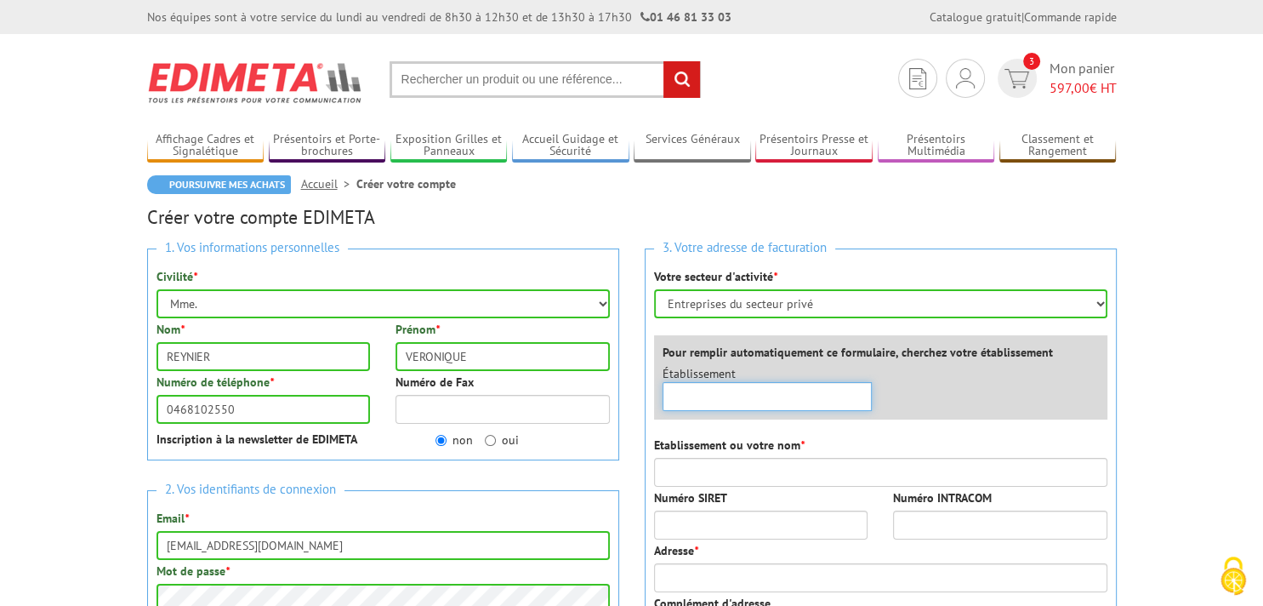
click at [763, 400] on input "text" at bounding box center [768, 396] width 210 height 29
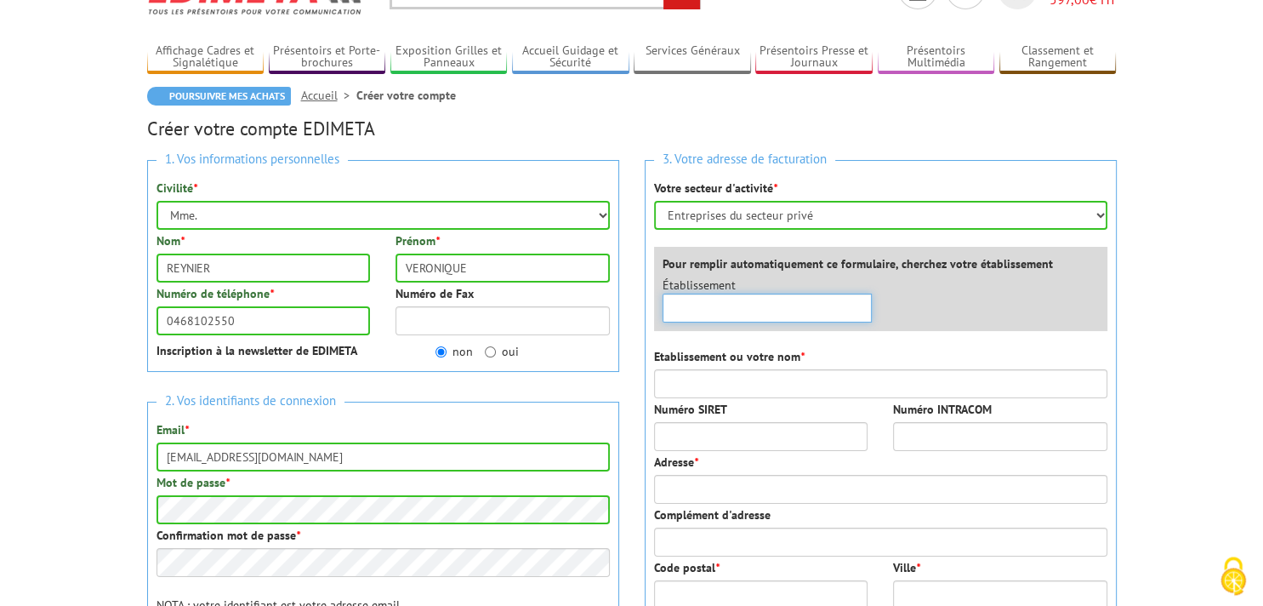
scroll to position [89, 0]
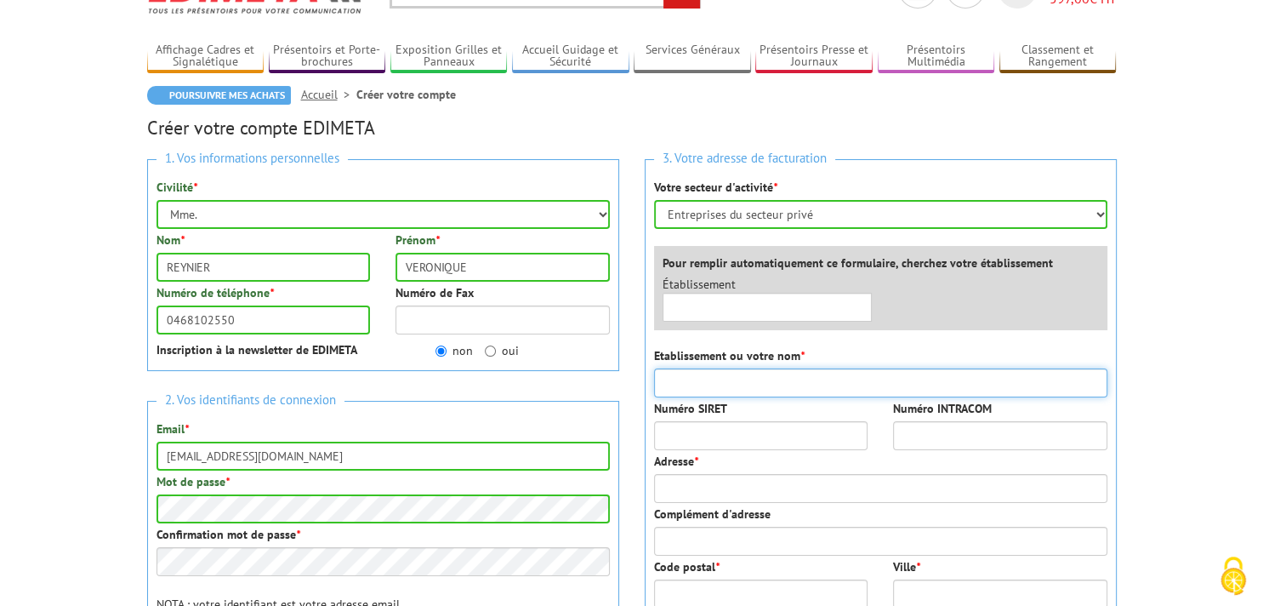
click at [757, 384] on input "Etablissement ou votre nom *" at bounding box center [880, 382] width 453 height 29
drag, startPoint x: 768, startPoint y: 378, endPoint x: 624, endPoint y: 379, distance: 144.6
click at [654, 379] on input "77555569100309" at bounding box center [880, 382] width 453 height 29
type input "77555569100309"
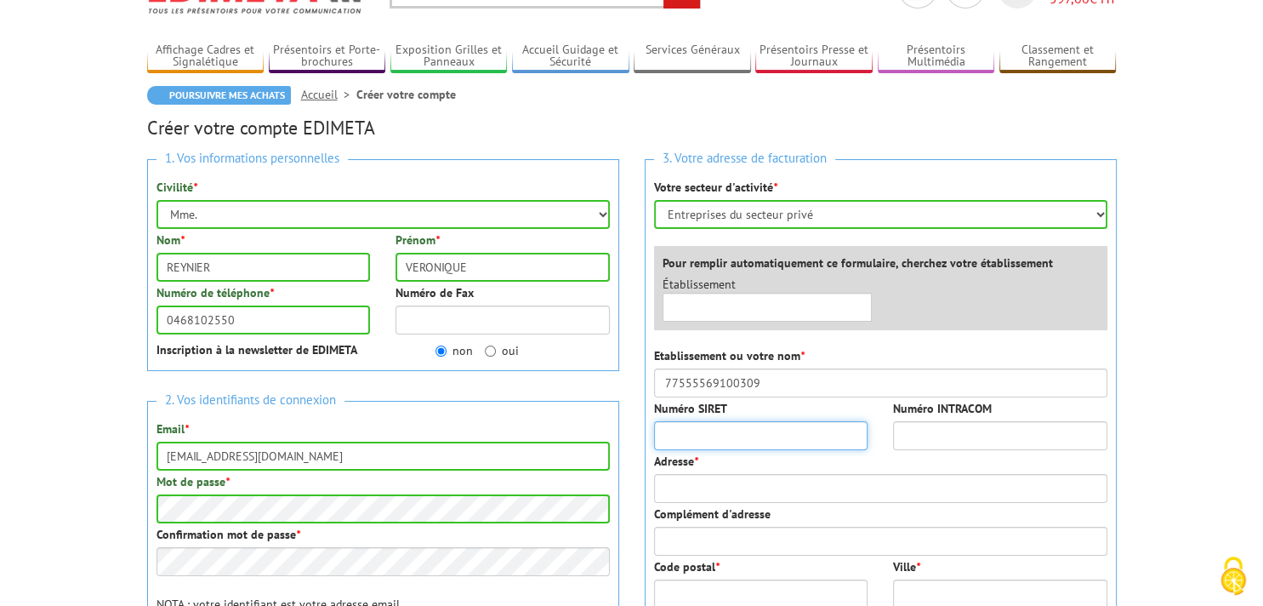
click at [732, 428] on input "Numéro SIRET" at bounding box center [761, 435] width 214 height 29
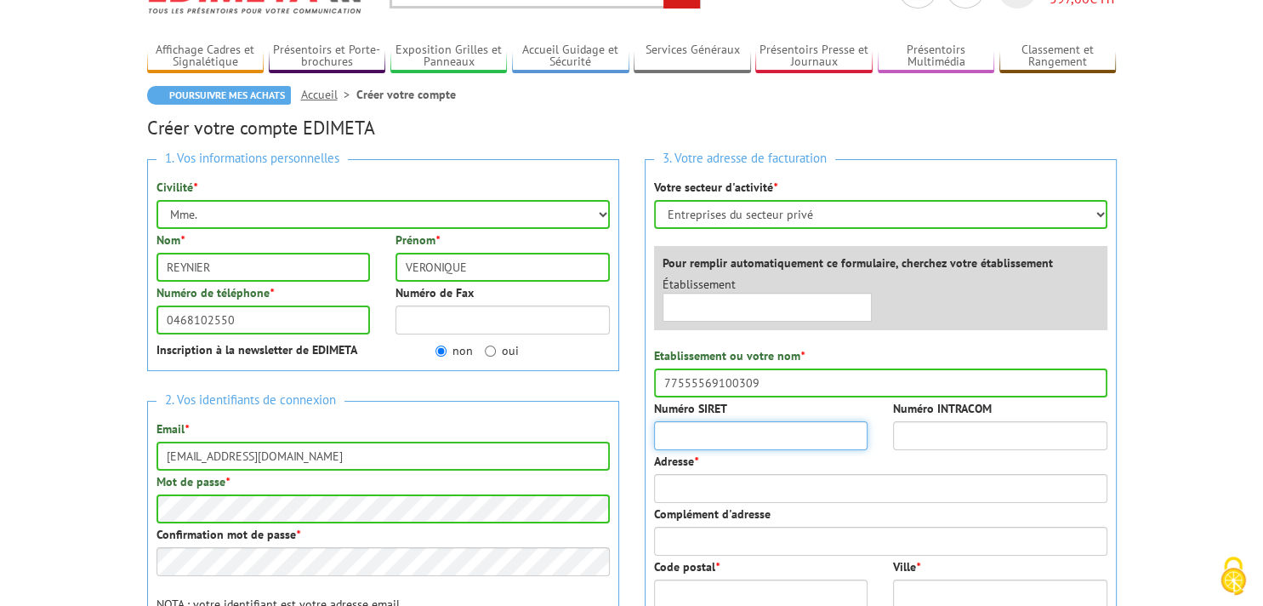
paste input "77555569100309"
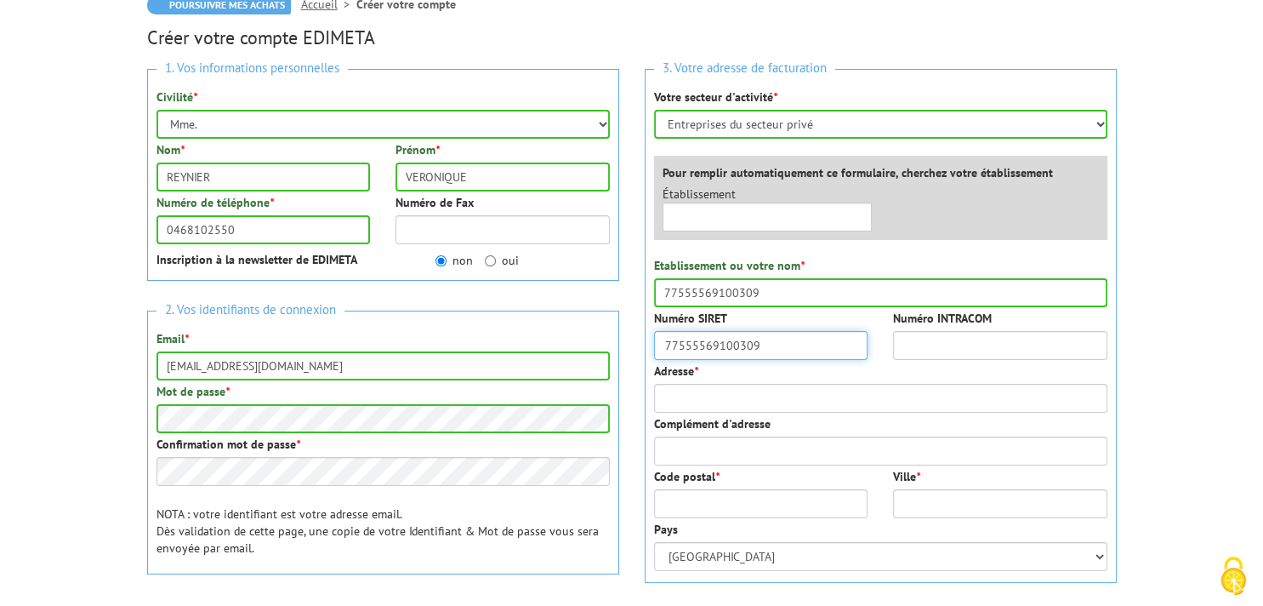
type input "77555569100309"
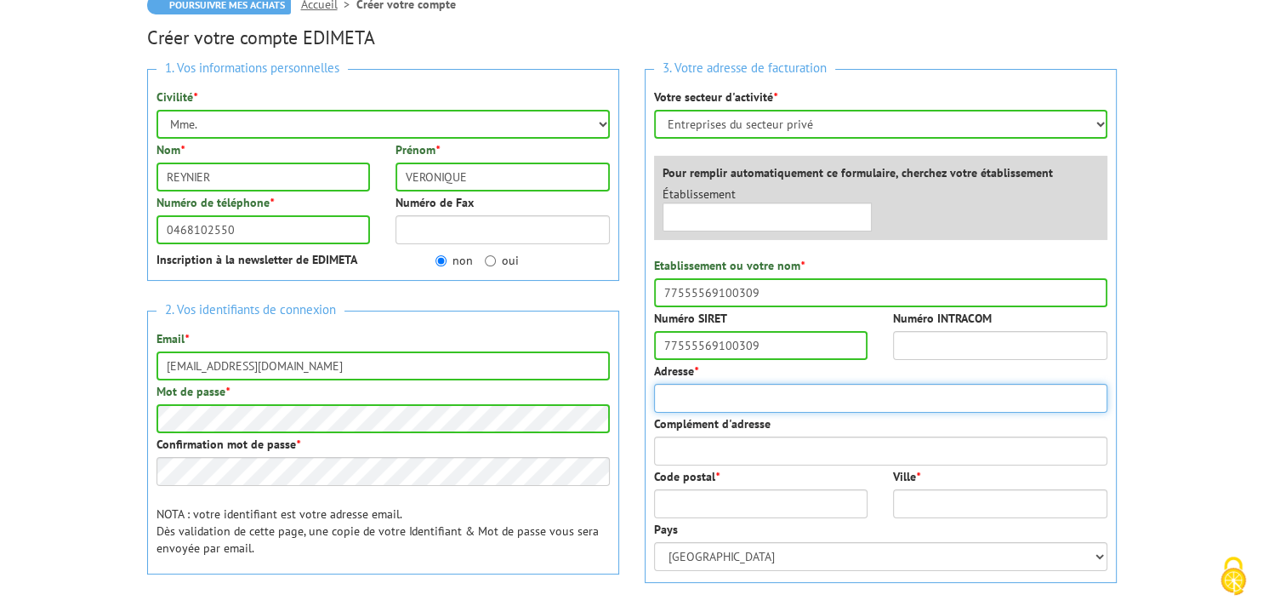
click at [744, 394] on input "Adresse *" at bounding box center [880, 398] width 453 height 29
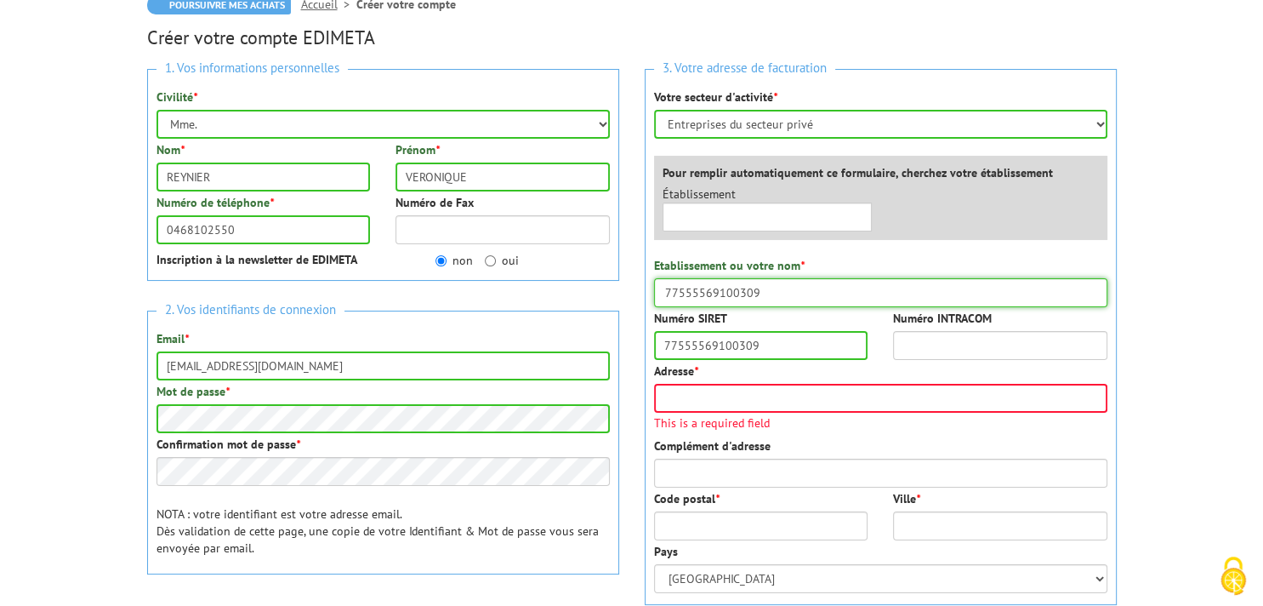
drag, startPoint x: 771, startPoint y: 302, endPoint x: 607, endPoint y: 284, distance: 164.3
click at [654, 284] on input "77555569100309" at bounding box center [880, 292] width 453 height 29
type input "AFDAIM ADAPEI 11"
drag, startPoint x: 797, startPoint y: 410, endPoint x: 797, endPoint y: 395, distance: 15.3
click at [797, 407] on input "Adresse *" at bounding box center [880, 398] width 453 height 29
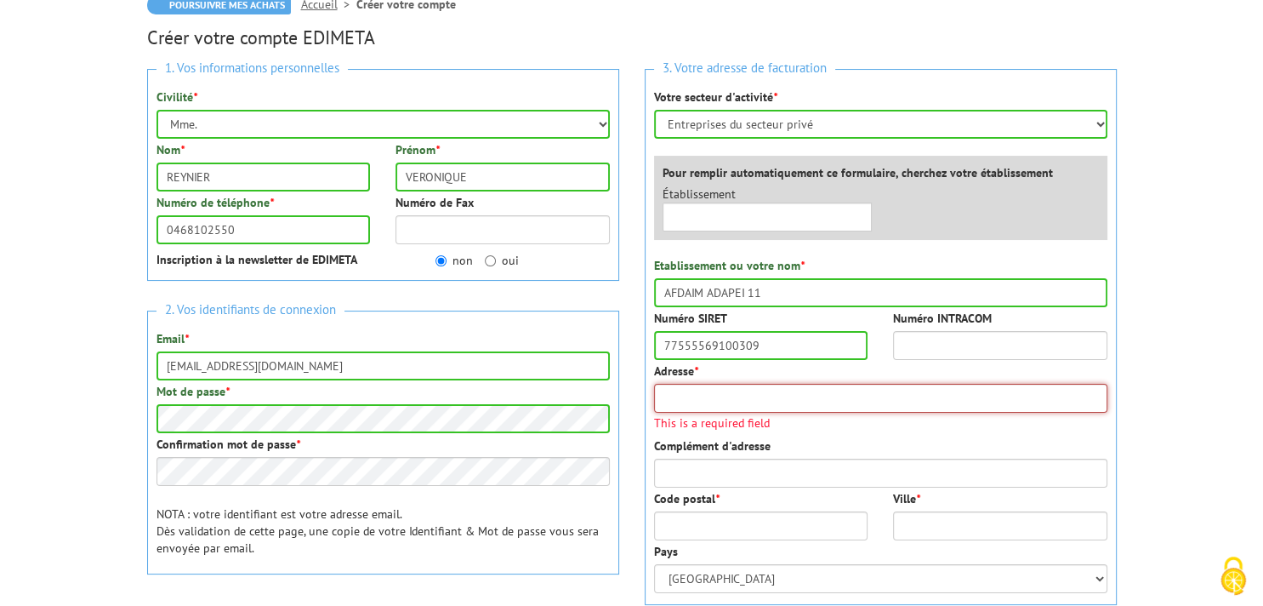
click at [797, 395] on input "Adresse *" at bounding box center [880, 398] width 453 height 29
type input "AFDAIM rue nicolas cugnot"
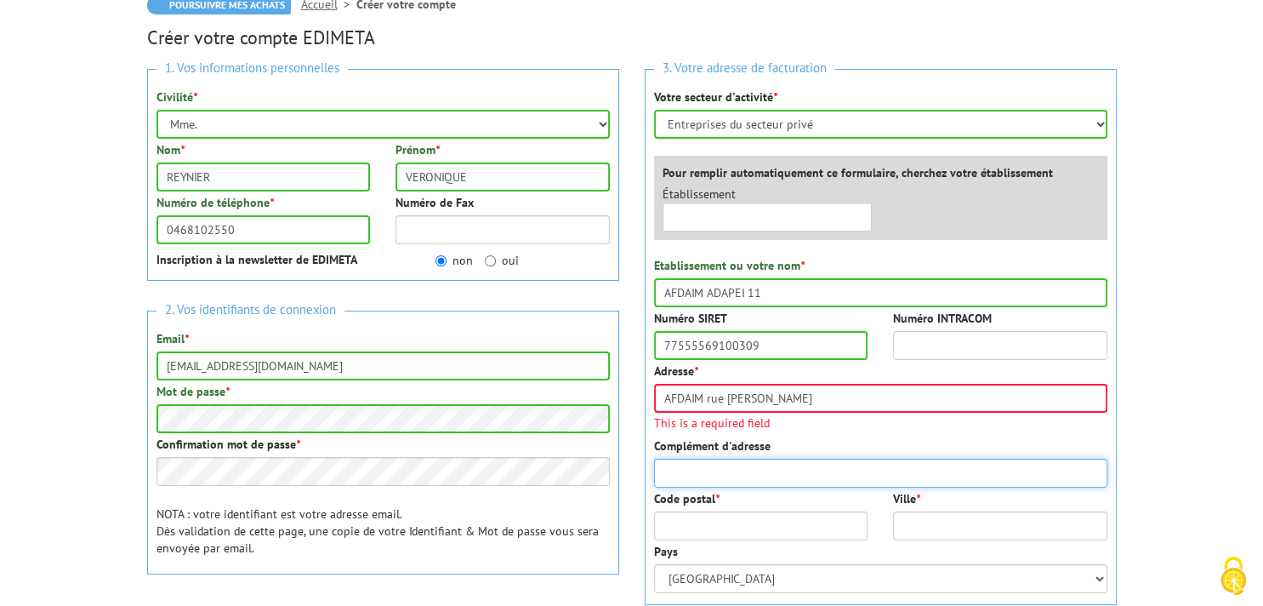
type input "ZI L'Estagnol"
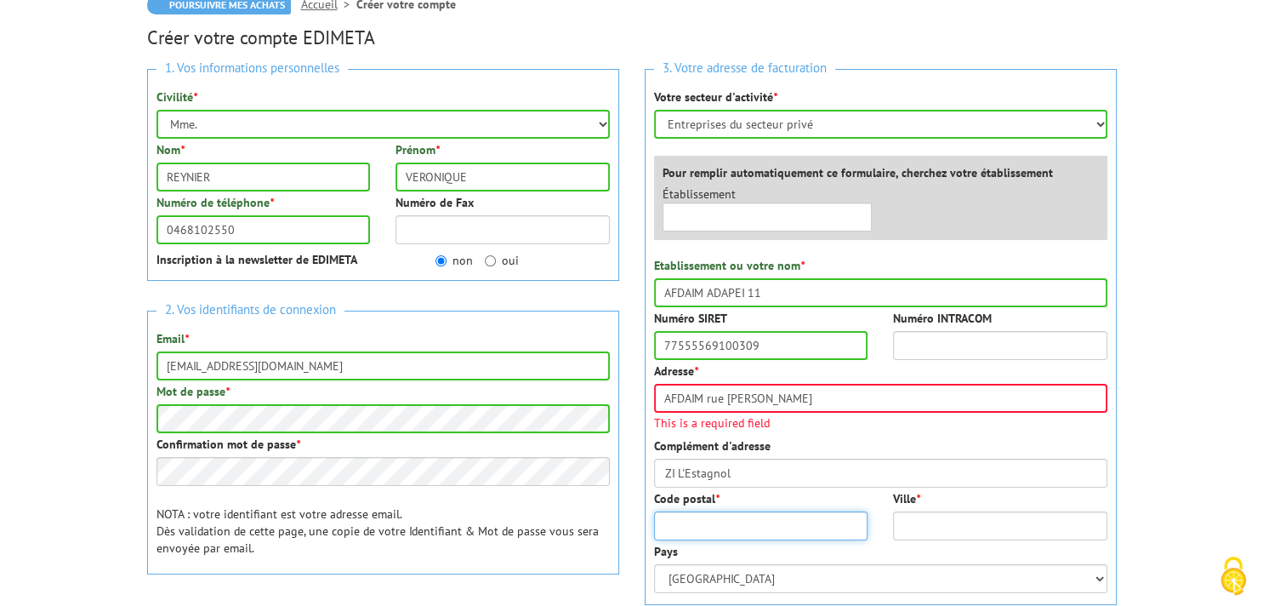
type input "11000"
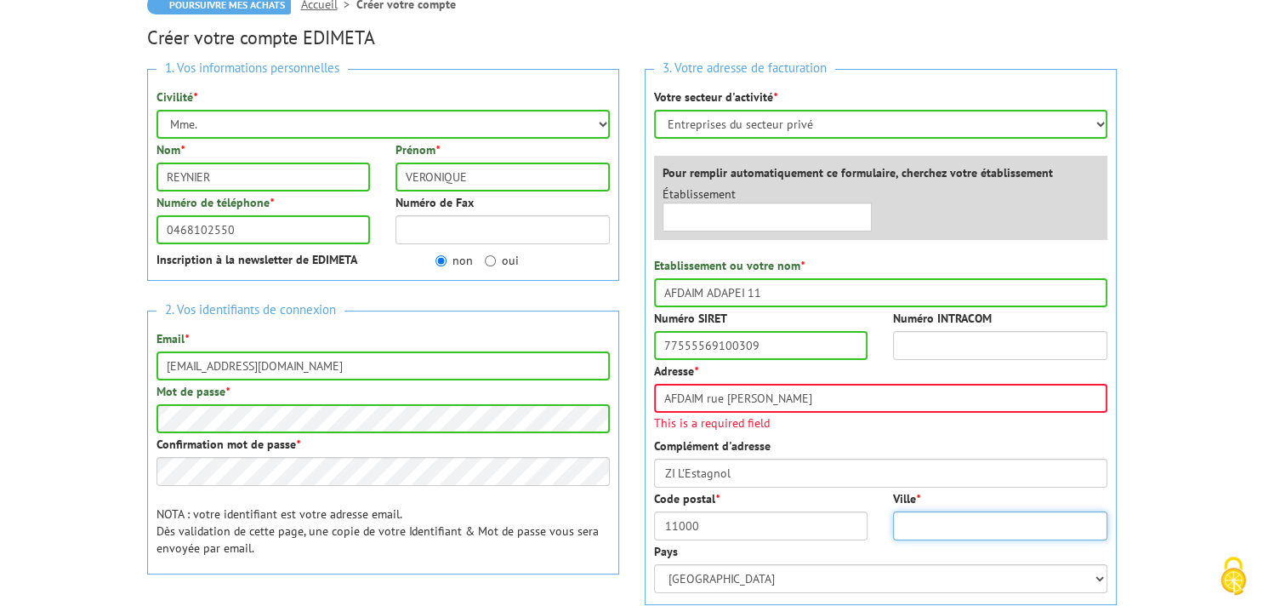
type input "CARCASSONNE"
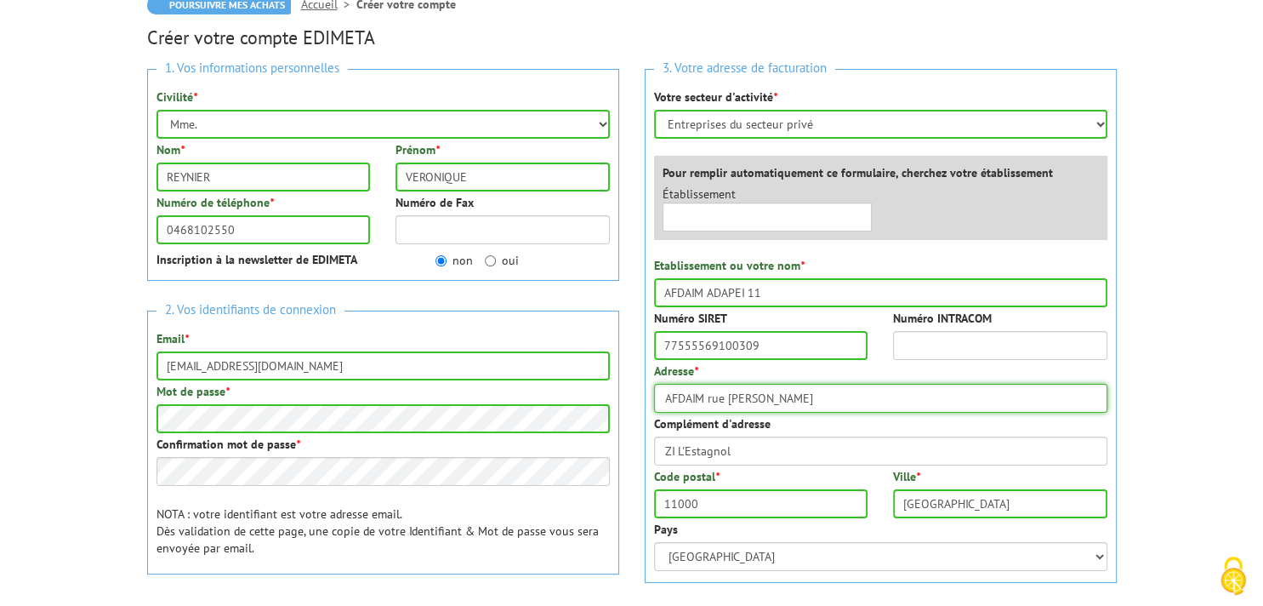
drag, startPoint x: 708, startPoint y: 398, endPoint x: 645, endPoint y: 396, distance: 63.0
click at [654, 400] on input "AFDAIM rue nicolas cugnot" at bounding box center [880, 398] width 453 height 29
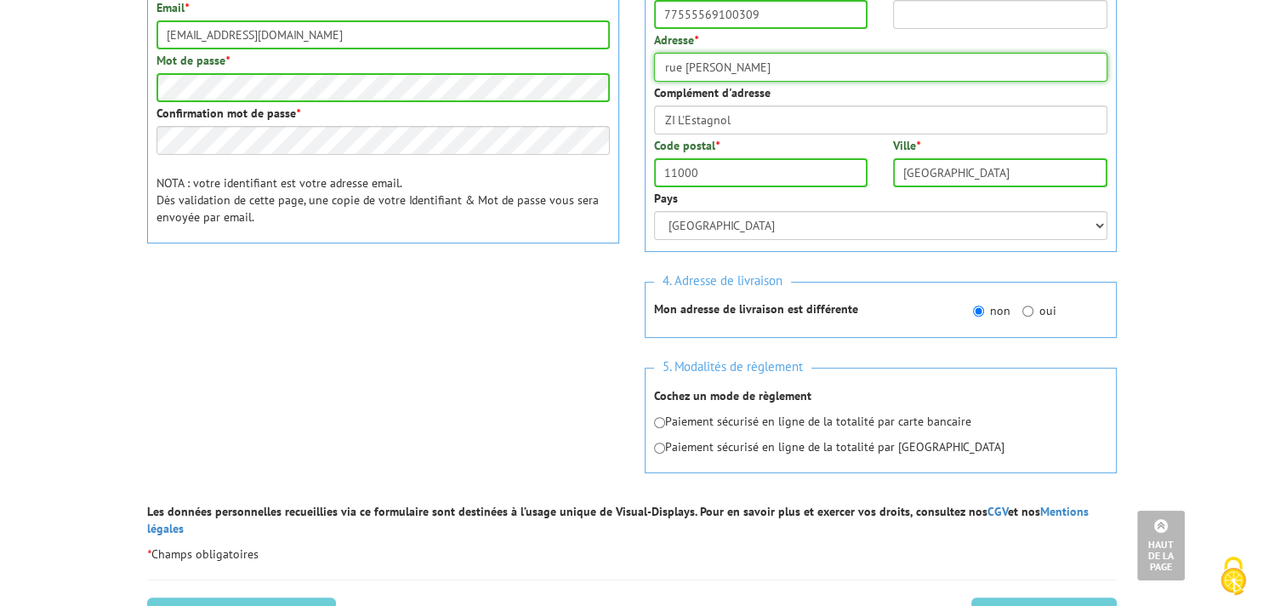
scroll to position [538, 0]
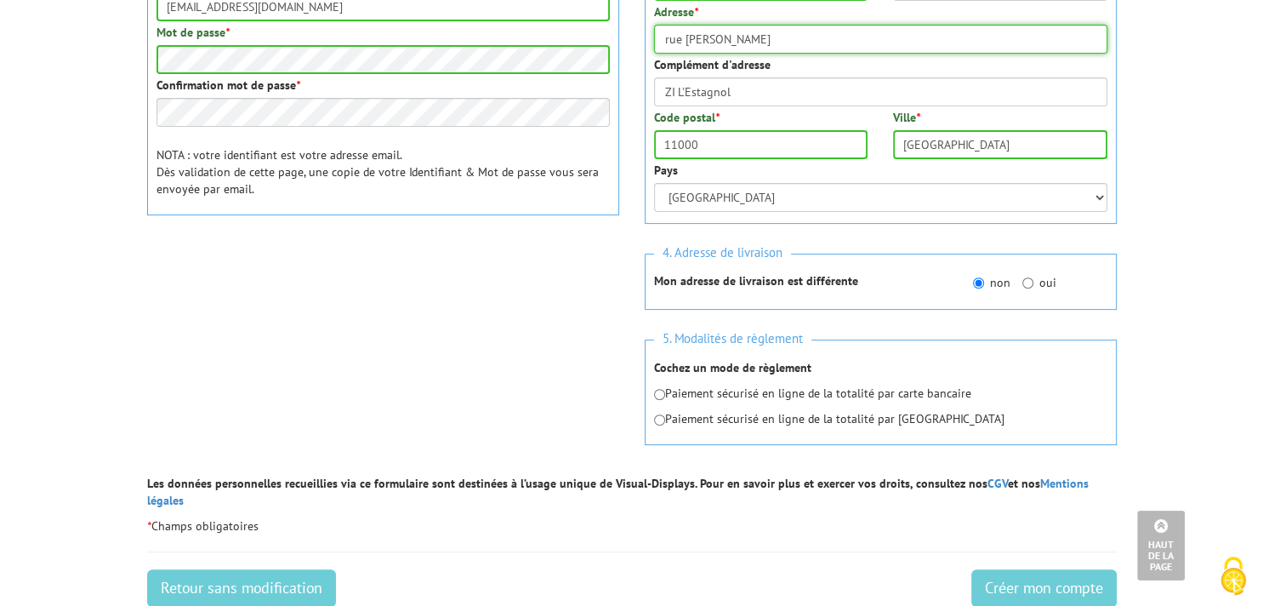
type input "rue nicolas cugnot"
click at [658, 393] on input "radio" at bounding box center [659, 394] width 11 height 11
radio input "true"
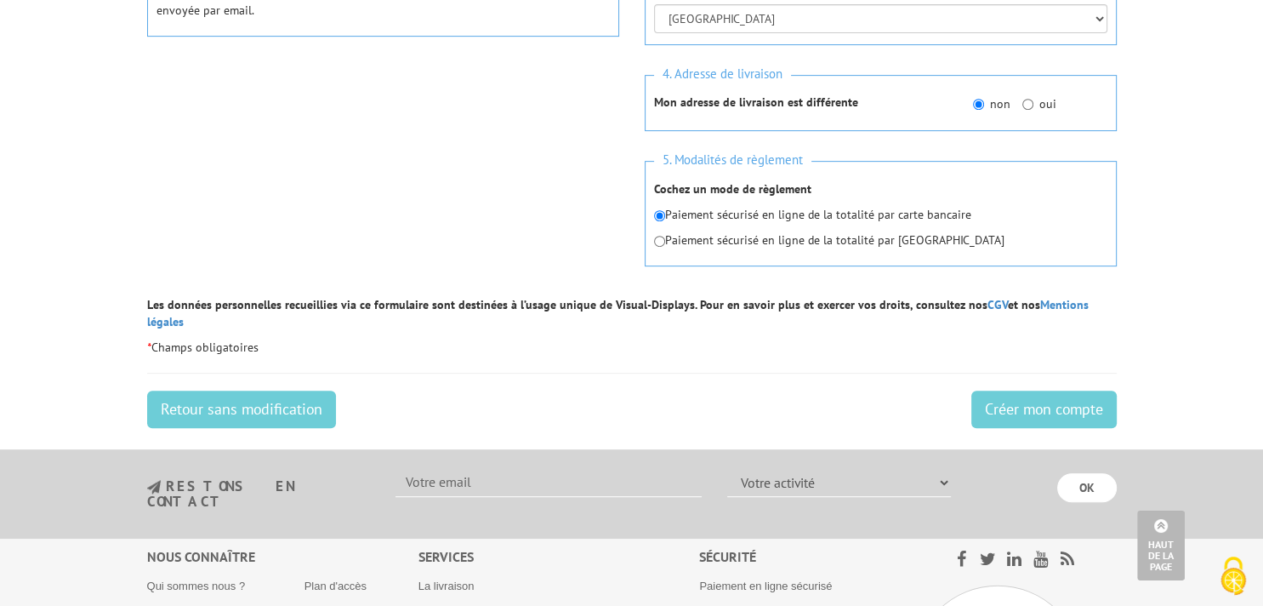
scroll to position [718, 0]
click at [1052, 390] on input "Créer mon compte" at bounding box center [1043, 408] width 145 height 37
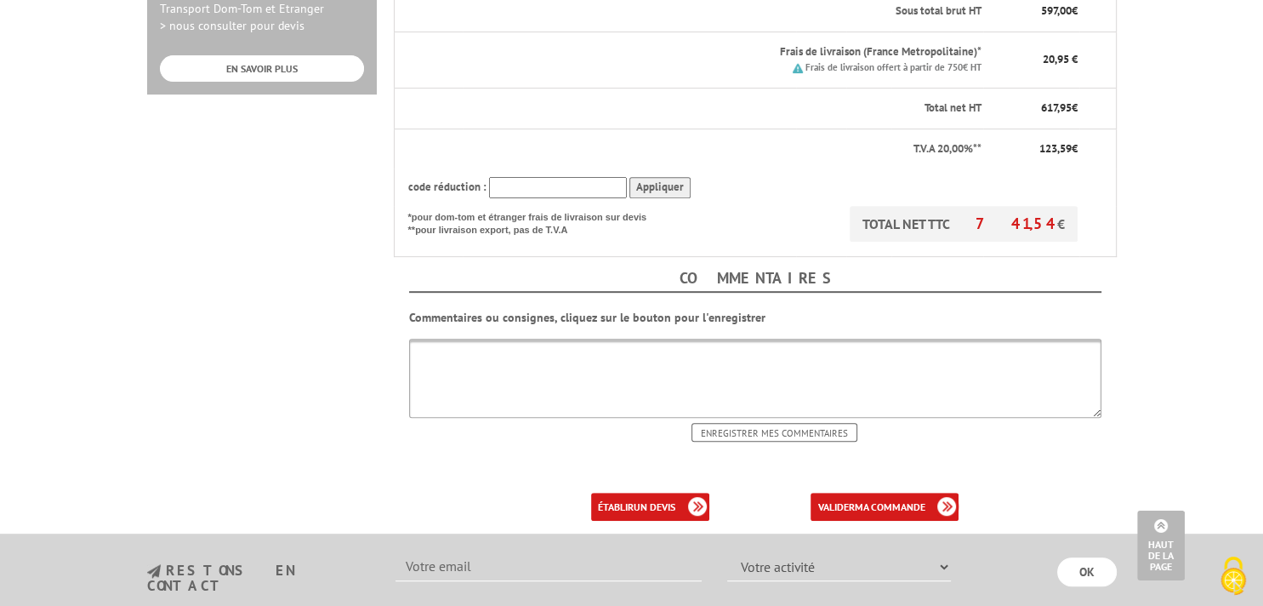
scroll to position [718, 0]
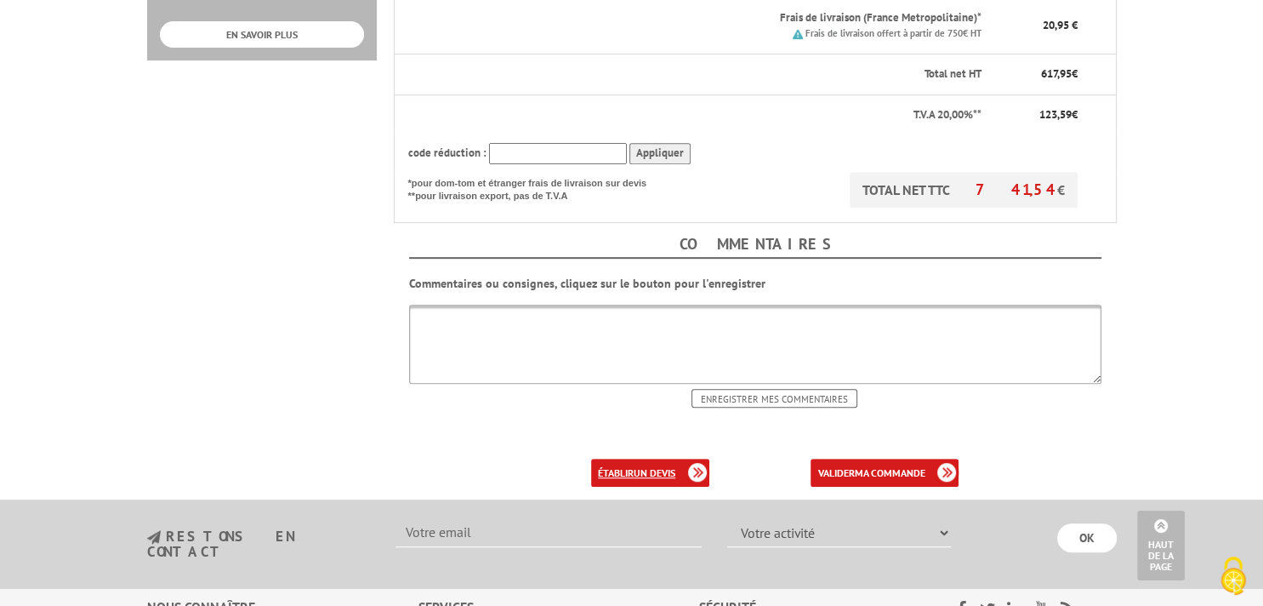
click at [662, 466] on b "un devis" at bounding box center [655, 472] width 42 height 13
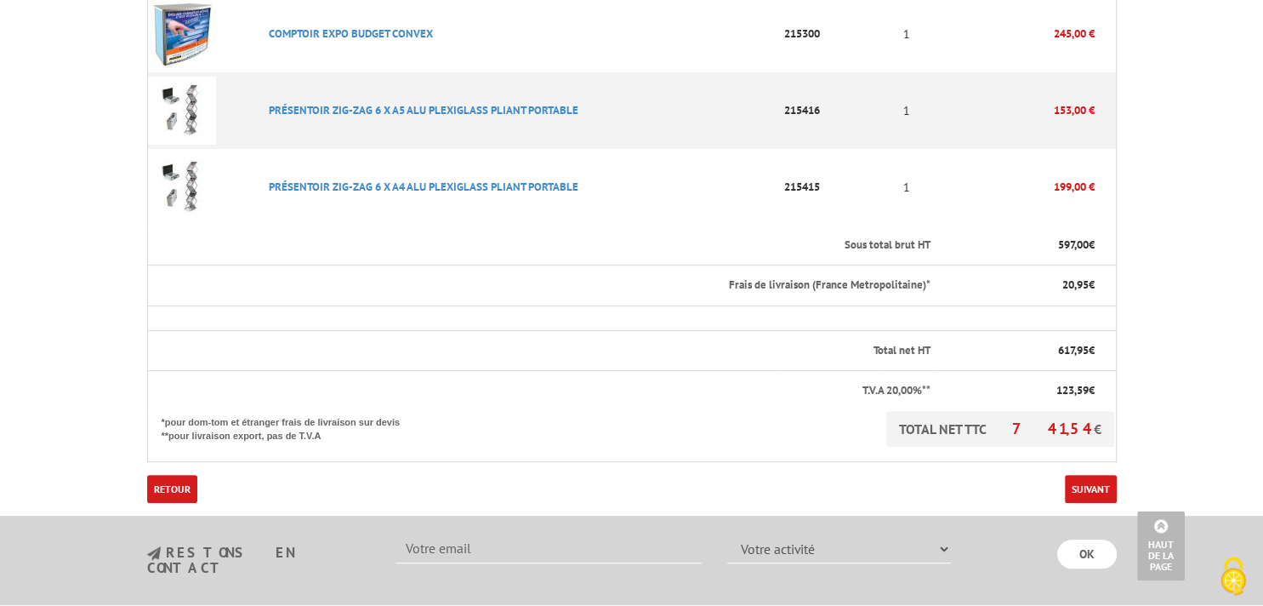
scroll to position [538, 0]
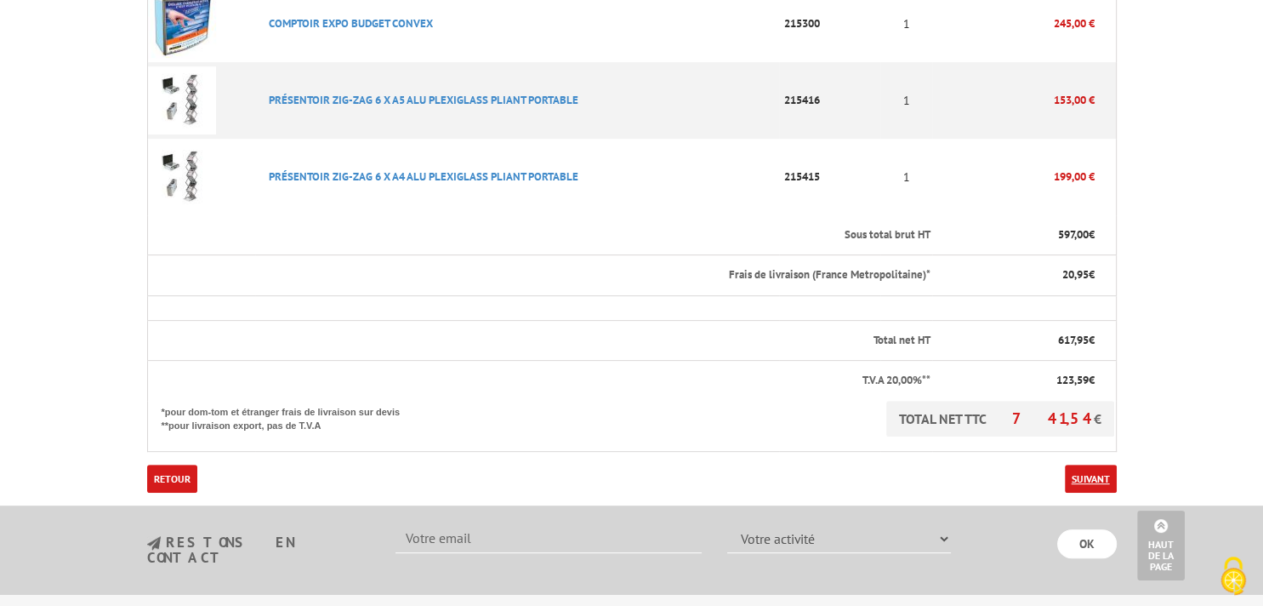
click at [1088, 464] on link "Suivant" at bounding box center [1091, 478] width 52 height 28
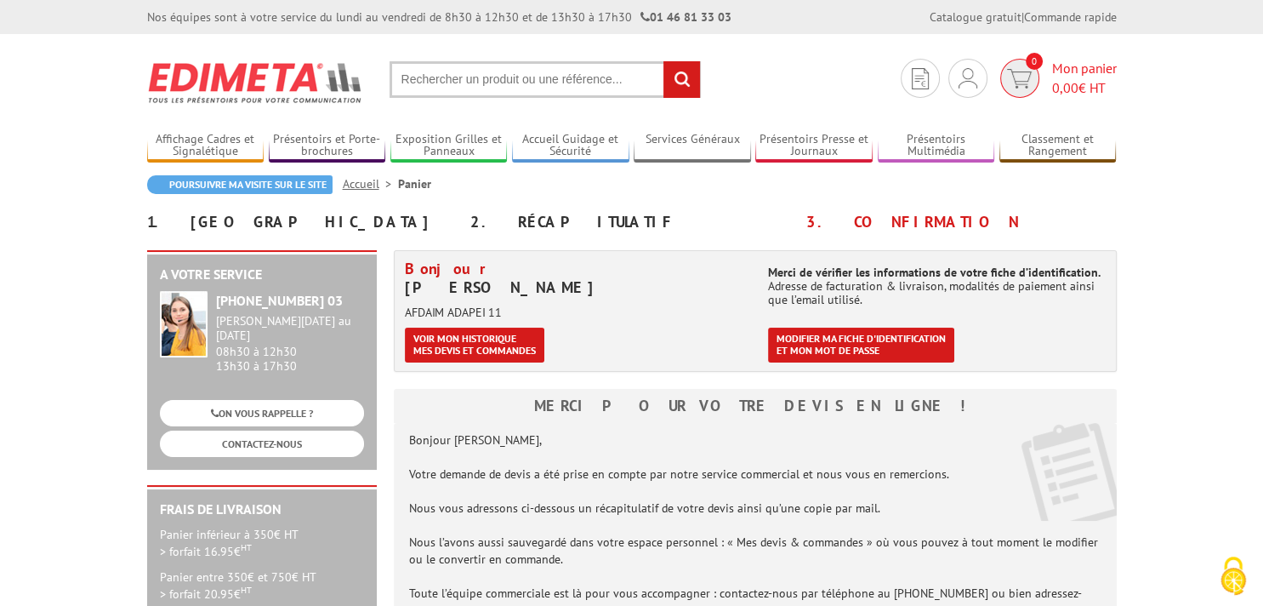
click at [1027, 74] on img at bounding box center [1019, 79] width 25 height 20
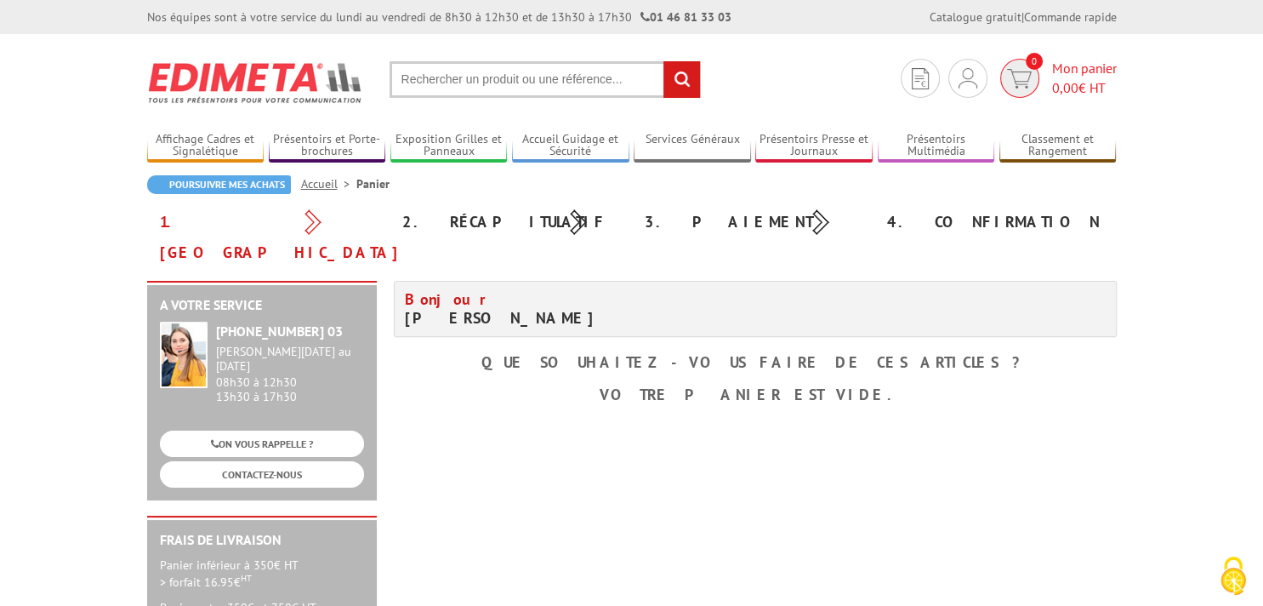
click at [1013, 73] on img at bounding box center [1019, 79] width 25 height 20
click at [971, 77] on img at bounding box center [968, 78] width 19 height 20
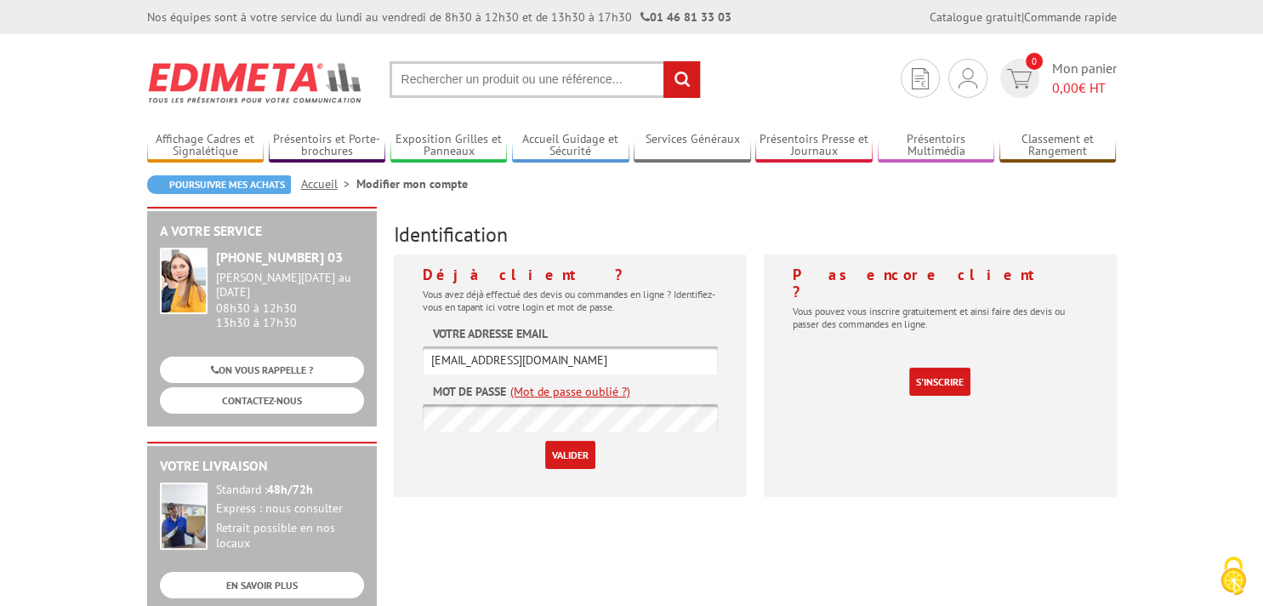
click at [587, 454] on input "Valider" at bounding box center [570, 455] width 50 height 28
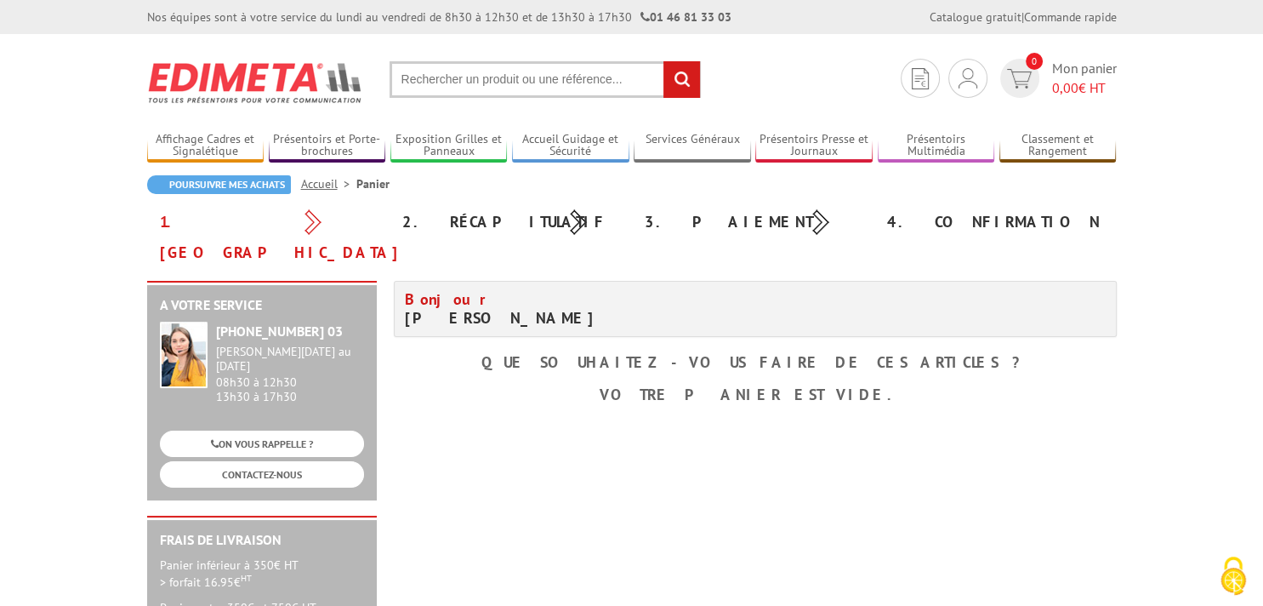
click at [331, 185] on link "Accueil" at bounding box center [328, 183] width 55 height 15
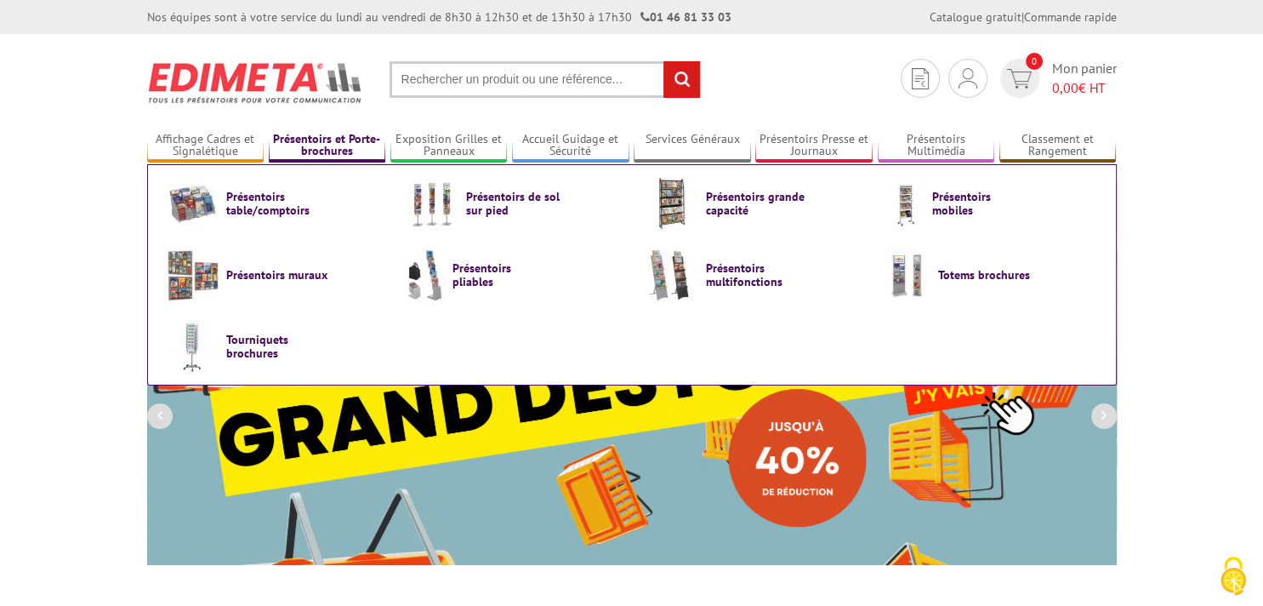
click at [335, 143] on link "Présentoirs et Porte-brochures" at bounding box center [327, 146] width 117 height 28
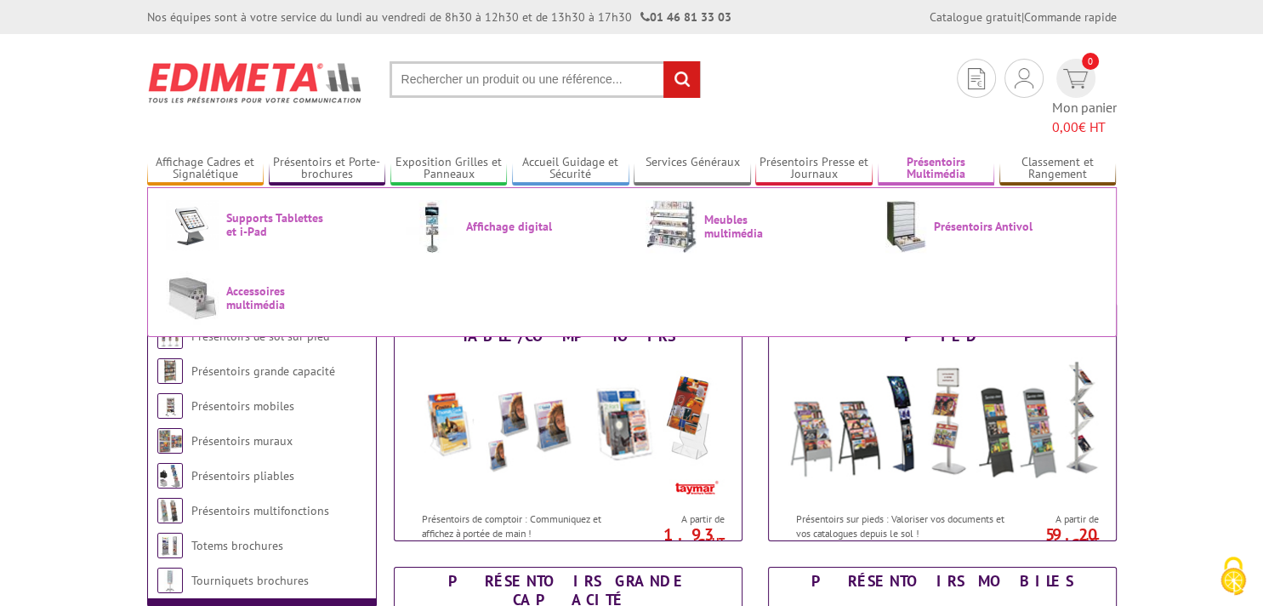
click at [968, 155] on link "Présentoirs Multimédia" at bounding box center [936, 169] width 117 height 28
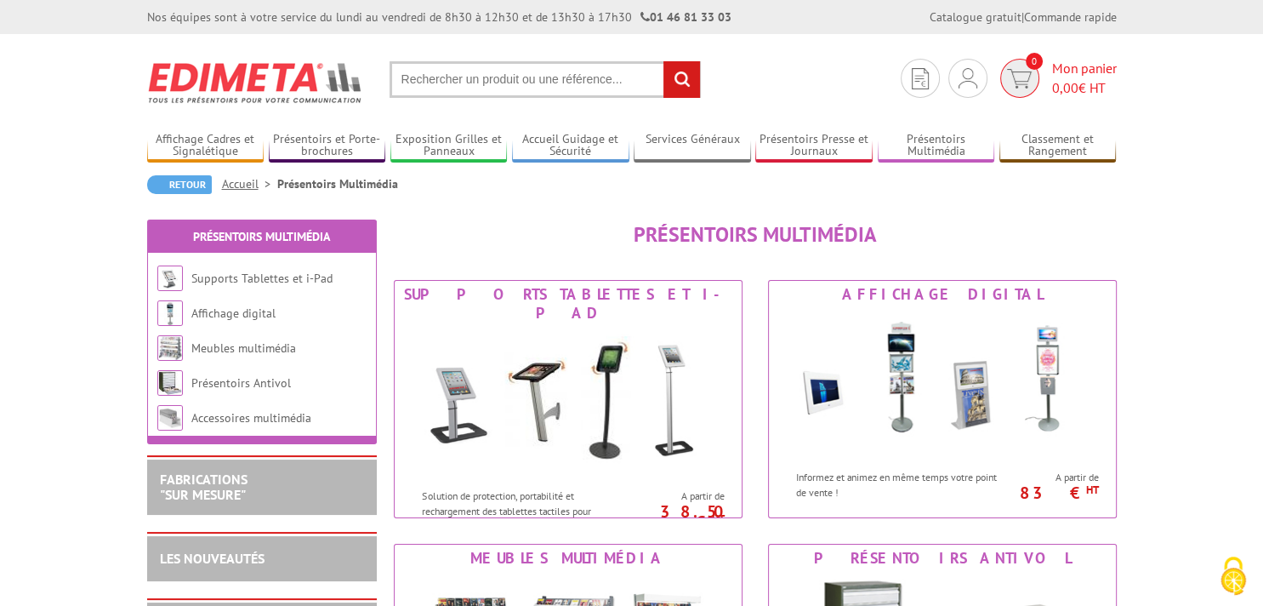
click at [1019, 88] on img at bounding box center [1019, 79] width 25 height 20
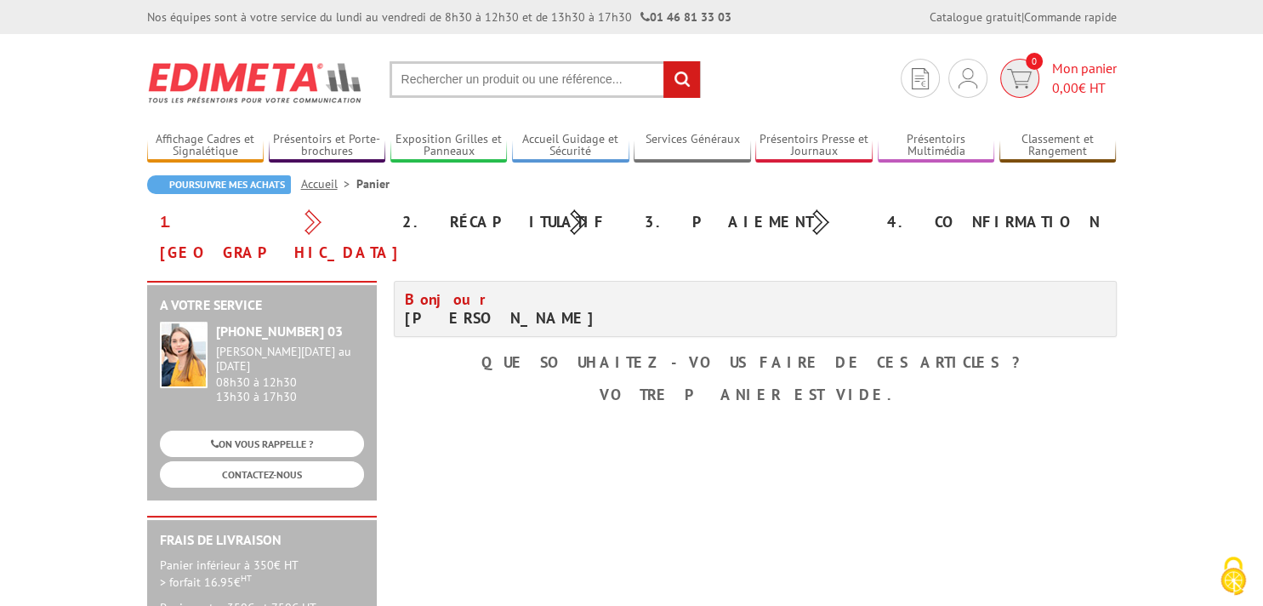
click at [1017, 90] on span "0" at bounding box center [1019, 78] width 39 height 39
click at [915, 82] on img at bounding box center [920, 78] width 17 height 21
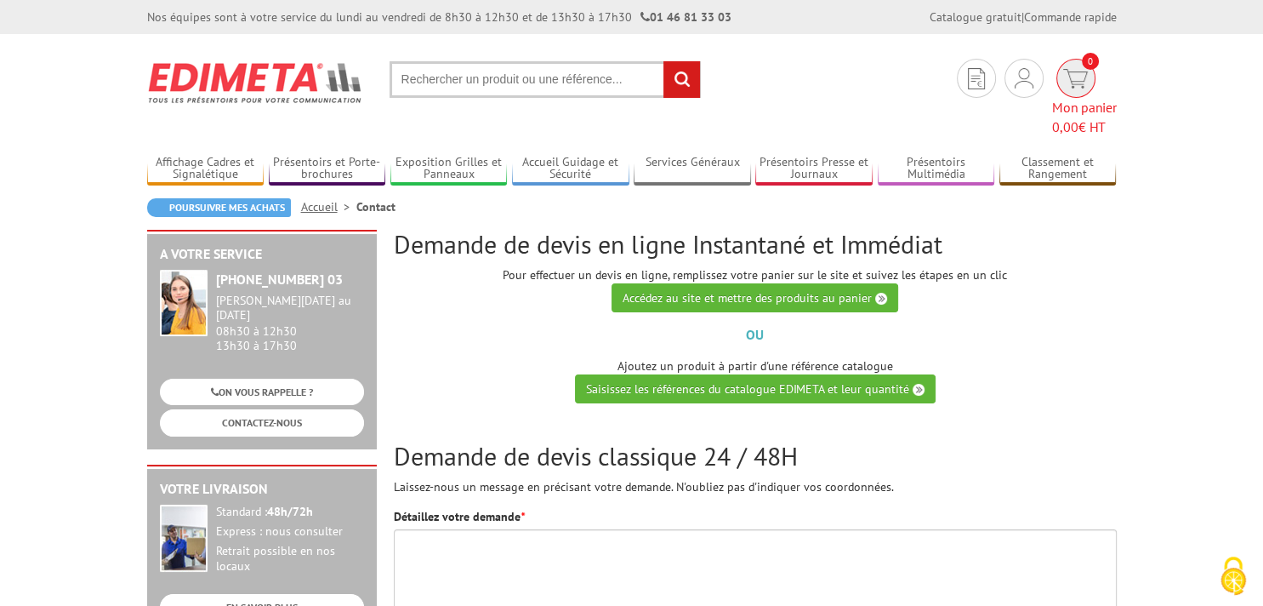
click at [1063, 79] on img at bounding box center [1075, 79] width 25 height 20
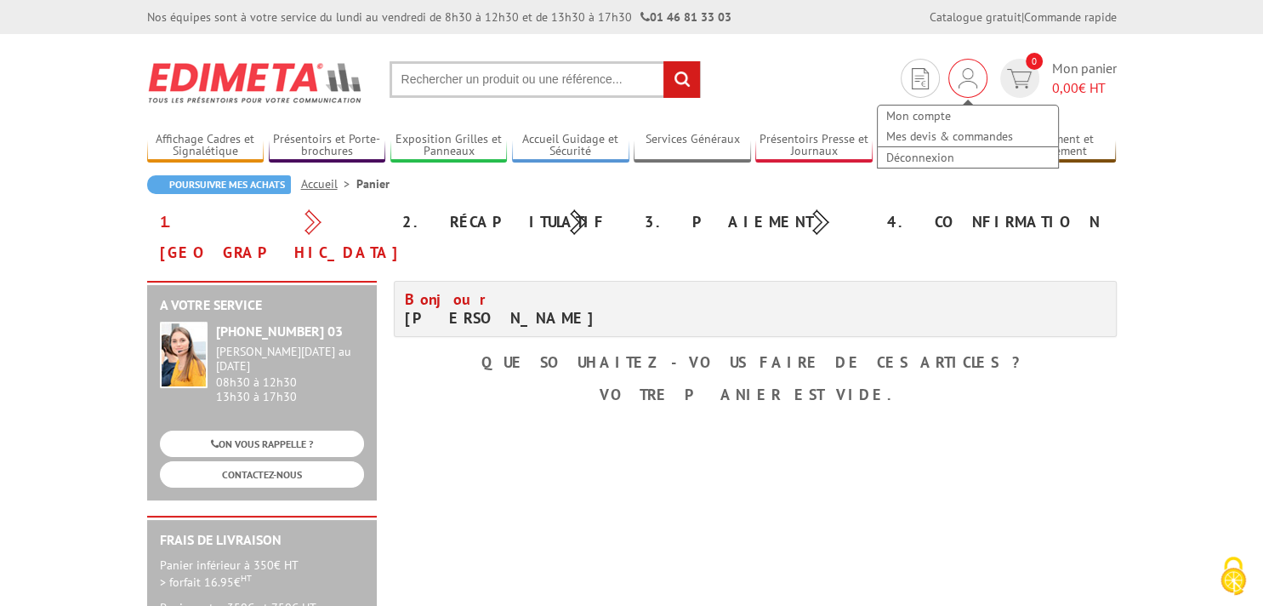
click at [971, 85] on img at bounding box center [968, 78] width 19 height 20
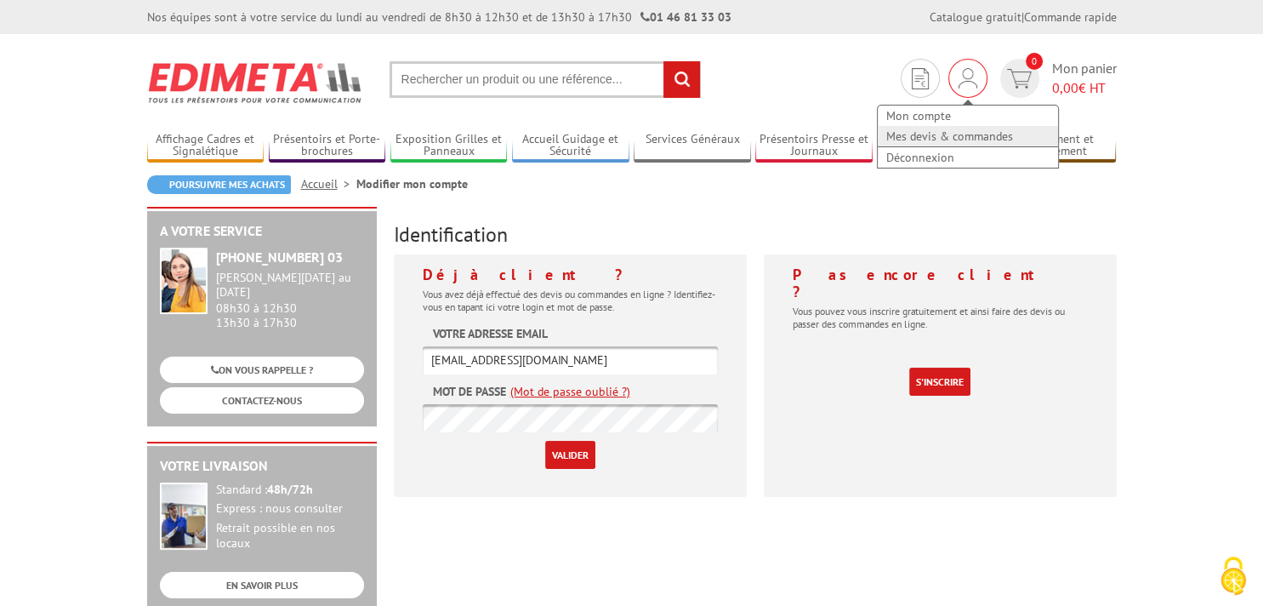
click at [933, 140] on link "Mes devis & commandes" at bounding box center [968, 136] width 180 height 20
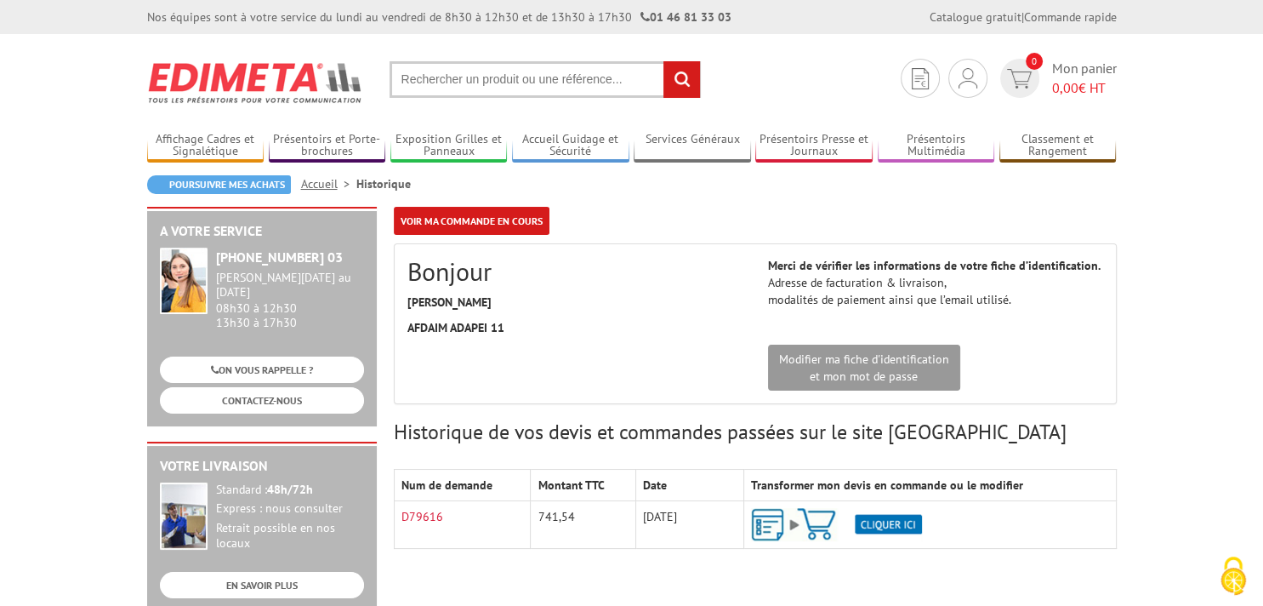
scroll to position [89, 0]
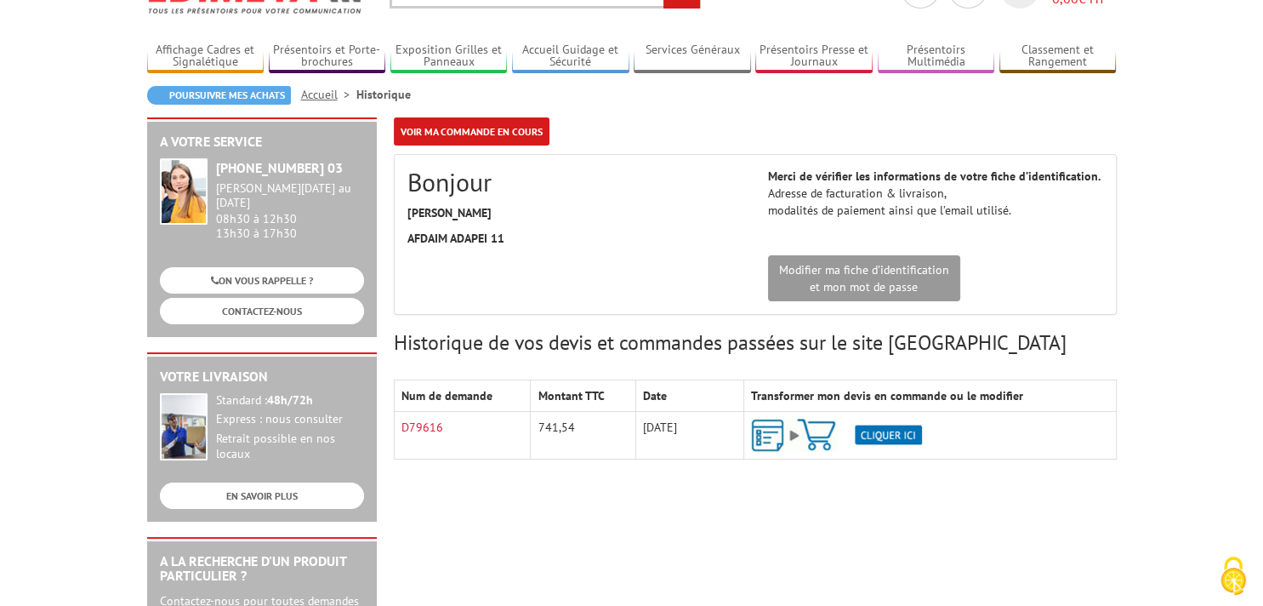
click at [876, 430] on img at bounding box center [836, 435] width 171 height 33
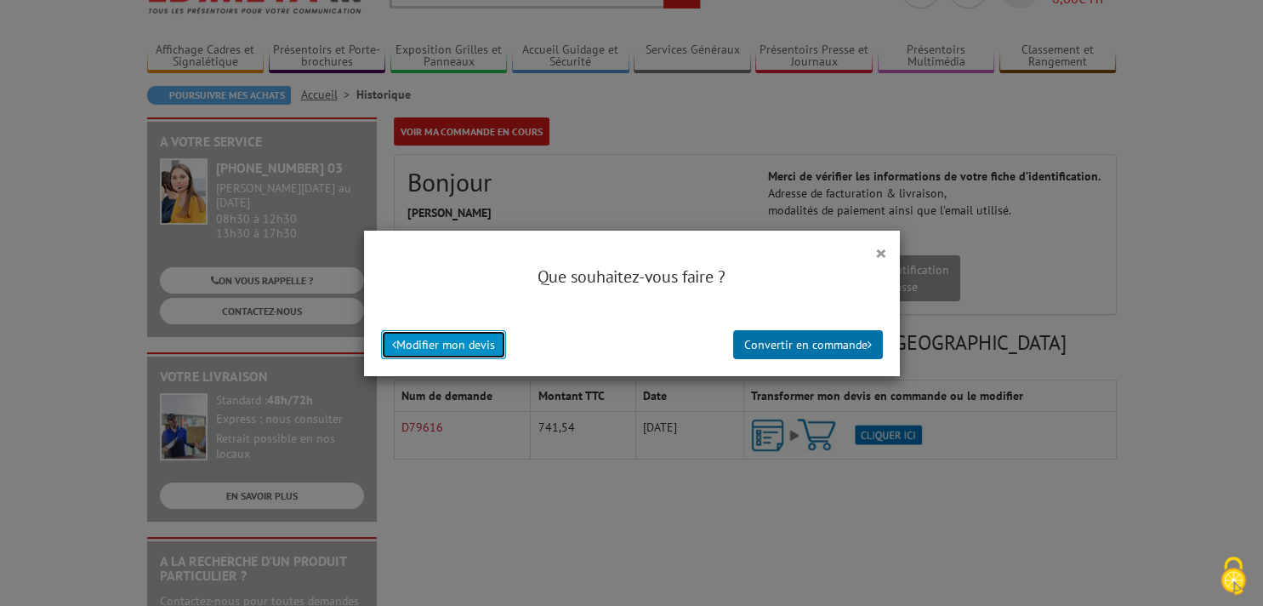
click at [458, 342] on button "Modifier mon devis" at bounding box center [443, 344] width 125 height 29
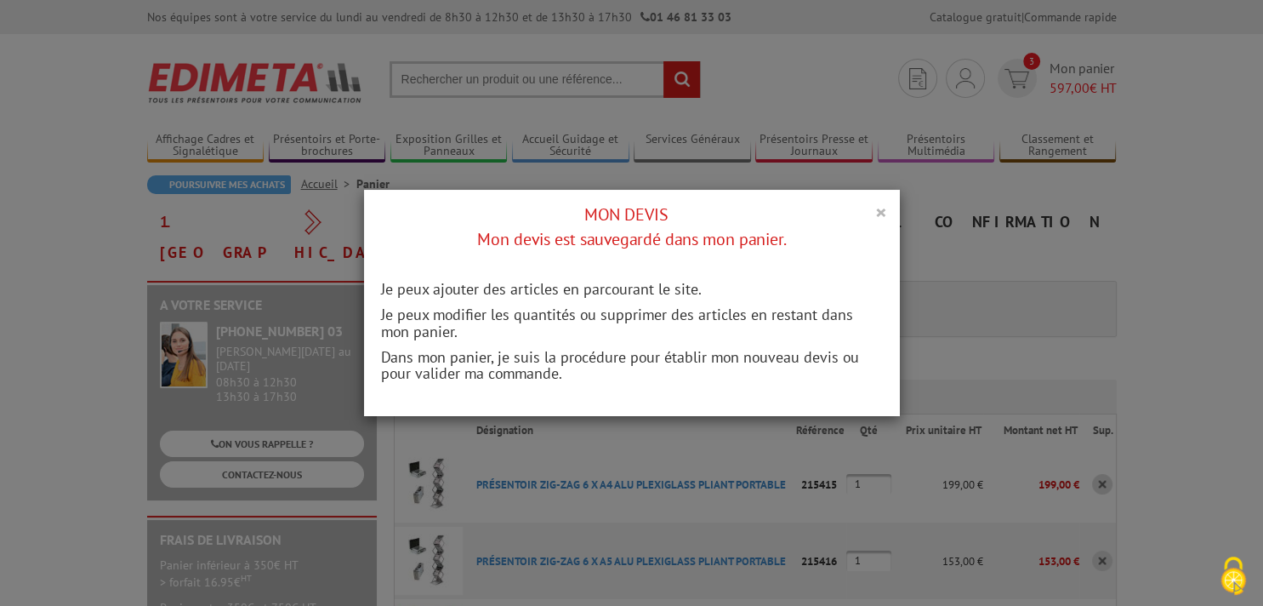
click at [886, 213] on button "×" at bounding box center [881, 212] width 12 height 22
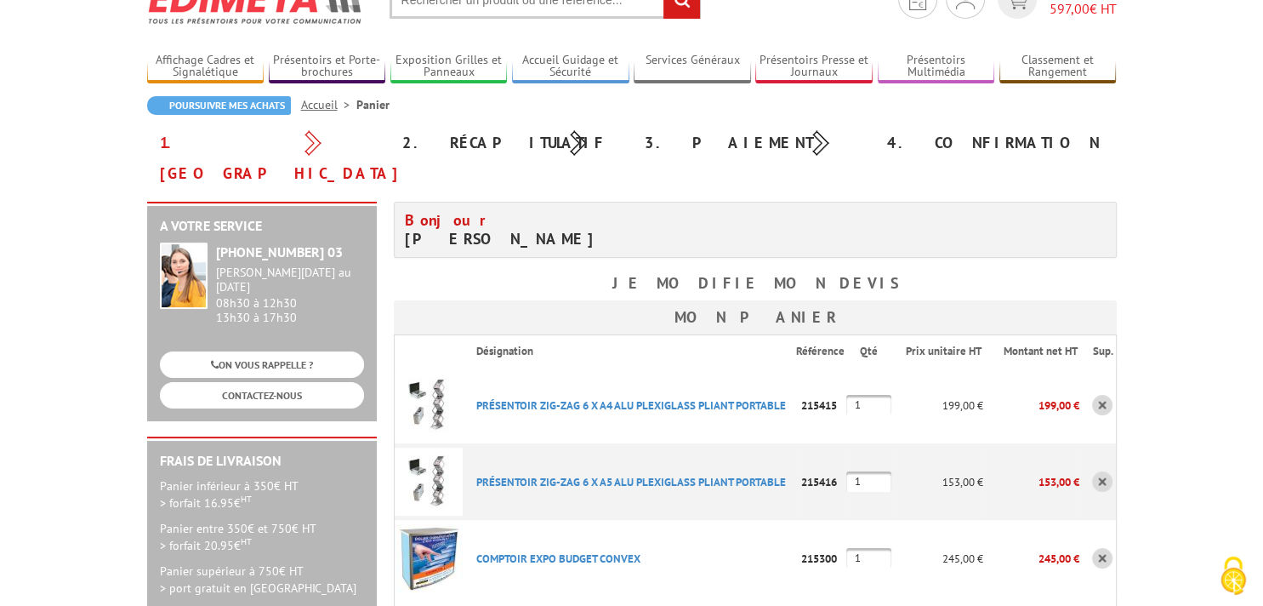
scroll to position [179, 0]
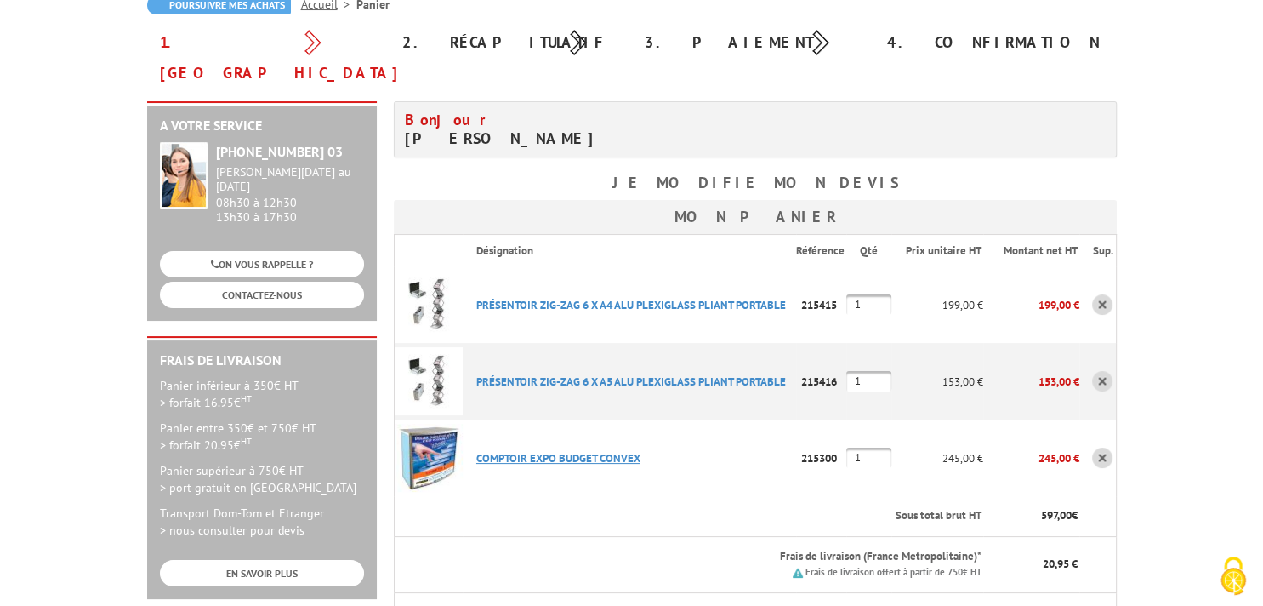
click at [571, 451] on link "COMPTOIR EXPO BUDGET CONVEX" at bounding box center [558, 458] width 164 height 14
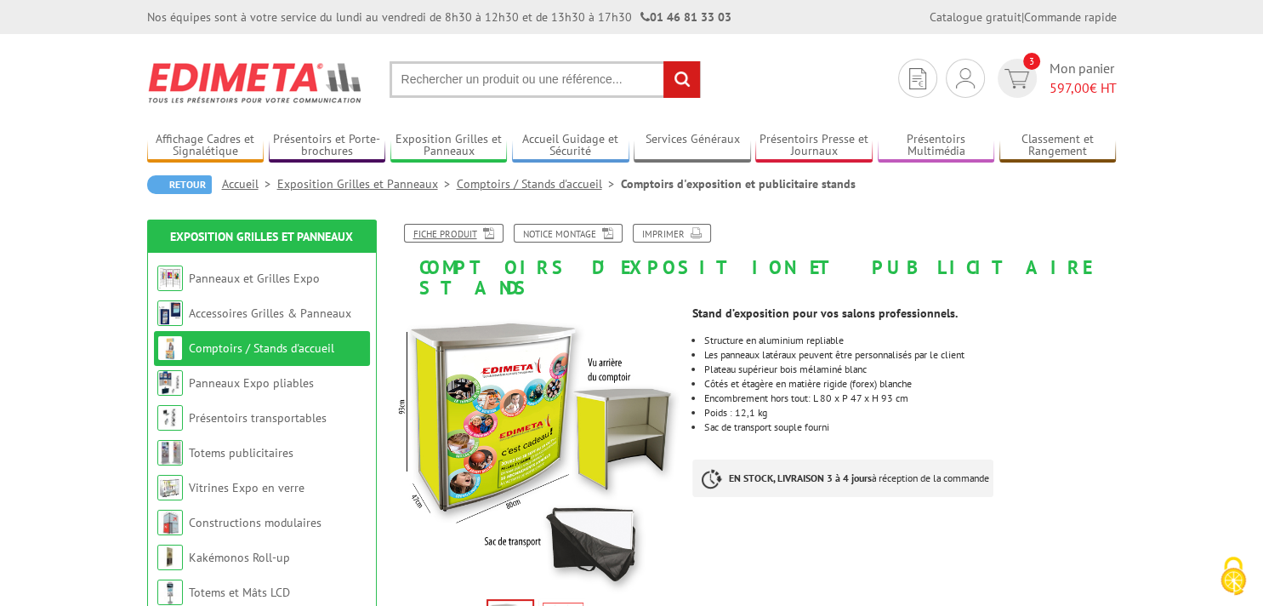
click at [462, 233] on link "Fiche produit" at bounding box center [454, 233] width 100 height 19
click at [565, 230] on link "Notice Montage" at bounding box center [568, 233] width 109 height 19
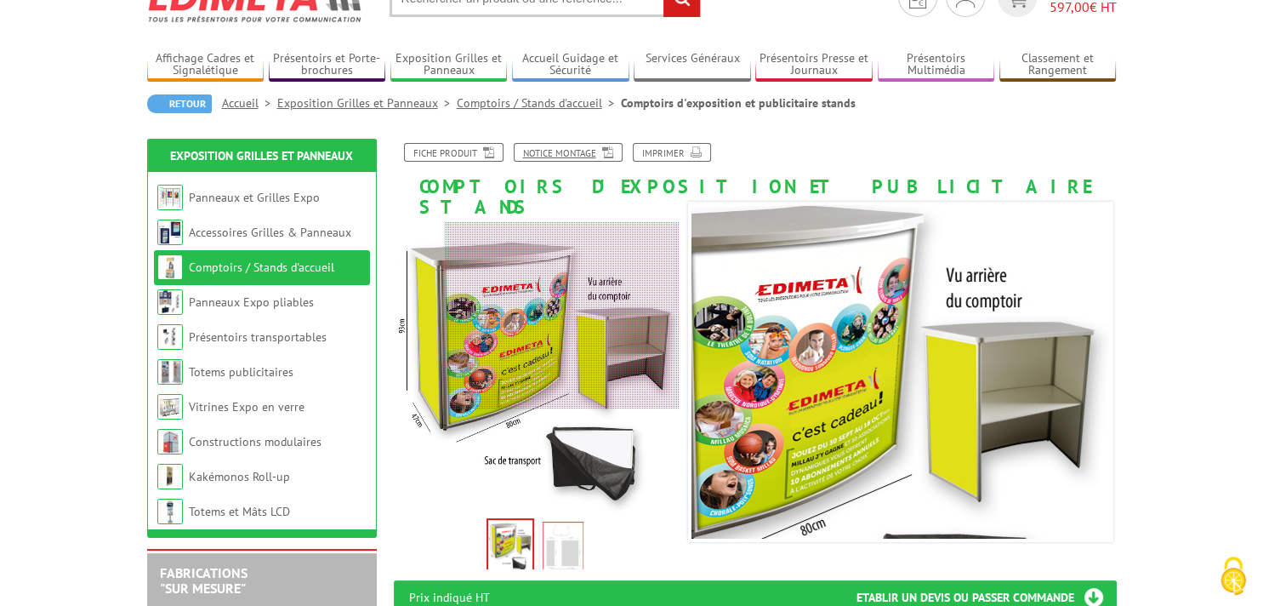
scroll to position [179, 0]
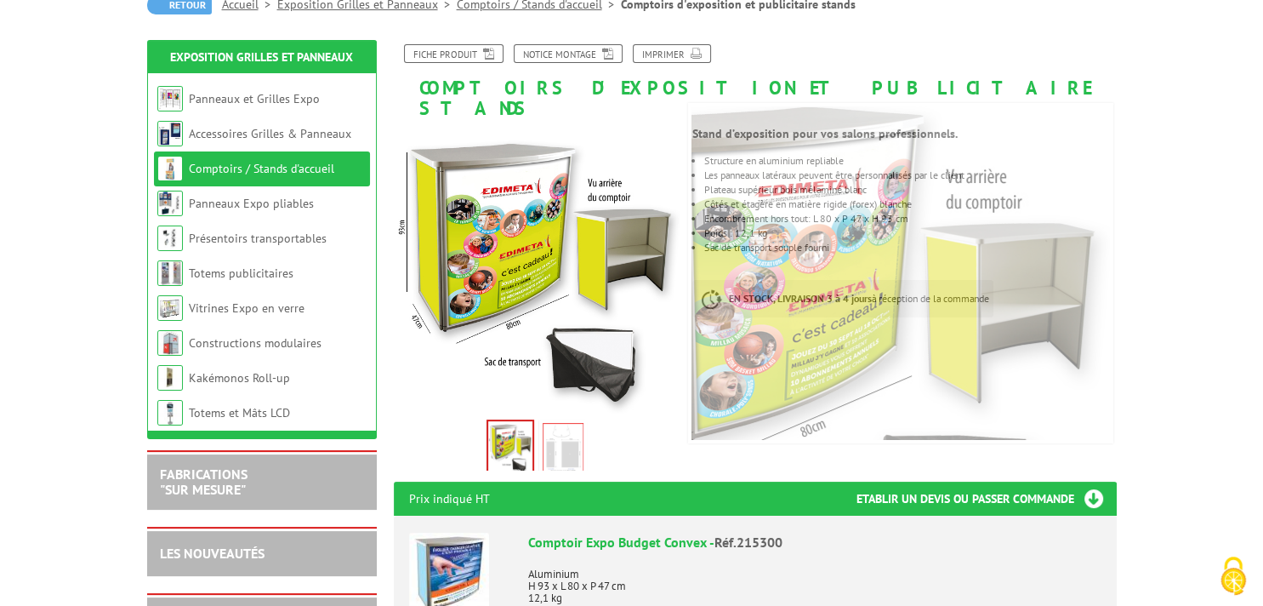
click at [574, 433] on img at bounding box center [563, 449] width 41 height 53
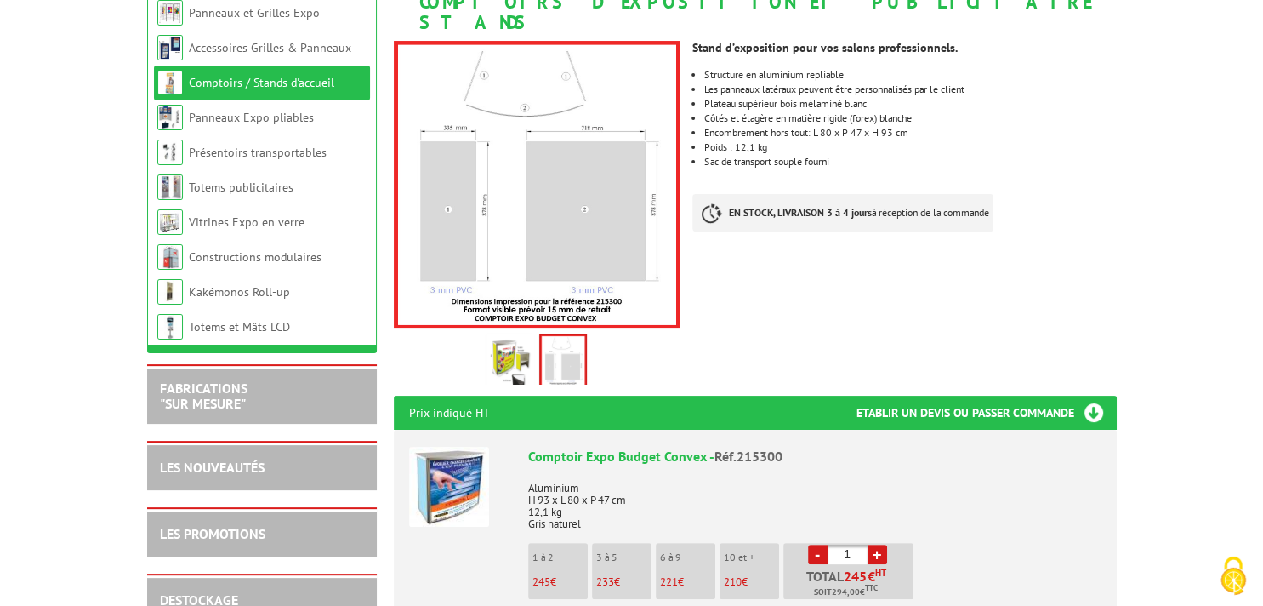
scroll to position [269, 0]
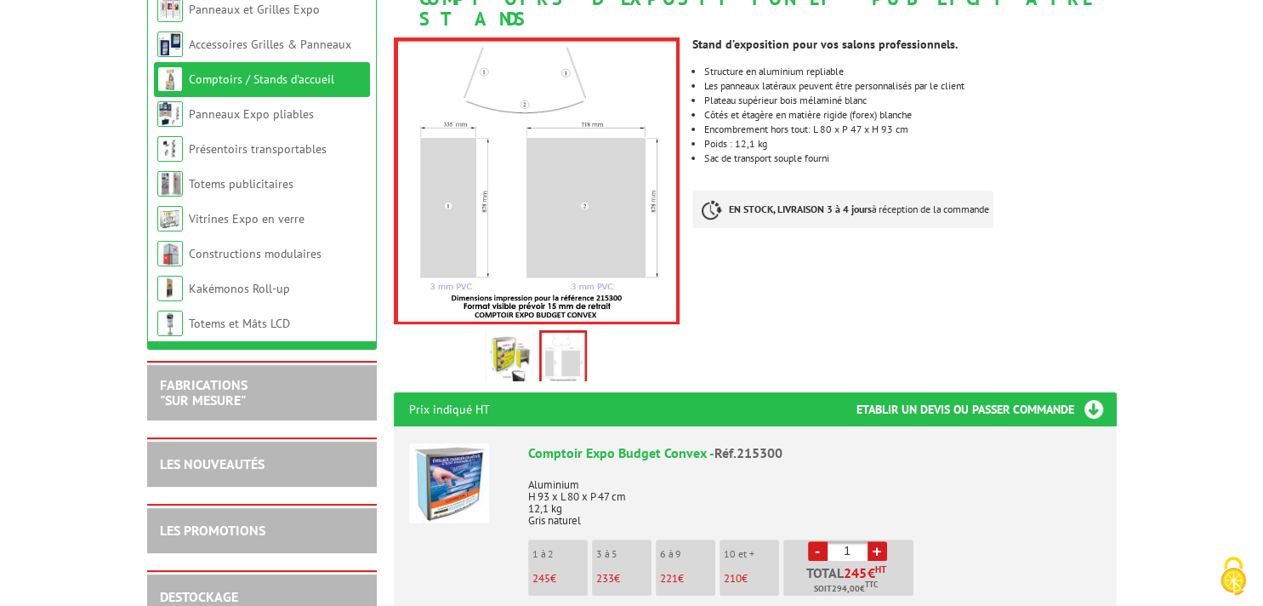
click at [480, 464] on img at bounding box center [449, 483] width 80 height 80
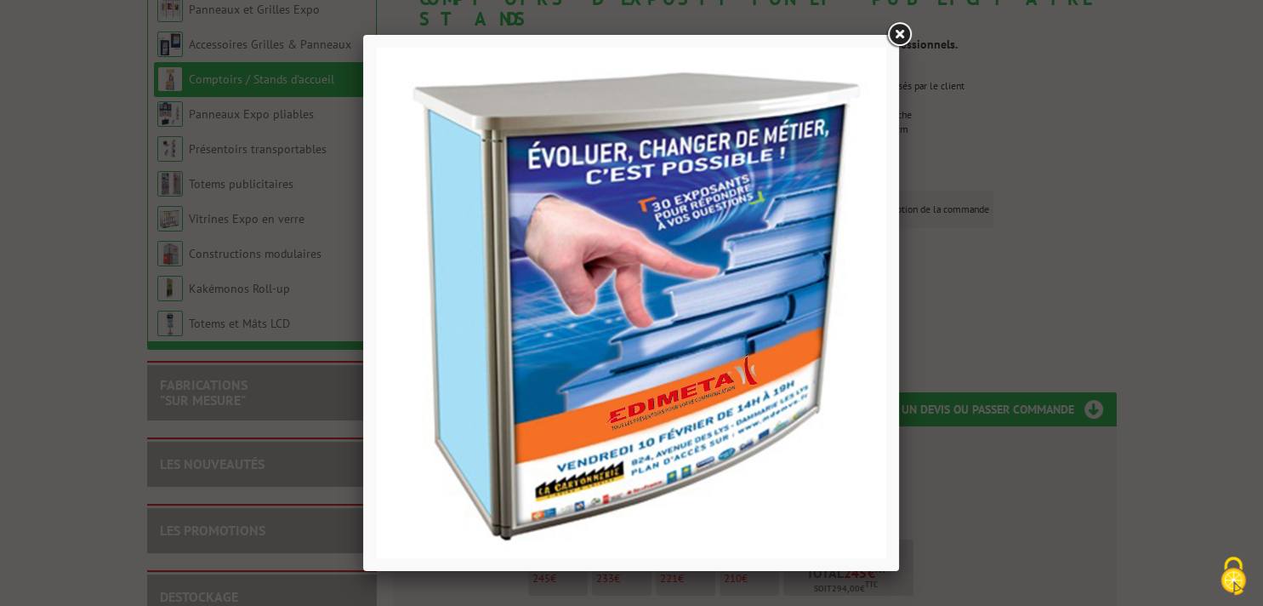
click at [906, 36] on link at bounding box center [899, 35] width 31 height 31
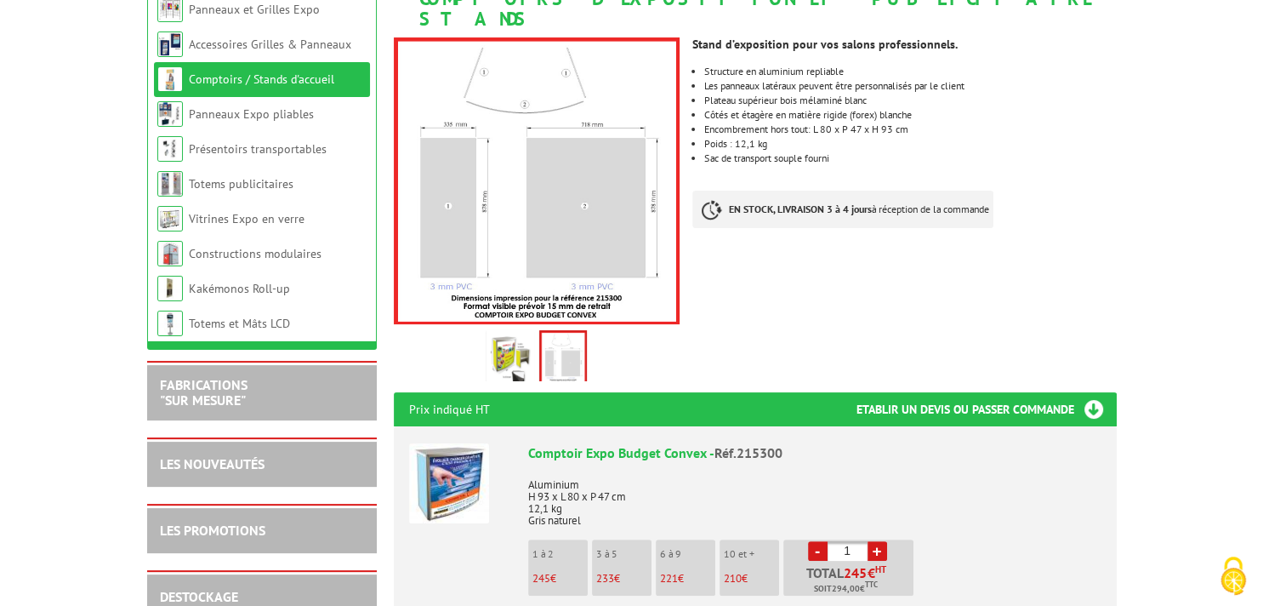
click at [462, 476] on img at bounding box center [449, 483] width 80 height 80
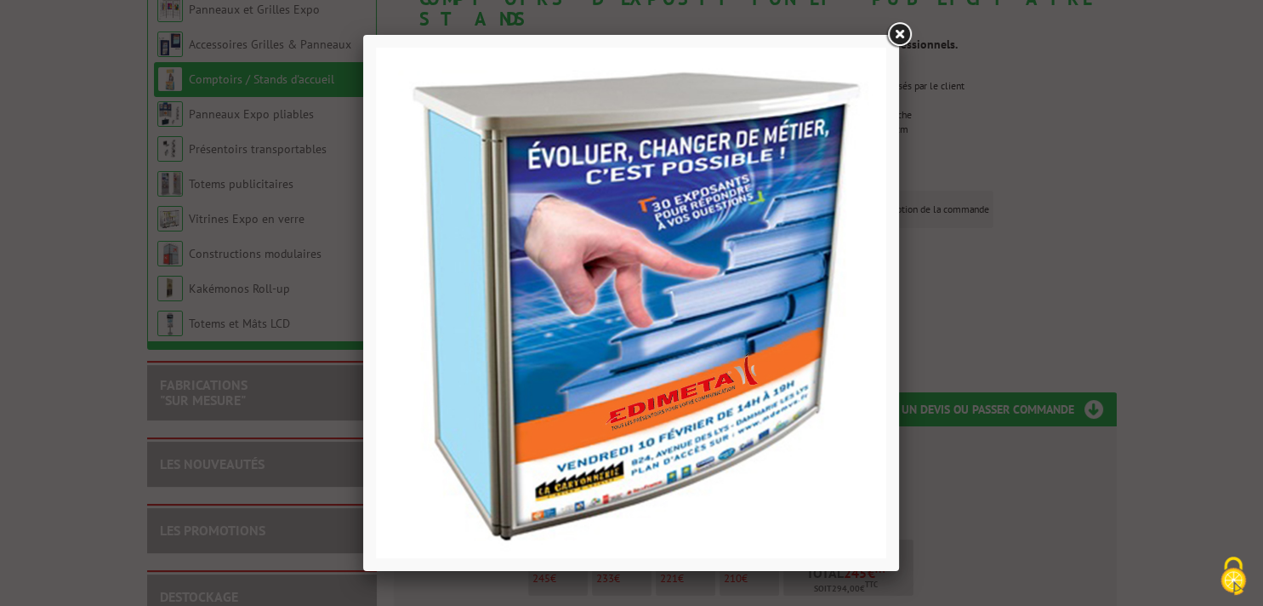
click at [903, 36] on link at bounding box center [899, 35] width 31 height 31
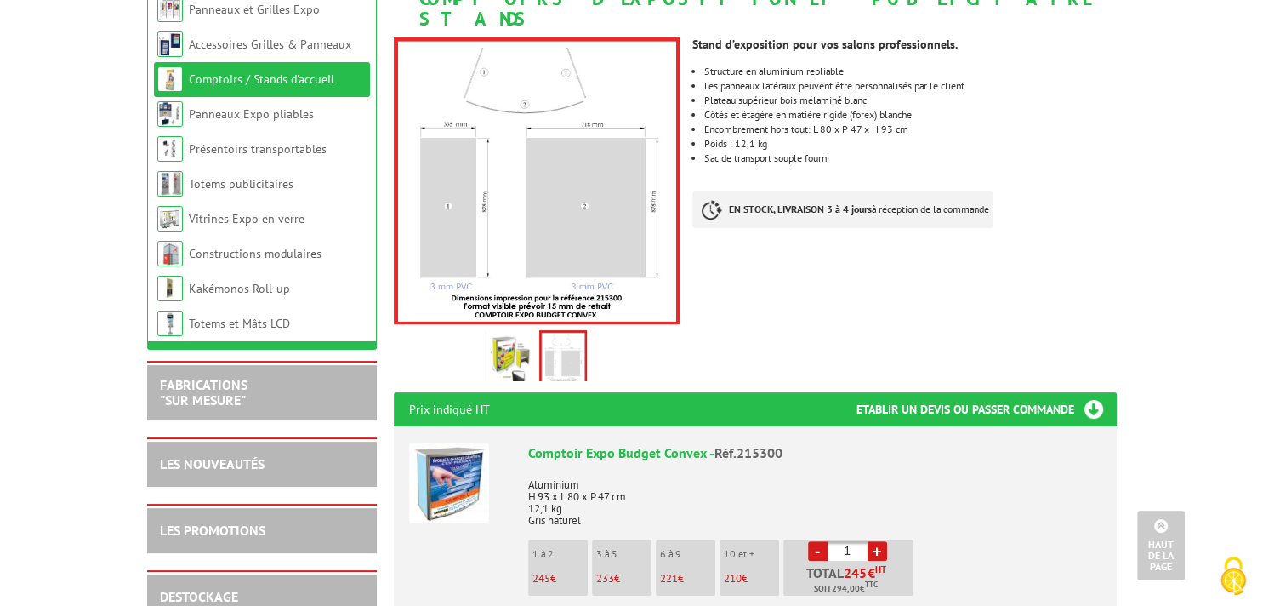
scroll to position [0, 0]
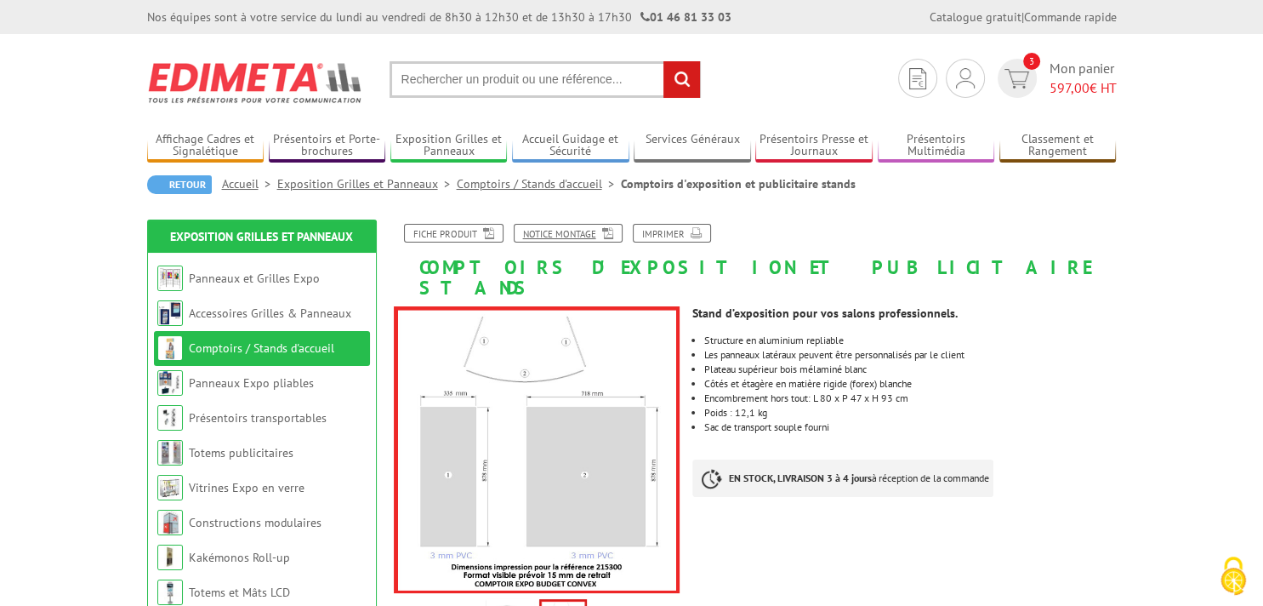
click at [556, 228] on link "Notice Montage" at bounding box center [568, 233] width 109 height 19
